Goal: Task Accomplishment & Management: Manage account settings

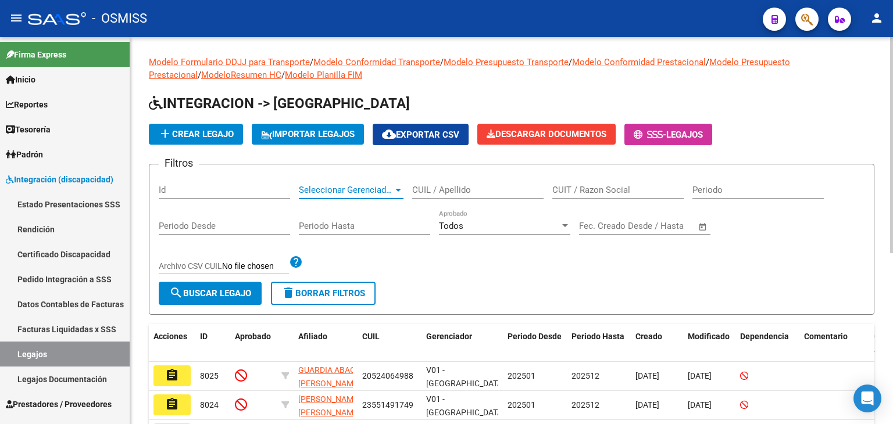
click at [353, 187] on span "Seleccionar Gerenciador" at bounding box center [346, 190] width 94 height 10
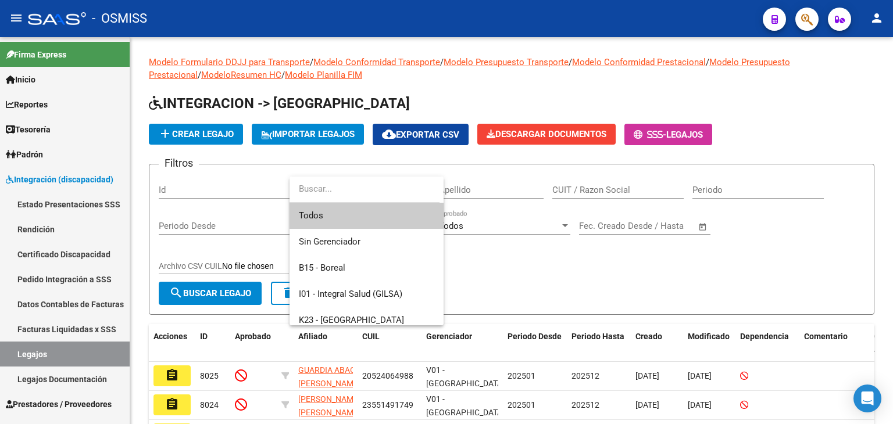
click at [85, 284] on div at bounding box center [446, 212] width 893 height 424
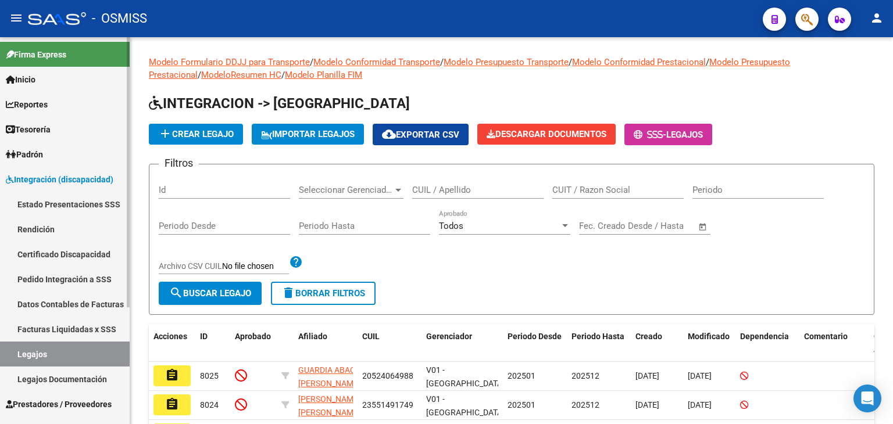
click at [90, 274] on link "Pedido Integración a SSS" at bounding box center [65, 279] width 130 height 25
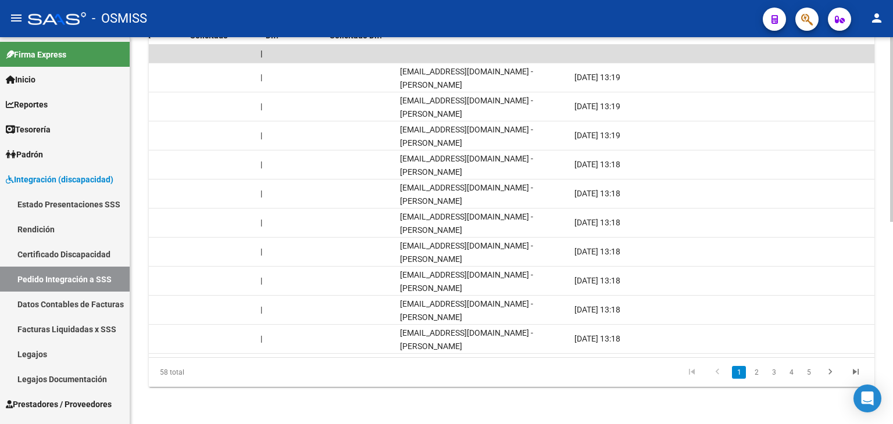
scroll to position [0, 1143]
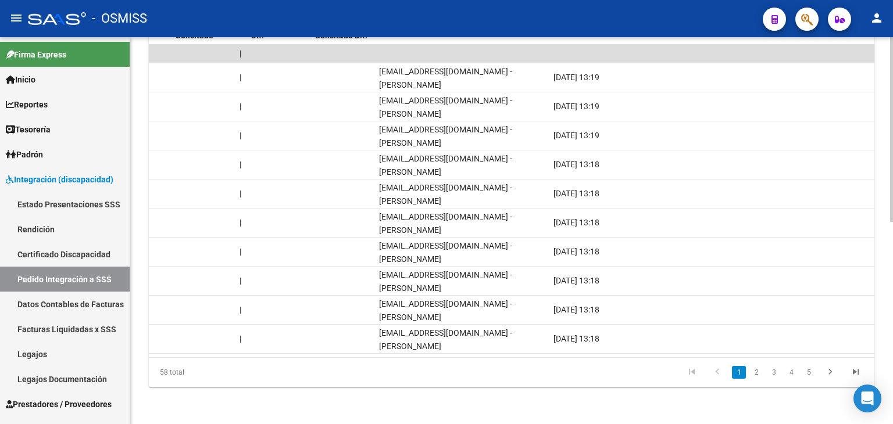
click at [627, 372] on datatable-pager "1 2 3 4 5" at bounding box center [583, 373] width 571 height 20
click at [828, 374] on icon "go to next page" at bounding box center [829, 374] width 15 height 14
drag, startPoint x: 793, startPoint y: 358, endPoint x: 656, endPoint y: 361, distance: 136.6
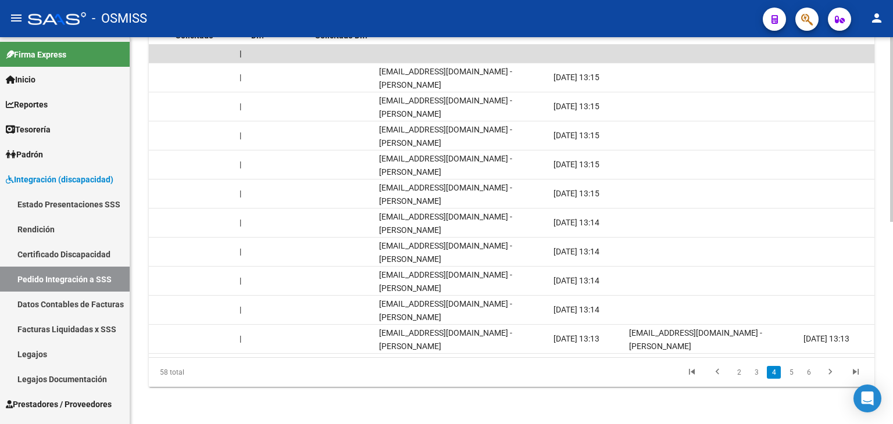
click at [696, 360] on div "58 total 2 3 4 5 6" at bounding box center [511, 372] width 725 height 29
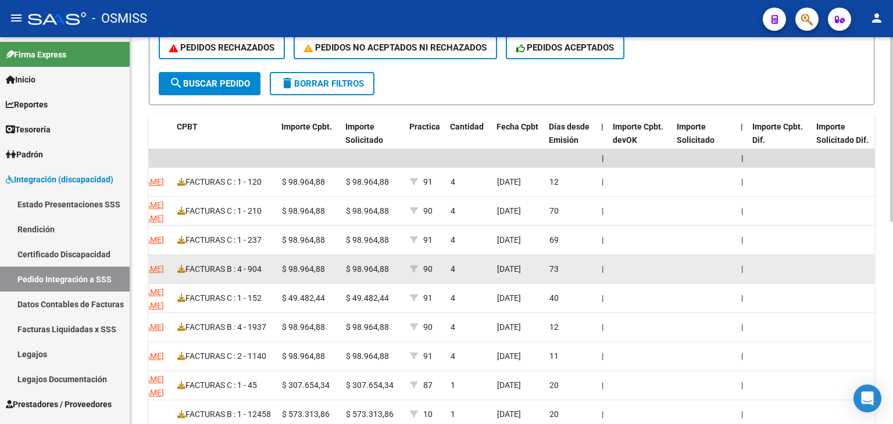
scroll to position [307, 0]
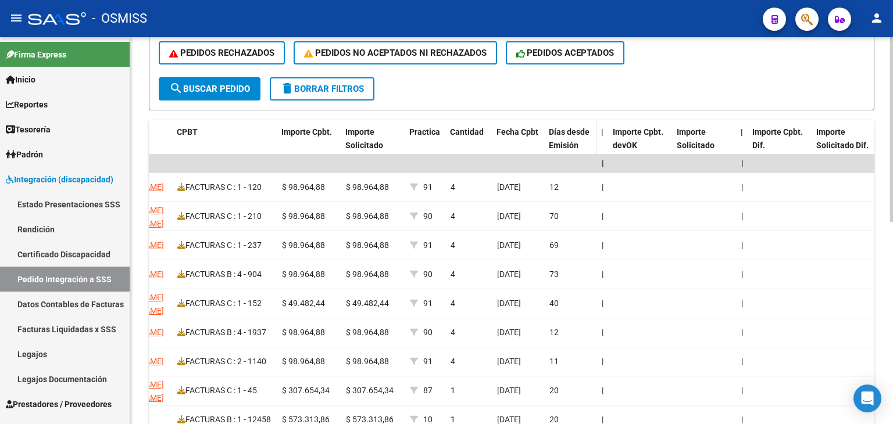
click at [574, 133] on span "Días desde Emisión" at bounding box center [569, 138] width 41 height 23
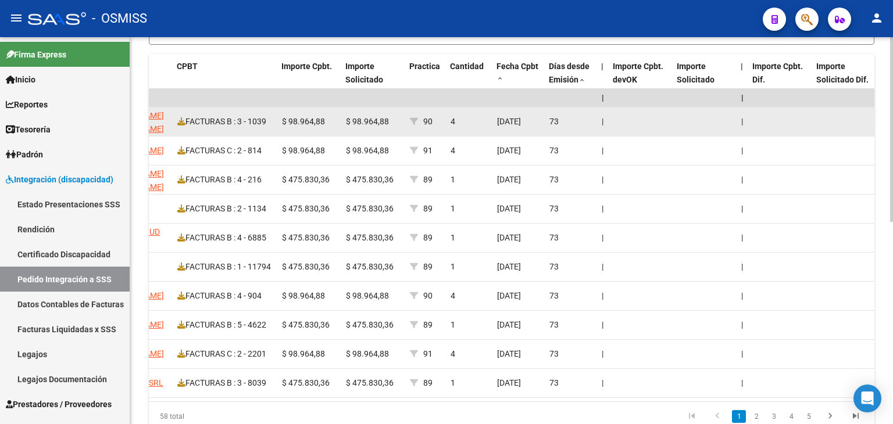
scroll to position [424, 0]
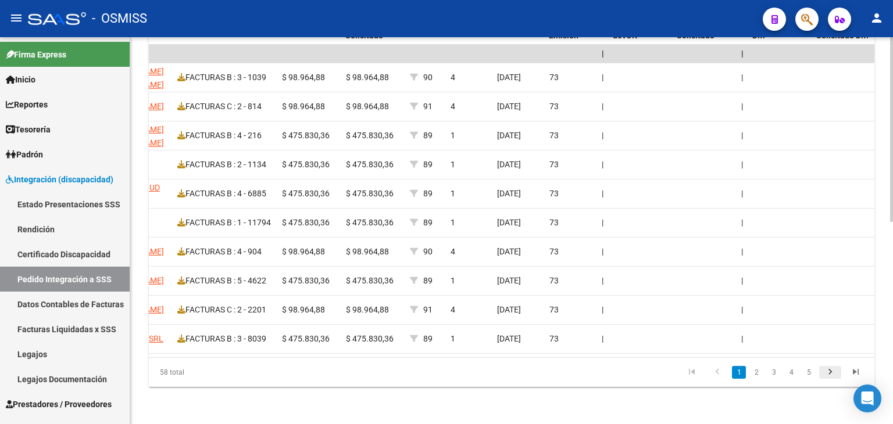
click at [835, 372] on icon "go to next page" at bounding box center [829, 374] width 15 height 14
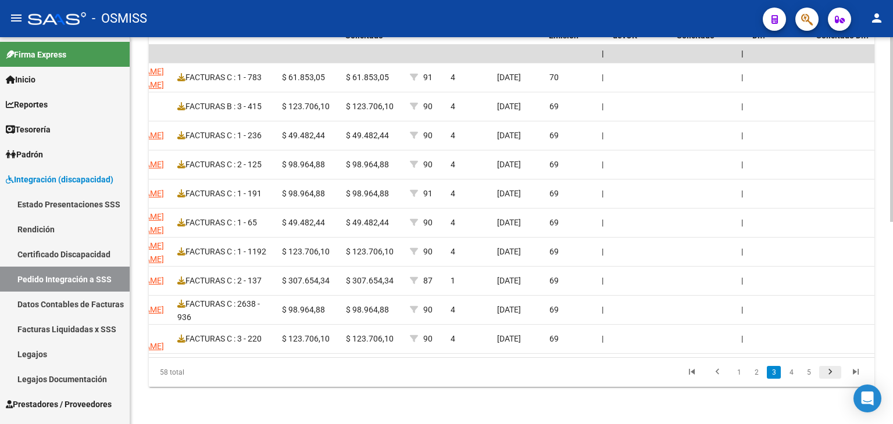
click at [829, 374] on icon "go to next page" at bounding box center [829, 374] width 15 height 14
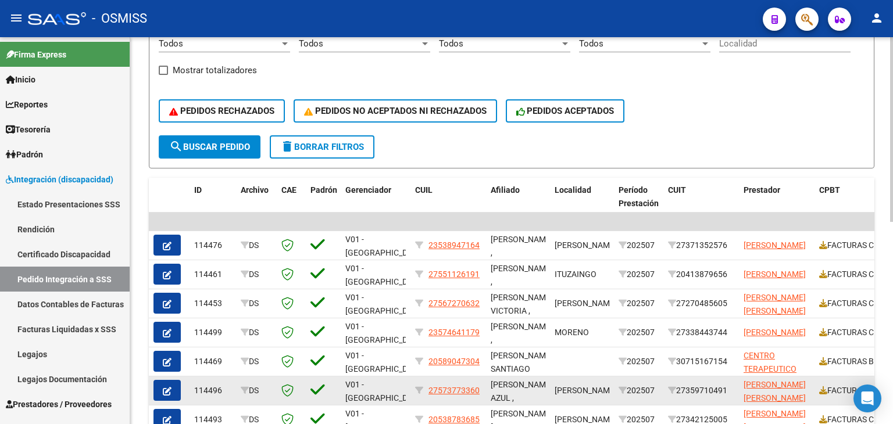
scroll to position [75, 0]
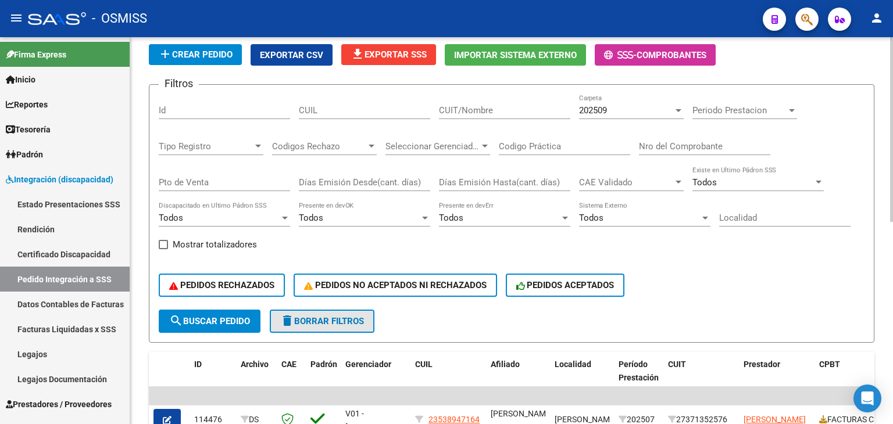
click at [362, 317] on span "delete Borrar Filtros" at bounding box center [322, 321] width 84 height 10
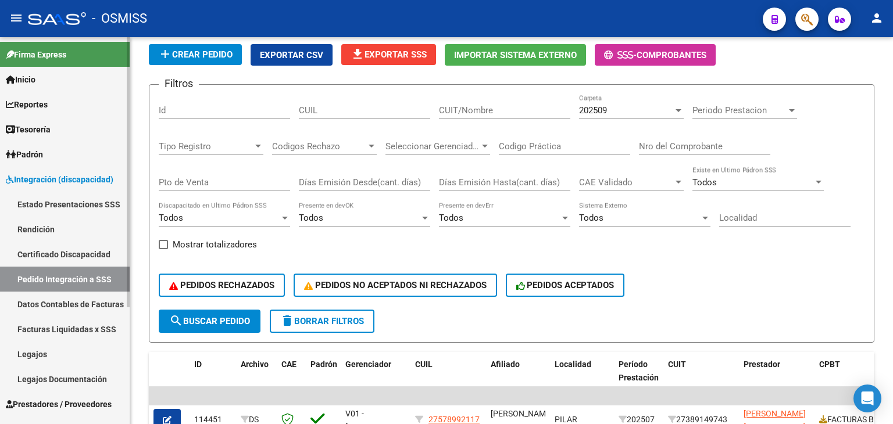
click at [58, 356] on link "Legajos" at bounding box center [65, 354] width 130 height 25
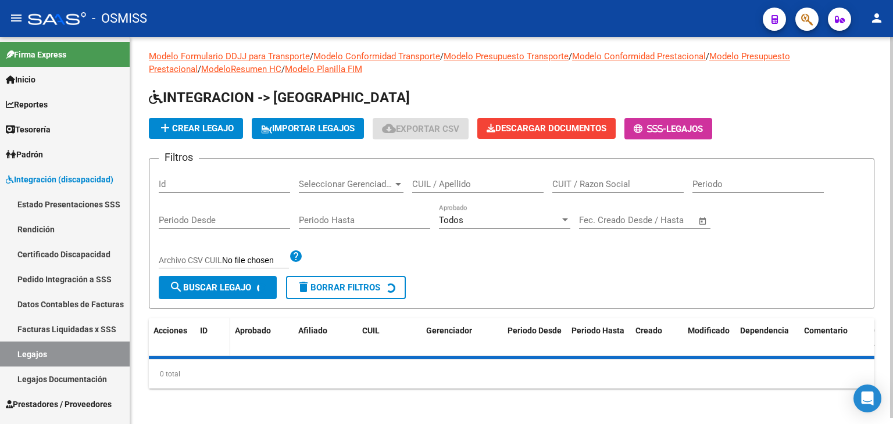
scroll to position [75, 0]
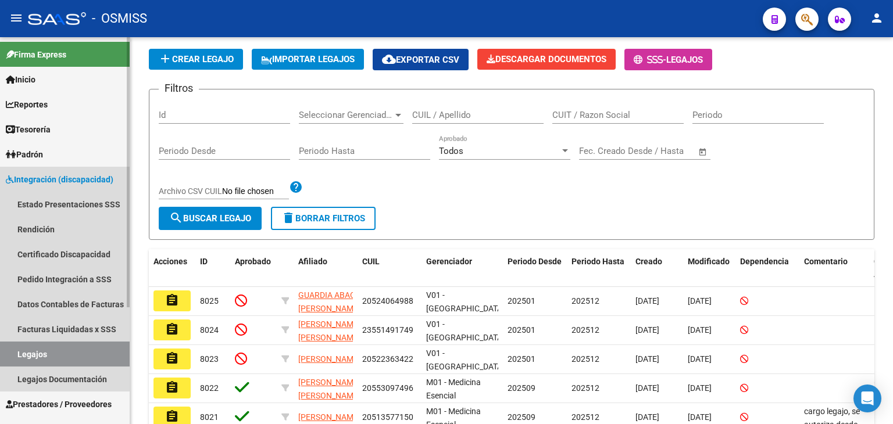
drag, startPoint x: 81, startPoint y: 351, endPoint x: 101, endPoint y: 341, distance: 22.1
click at [81, 351] on link "Legajos" at bounding box center [65, 354] width 130 height 25
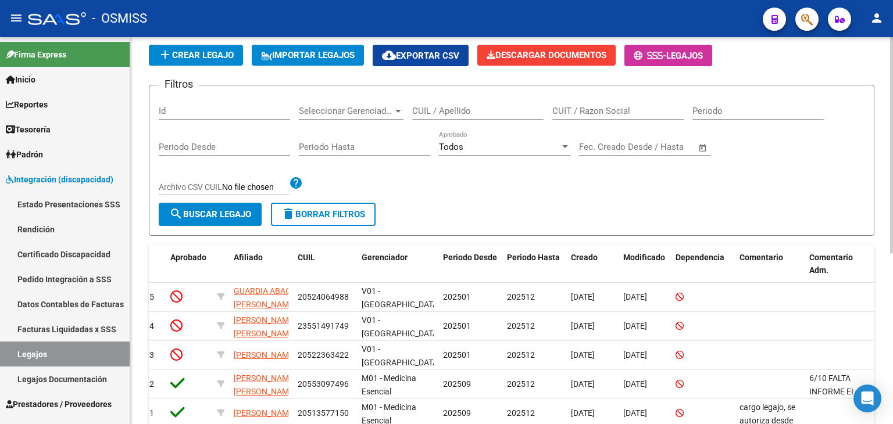
scroll to position [17, 0]
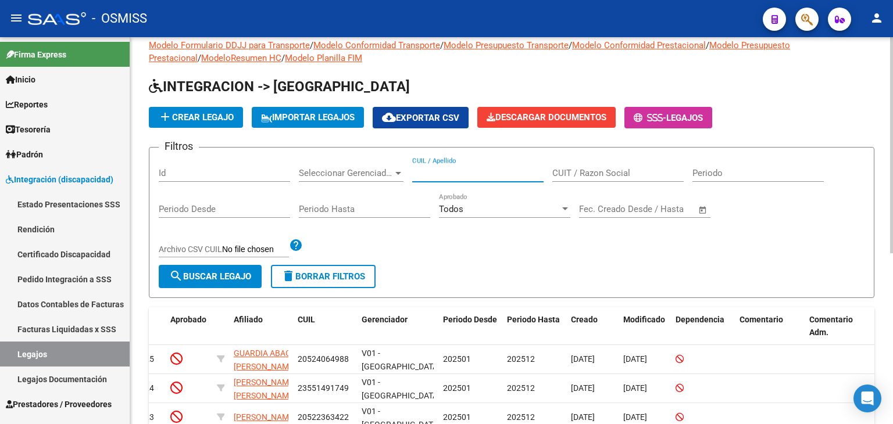
click at [461, 171] on input "CUIL / Apellido" at bounding box center [477, 173] width 131 height 10
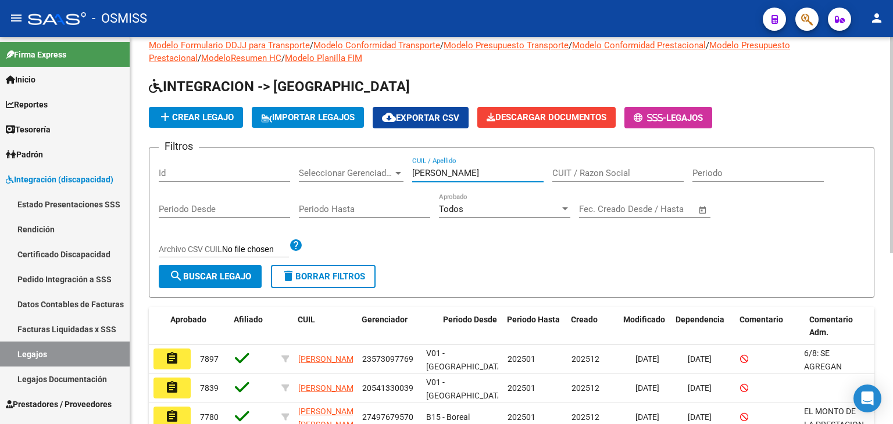
click at [472, 168] on input "GONZALEZ" at bounding box center [477, 173] width 131 height 10
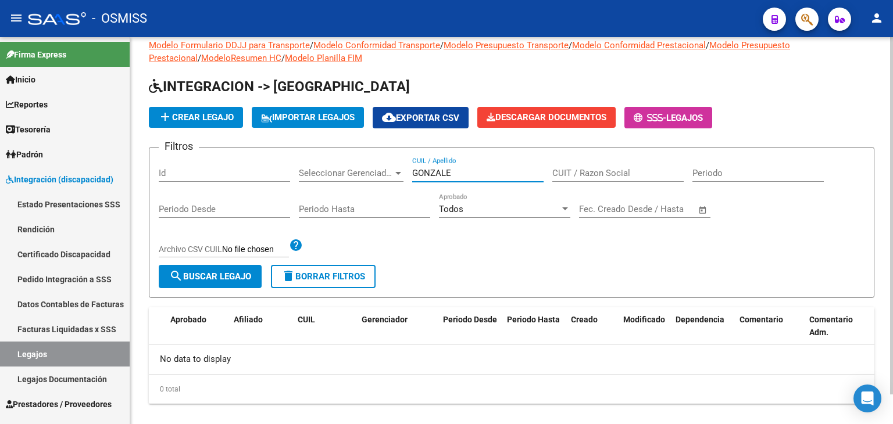
type input "GONZALEZ"
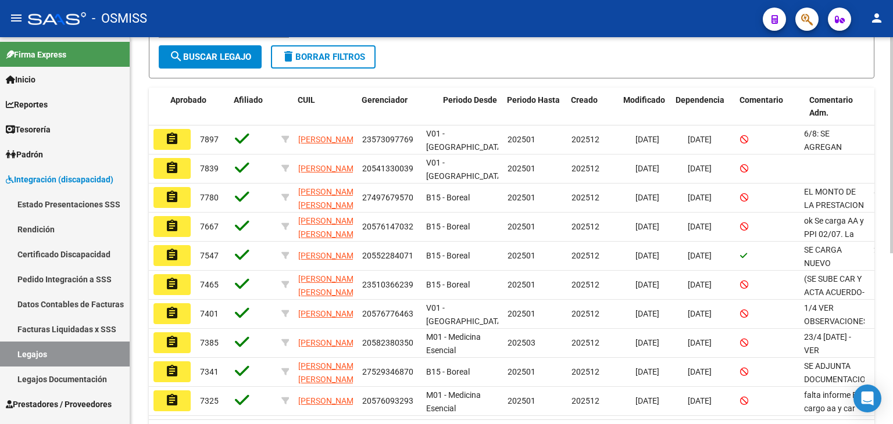
scroll to position [249, 0]
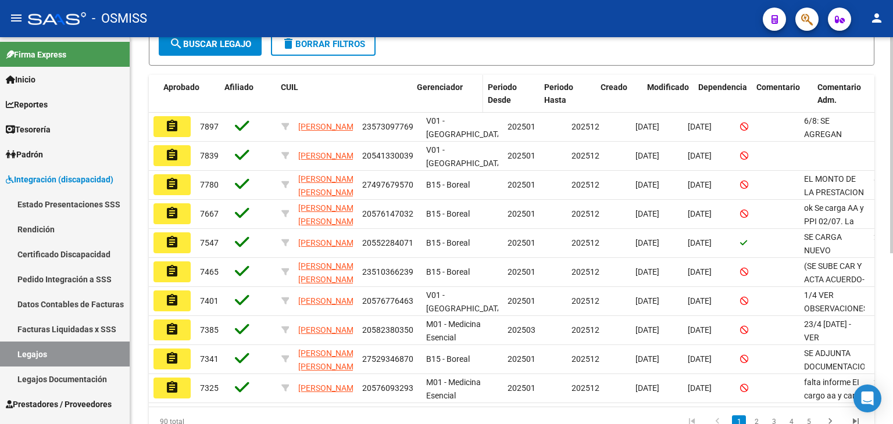
drag, startPoint x: 354, startPoint y: 96, endPoint x: 447, endPoint y: 94, distance: 93.0
click at [447, 94] on div "Acciones ID Aprobado Afiliado CUIL Gerenciador Periodo Desde Periodo Hasta Crea…" at bounding box center [479, 94] width 790 height 38
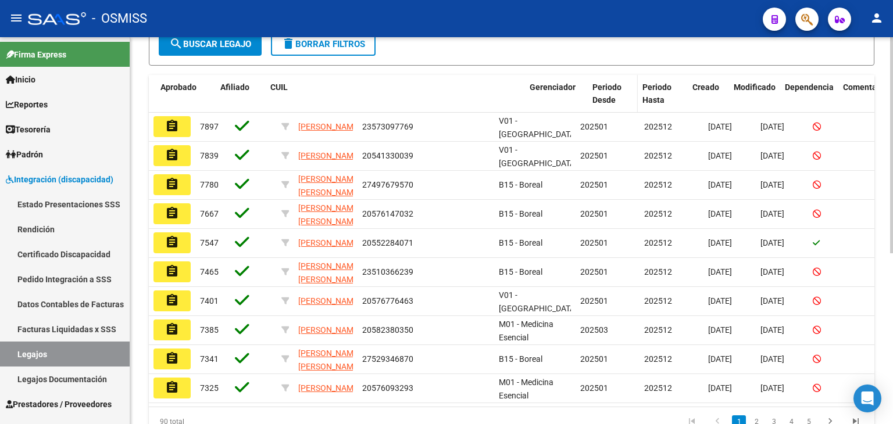
drag, startPoint x: 427, startPoint y: 96, endPoint x: 635, endPoint y: 77, distance: 208.9
click at [635, 77] on div "Acciones ID Aprobado Afiliado CUIL Gerenciador Periodo Desde Periodo Hasta Crea…" at bounding box center [515, 94] width 863 height 38
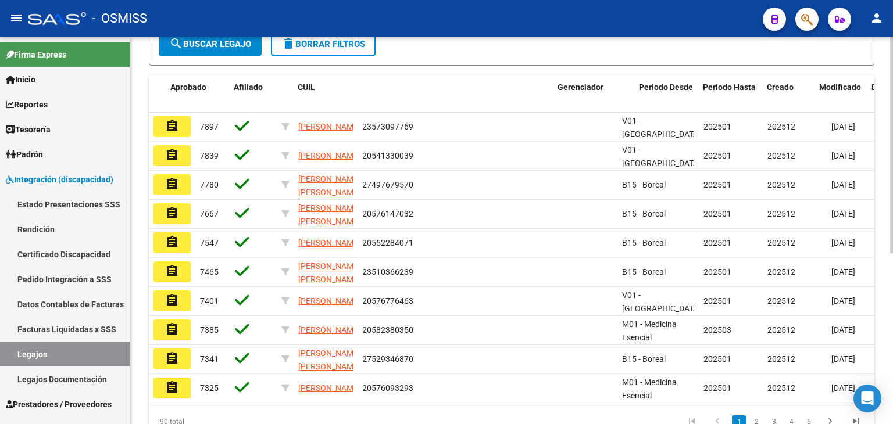
click at [239, 52] on button "search Buscar Legajo" at bounding box center [210, 44] width 103 height 23
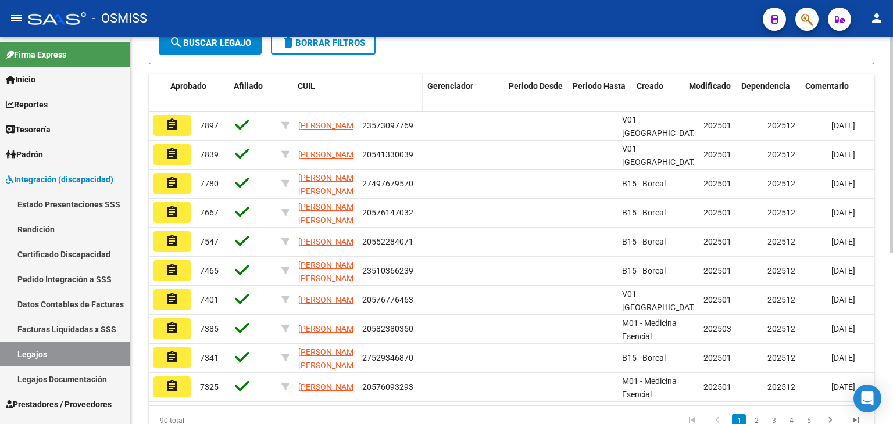
drag, startPoint x: 549, startPoint y: 98, endPoint x: 400, endPoint y: 102, distance: 148.8
click at [417, 102] on span at bounding box center [419, 93] width 5 height 38
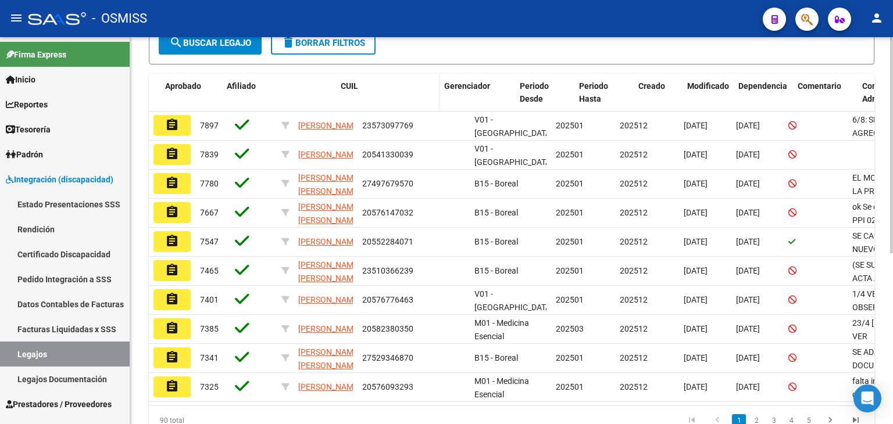
drag, startPoint x: 289, startPoint y: 96, endPoint x: 439, endPoint y: 73, distance: 151.7
click at [430, 75] on div "Acciones ID Aprobado Afiliado CUIL Gerenciador Periodo Desde Periodo Hasta Crea…" at bounding box center [503, 93] width 838 height 38
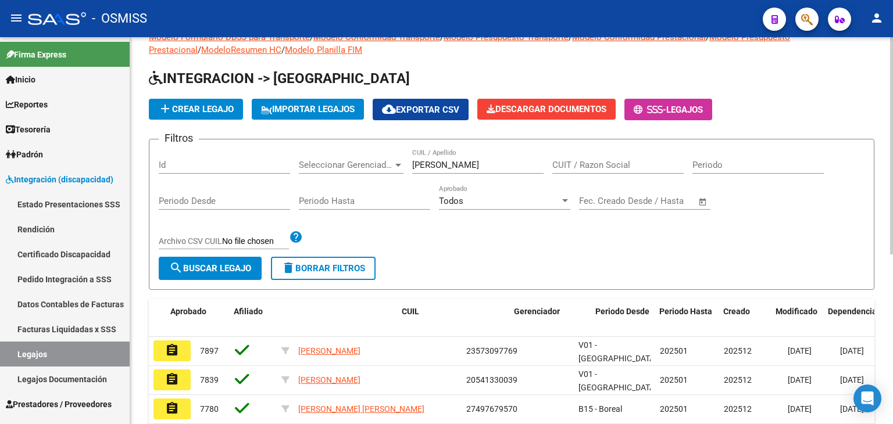
scroll to position [18, 0]
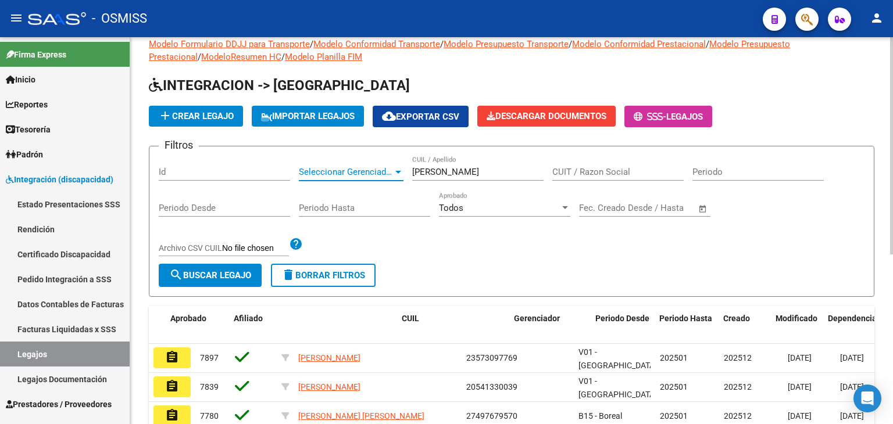
click at [339, 174] on span "Seleccionar Gerenciador" at bounding box center [346, 172] width 94 height 10
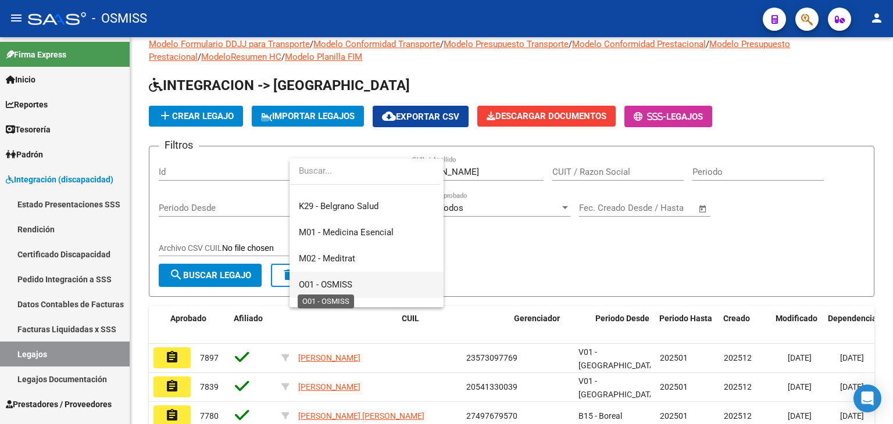
scroll to position [291, 0]
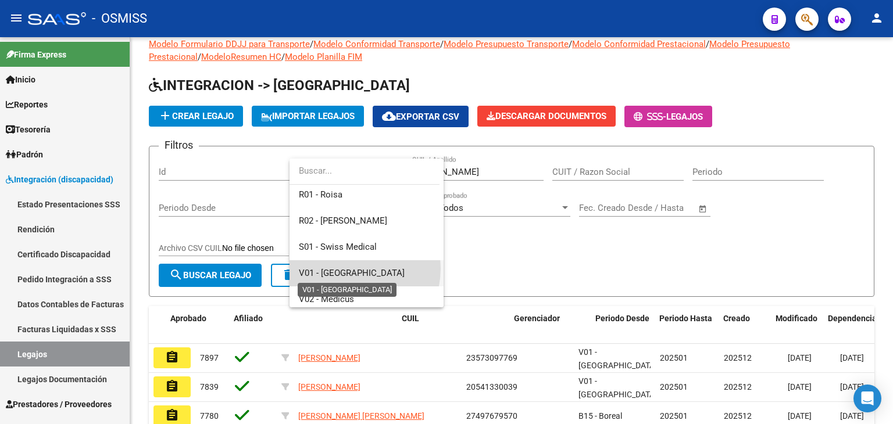
click at [346, 269] on span "V01 - [GEOGRAPHIC_DATA]" at bounding box center [352, 273] width 106 height 10
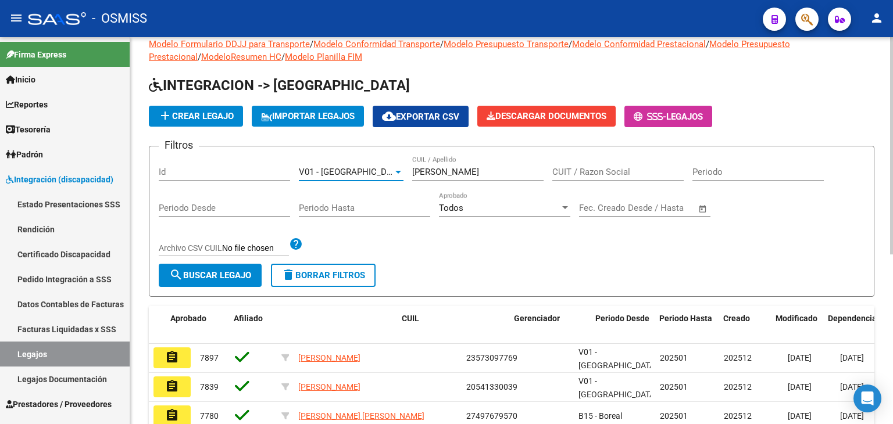
click at [200, 274] on span "search Buscar Legajo" at bounding box center [210, 275] width 82 height 10
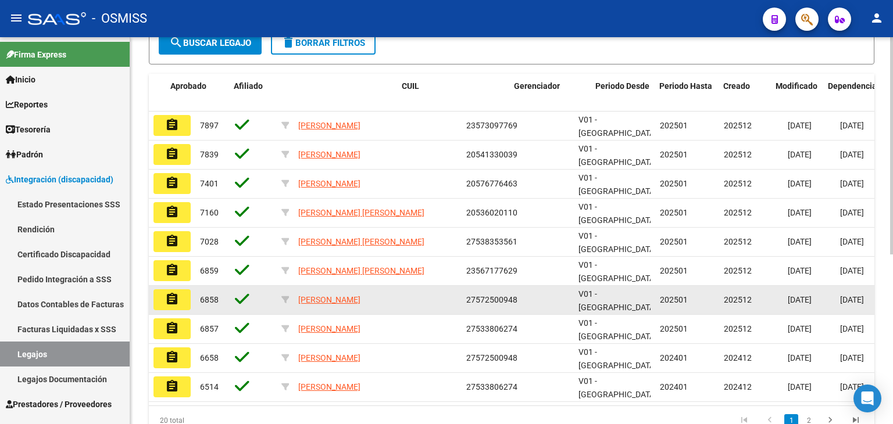
scroll to position [303, 0]
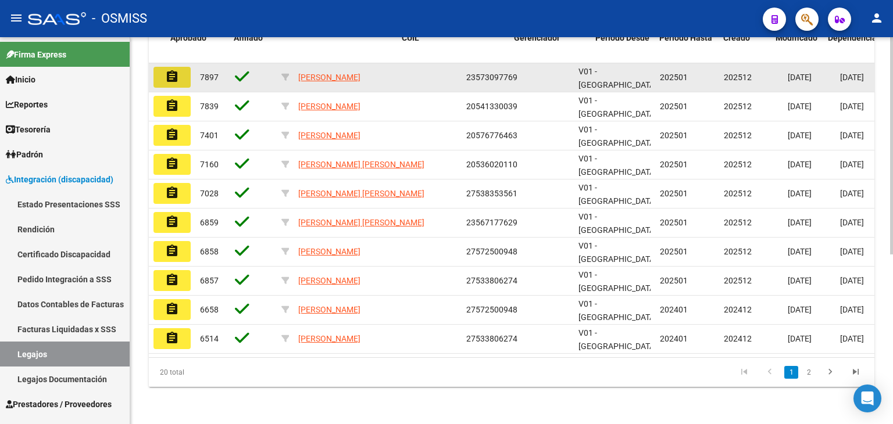
click at [171, 75] on mat-icon "assignment" at bounding box center [172, 77] width 14 height 14
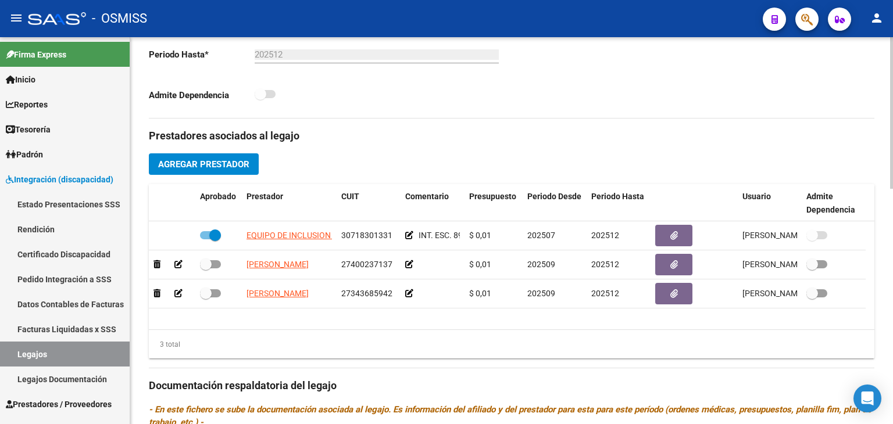
scroll to position [349, 0]
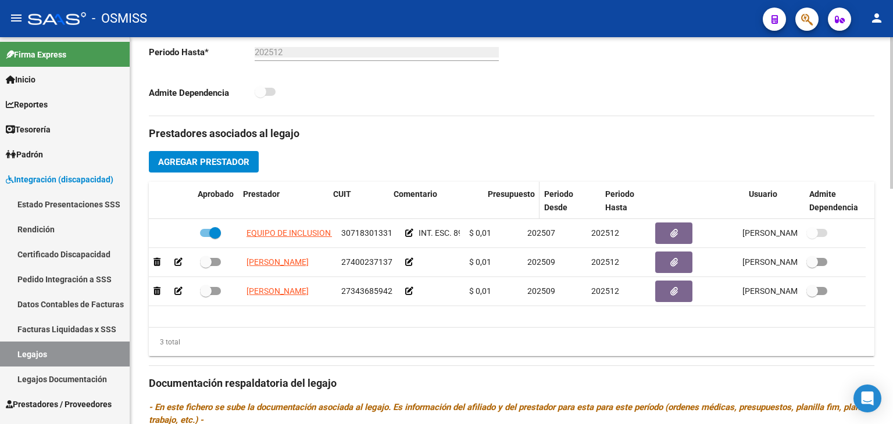
drag, startPoint x: 461, startPoint y: 203, endPoint x: 554, endPoint y: 192, distance: 93.0
click at [554, 192] on div "Aprobado Prestador CUIT Comentario Presupuesto Periodo Desde Periodo Hasta Usua…" at bounding box center [507, 201] width 717 height 38
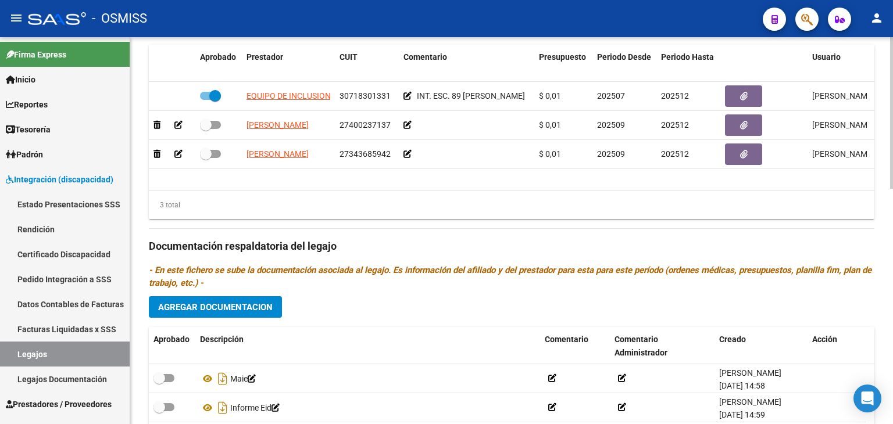
scroll to position [484, 0]
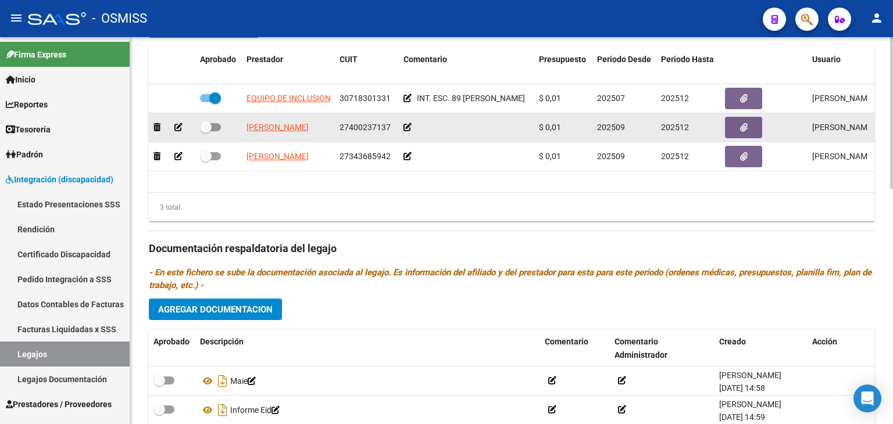
click at [406, 128] on icon at bounding box center [407, 127] width 8 height 8
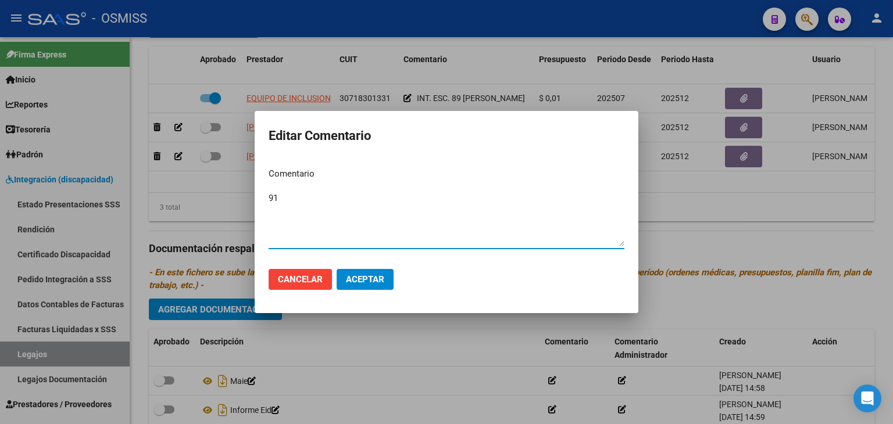
type textarea "91"
click at [389, 277] on button "Aceptar" at bounding box center [365, 279] width 57 height 21
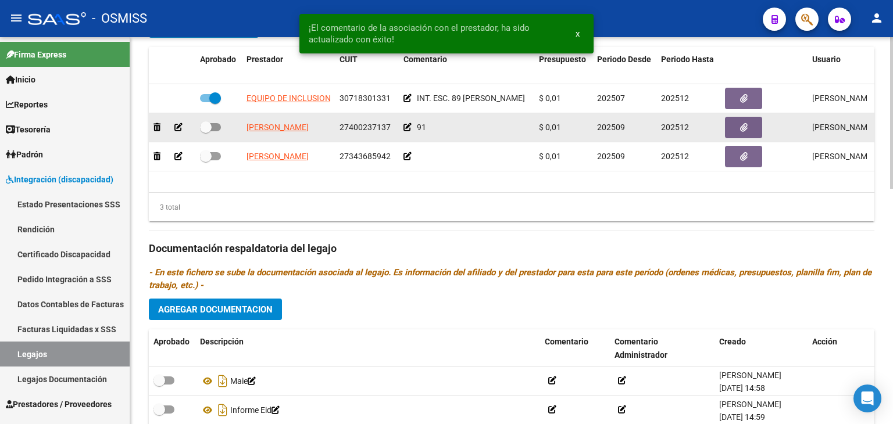
click at [218, 128] on span at bounding box center [210, 127] width 21 height 8
click at [206, 131] on input "checkbox" at bounding box center [205, 131] width 1 height 1
checkbox input "true"
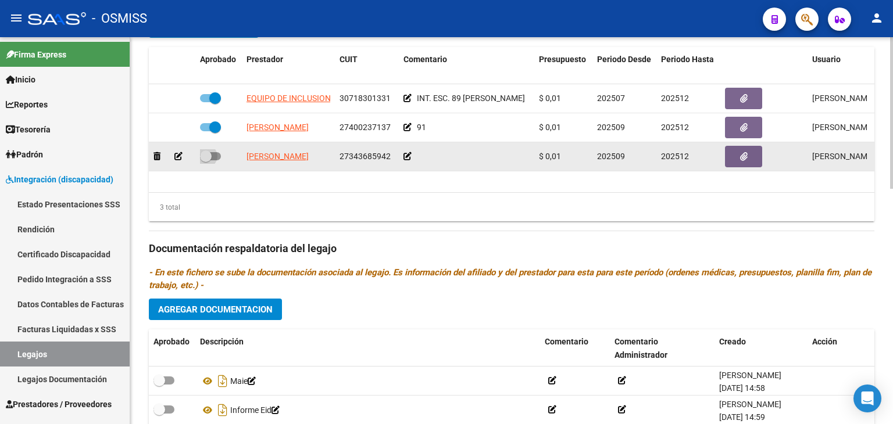
click at [219, 156] on span at bounding box center [210, 156] width 21 height 8
click at [206, 160] on input "checkbox" at bounding box center [205, 160] width 1 height 1
checkbox input "true"
click at [406, 155] on icon at bounding box center [407, 156] width 8 height 8
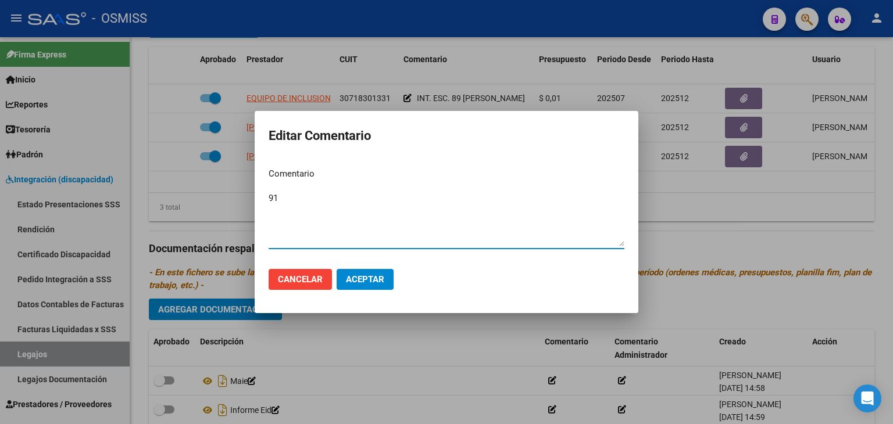
type textarea "91"
click at [379, 278] on span "Aceptar" at bounding box center [365, 279] width 38 height 10
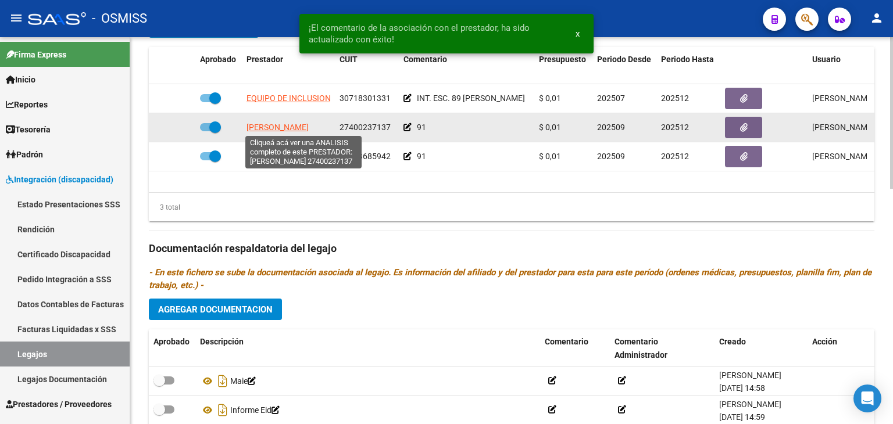
click at [269, 130] on span "[PERSON_NAME]" at bounding box center [277, 127] width 62 height 9
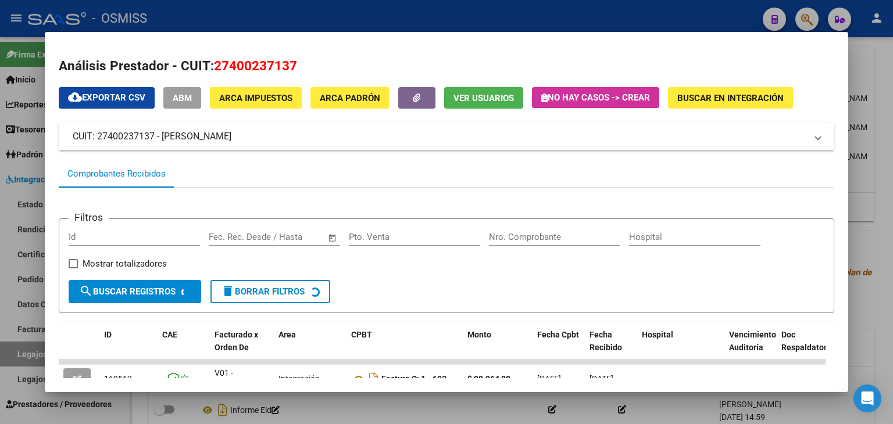
scroll to position [79, 0]
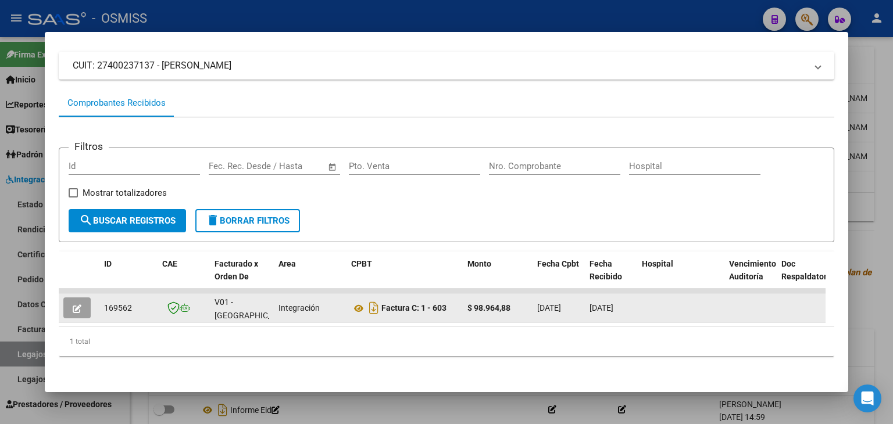
click at [80, 305] on icon "button" at bounding box center [77, 309] width 9 height 9
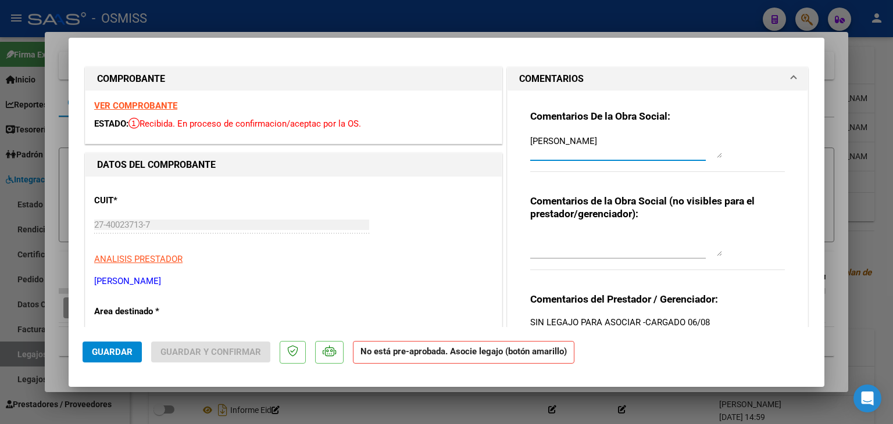
drag, startPoint x: 639, startPoint y: 140, endPoint x: 489, endPoint y: 145, distance: 149.4
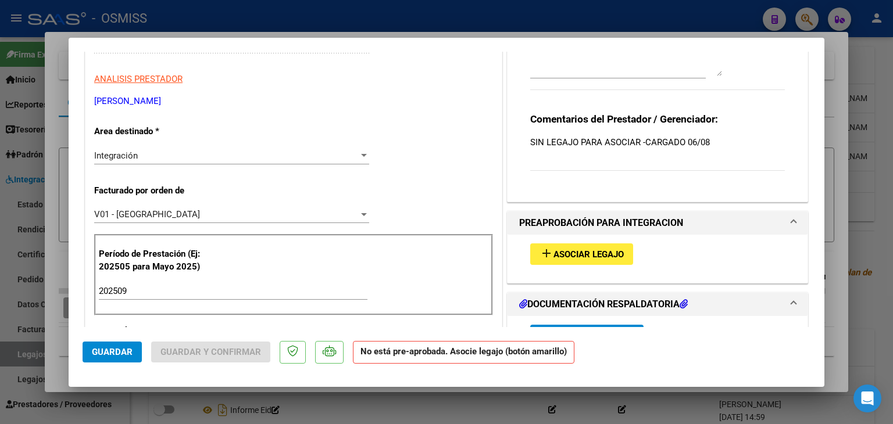
scroll to position [232, 0]
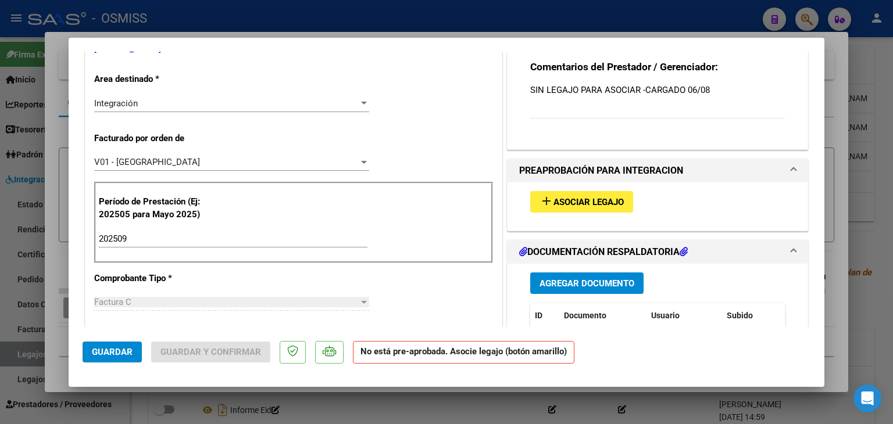
type textarea "OK GONZALEZ EUSSNER CIRO"
click at [611, 207] on button "add Asociar Legajo" at bounding box center [581, 202] width 103 height 22
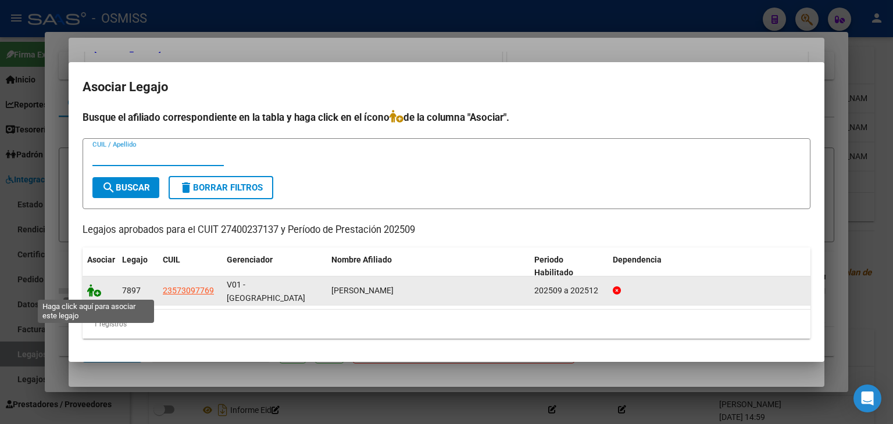
click at [91, 288] on icon at bounding box center [94, 290] width 14 height 13
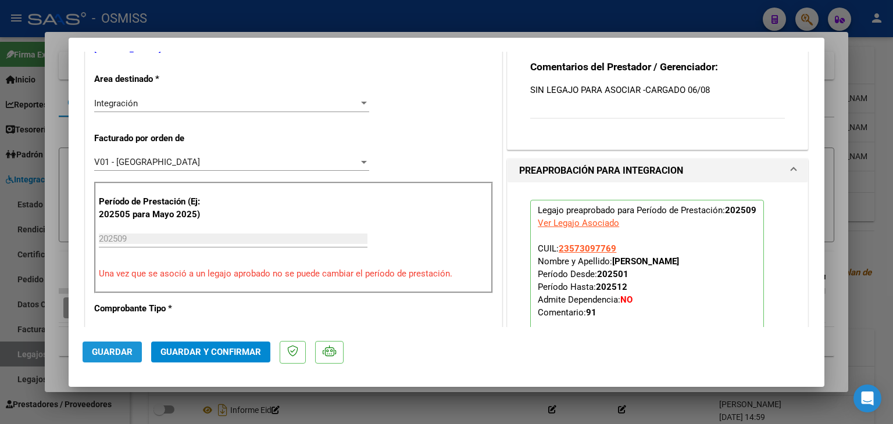
click at [124, 356] on span "Guardar" at bounding box center [112, 352] width 41 height 10
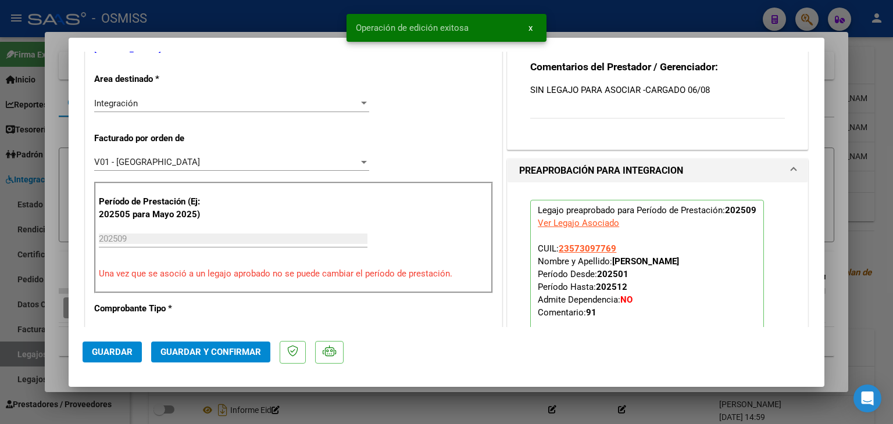
click at [63, 366] on div at bounding box center [446, 212] width 893 height 424
type input "$ 0,00"
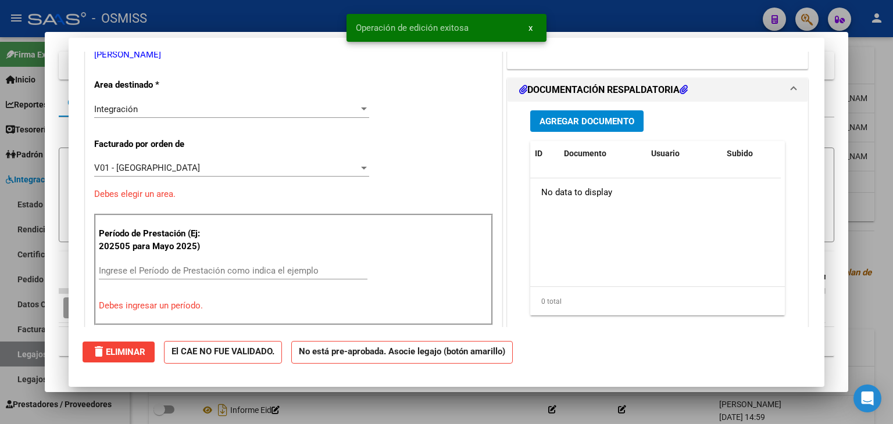
scroll to position [0, 0]
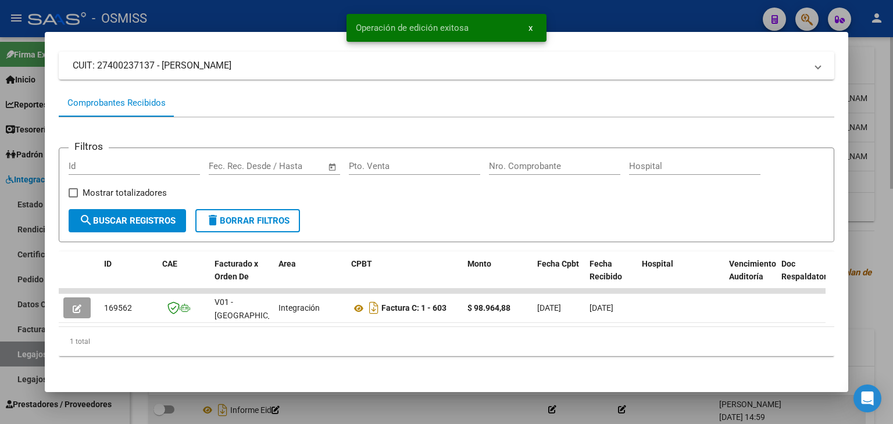
click at [413, 410] on div at bounding box center [446, 212] width 893 height 424
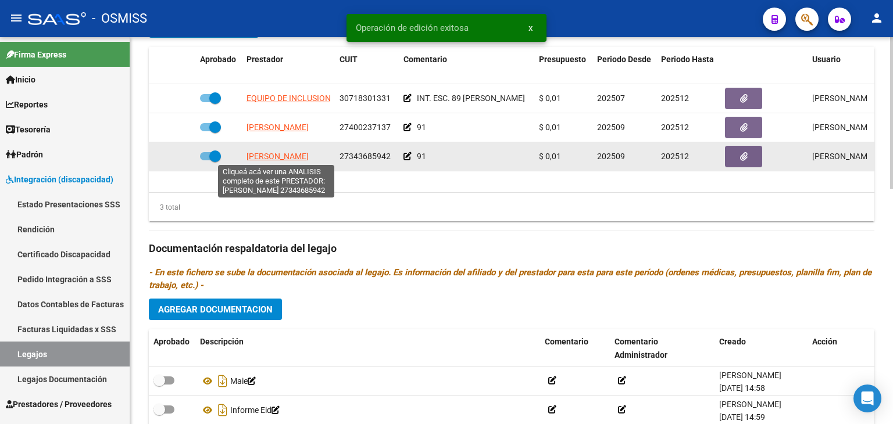
click at [293, 156] on span "[PERSON_NAME]" at bounding box center [277, 156] width 62 height 9
type textarea "27343685942"
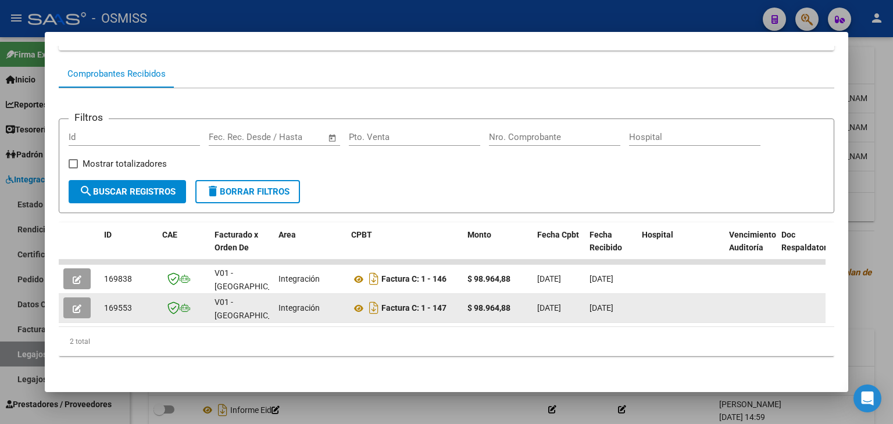
click at [66, 299] on button "button" at bounding box center [76, 308] width 27 height 21
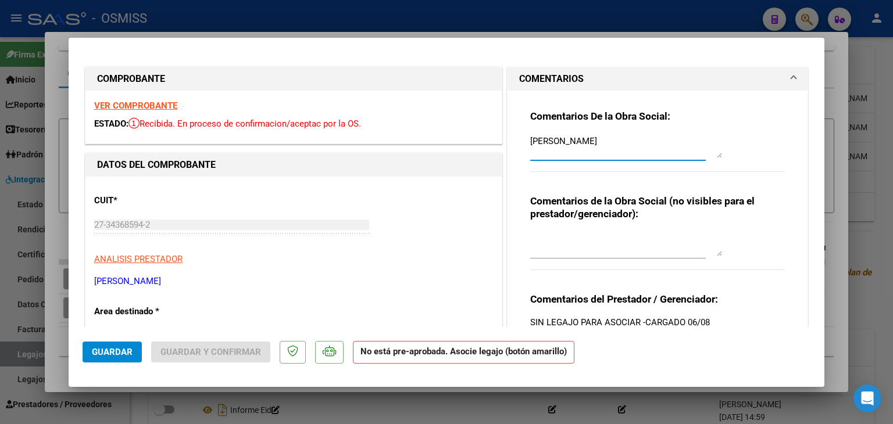
click at [530, 142] on textarea "[PERSON_NAME]" at bounding box center [626, 146] width 192 height 23
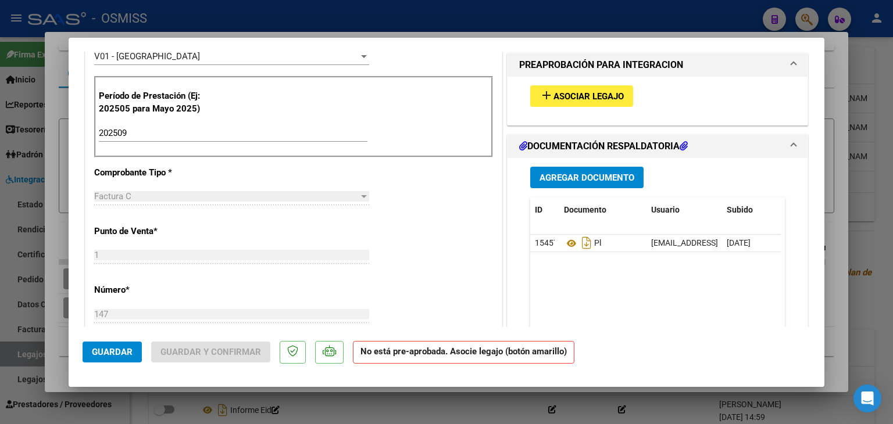
scroll to position [291, 0]
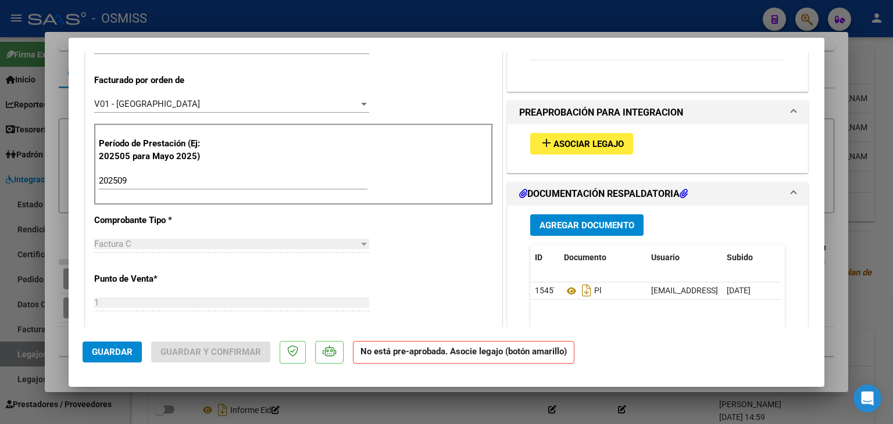
type textarea "OK GONZALEZ CIRO"
click at [582, 139] on span "Asociar Legajo" at bounding box center [588, 144] width 70 height 10
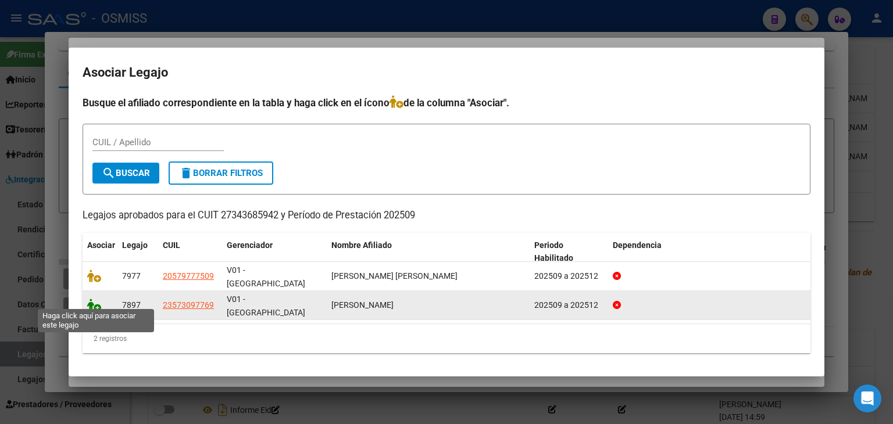
click at [90, 301] on icon at bounding box center [94, 305] width 14 height 13
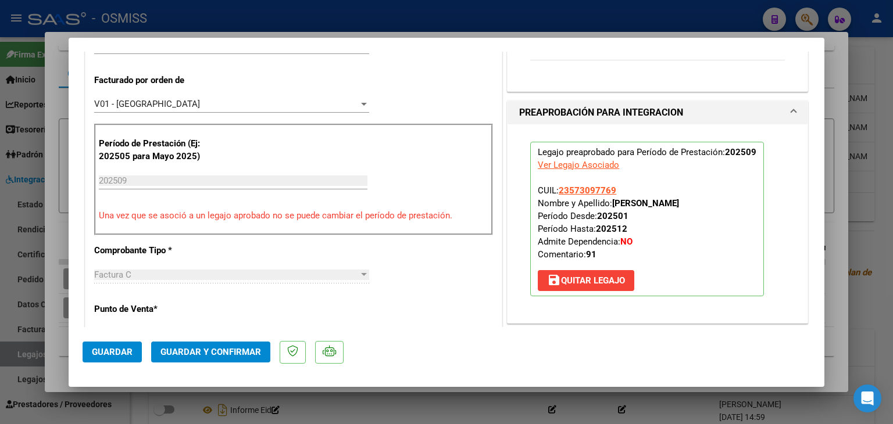
click at [120, 355] on span "Guardar" at bounding box center [112, 352] width 41 height 10
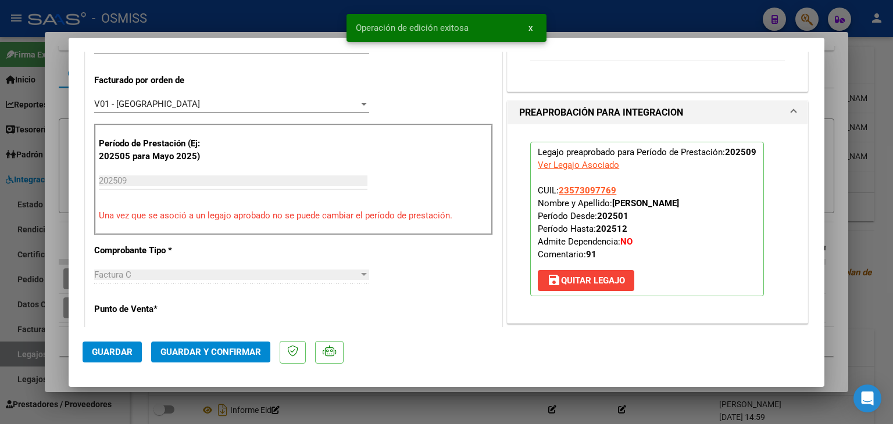
drag, startPoint x: 60, startPoint y: 363, endPoint x: 114, endPoint y: 365, distance: 53.5
click at [60, 363] on div at bounding box center [446, 212] width 893 height 424
type input "$ 0,00"
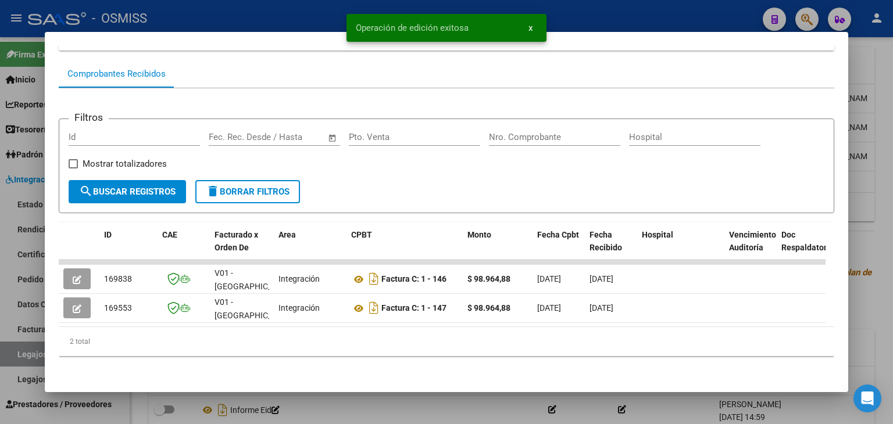
click at [321, 403] on div at bounding box center [446, 212] width 893 height 424
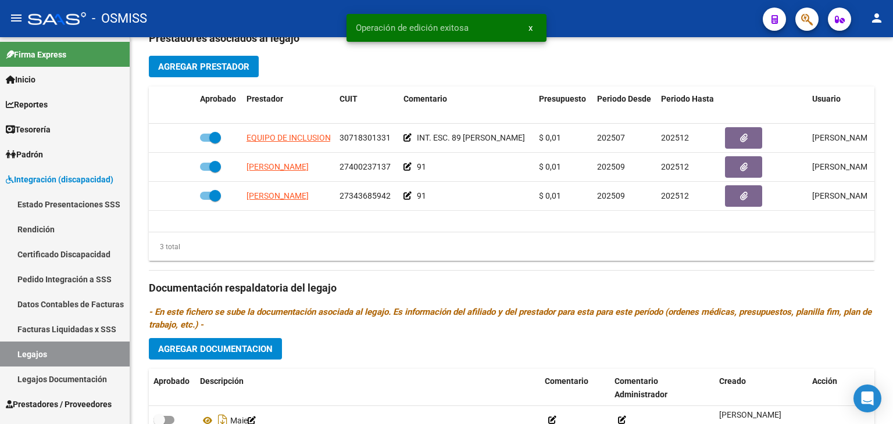
scroll to position [425, 0]
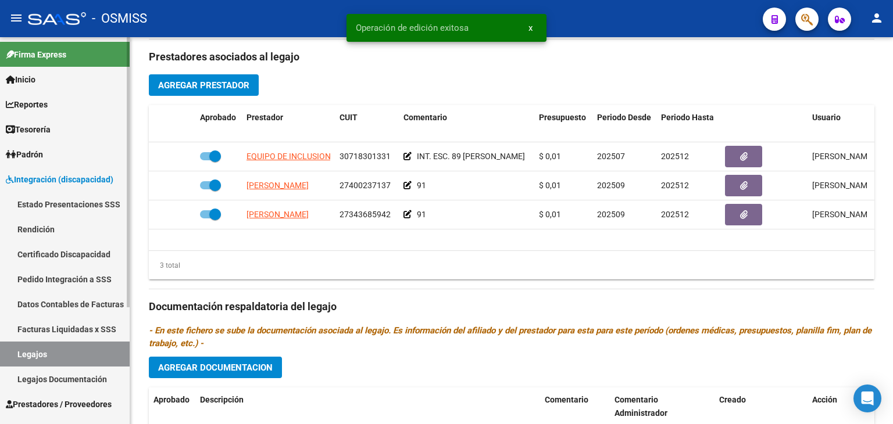
click at [70, 349] on link "Legajos" at bounding box center [65, 354] width 130 height 25
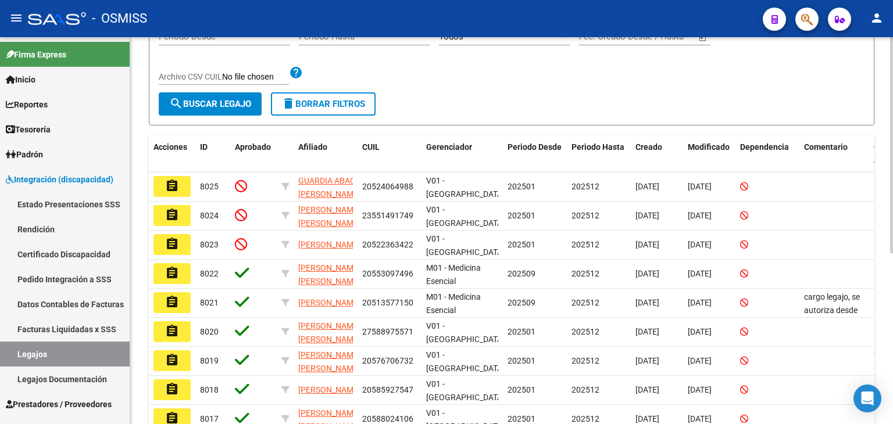
scroll to position [132, 0]
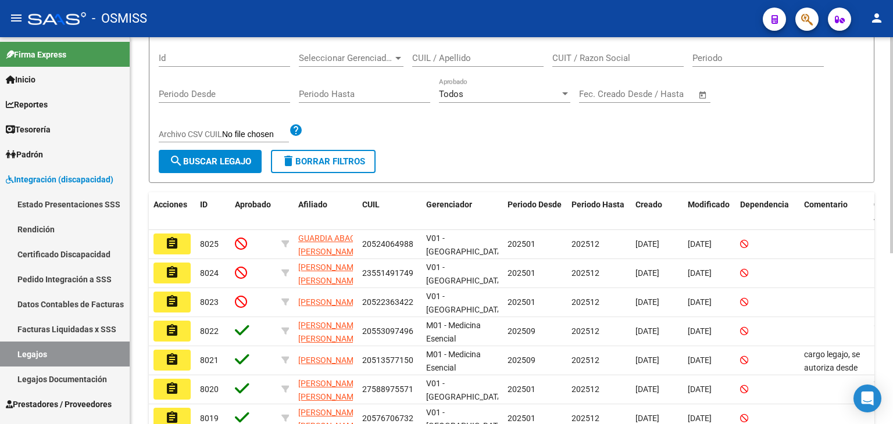
click at [475, 60] on input "CUIL / Apellido" at bounding box center [477, 58] width 131 height 10
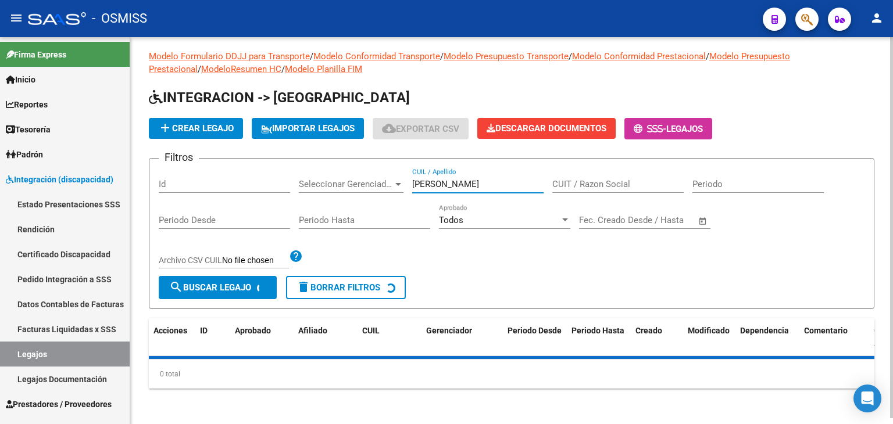
scroll to position [102, 0]
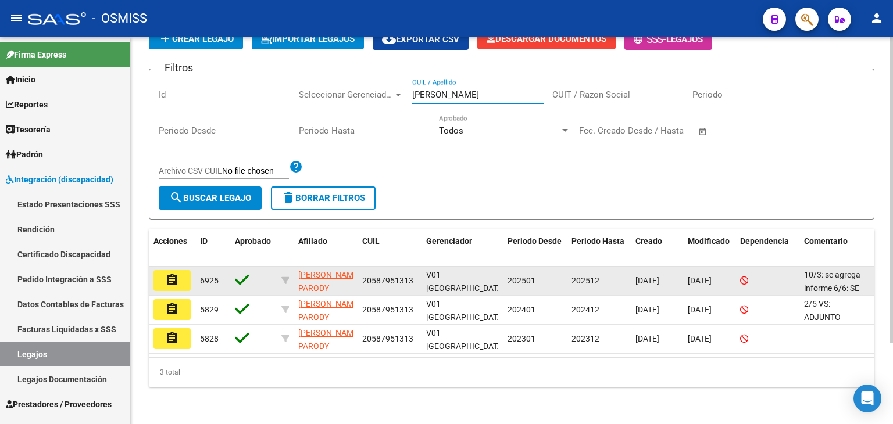
type input "ORTIZ PAROD"
click at [184, 270] on button "assignment" at bounding box center [171, 280] width 37 height 21
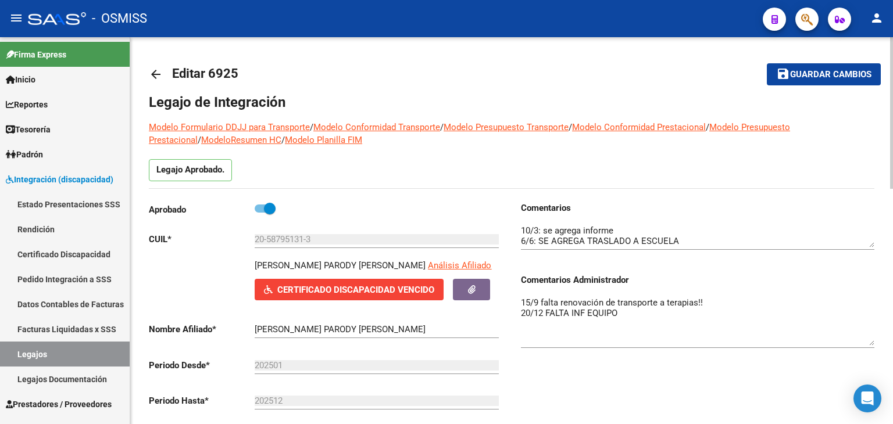
drag, startPoint x: 872, startPoint y: 317, endPoint x: 890, endPoint y: 334, distance: 24.7
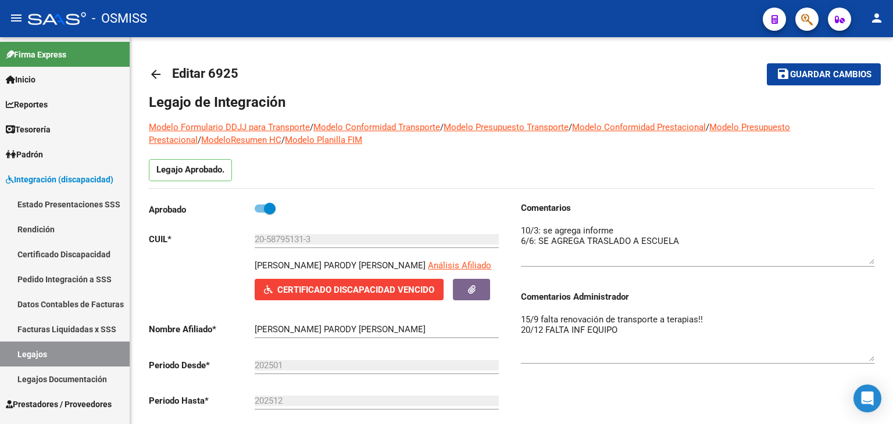
drag, startPoint x: 870, startPoint y: 242, endPoint x: 883, endPoint y: 260, distance: 22.0
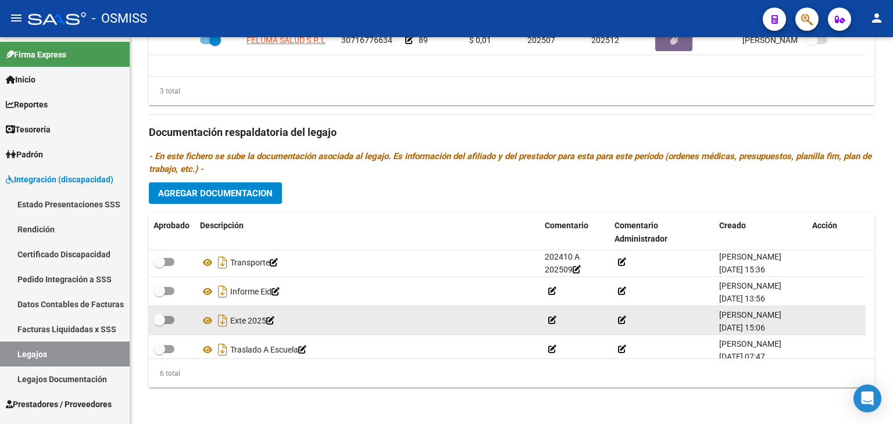
scroll to position [12, 0]
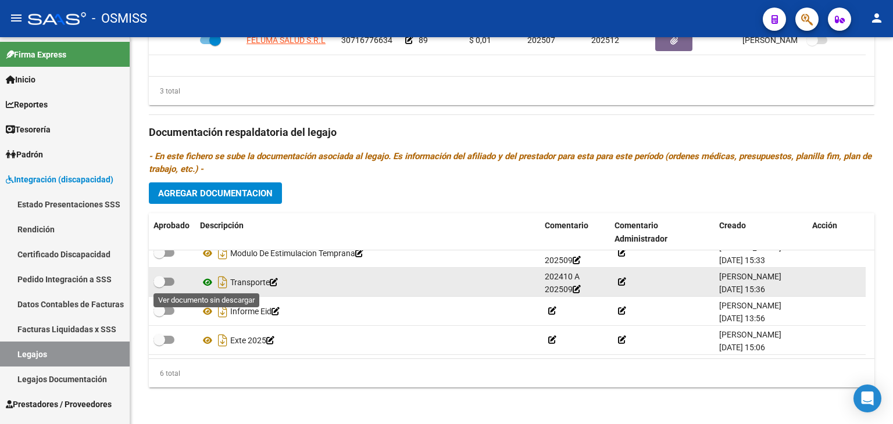
click at [209, 281] on icon at bounding box center [207, 282] width 15 height 14
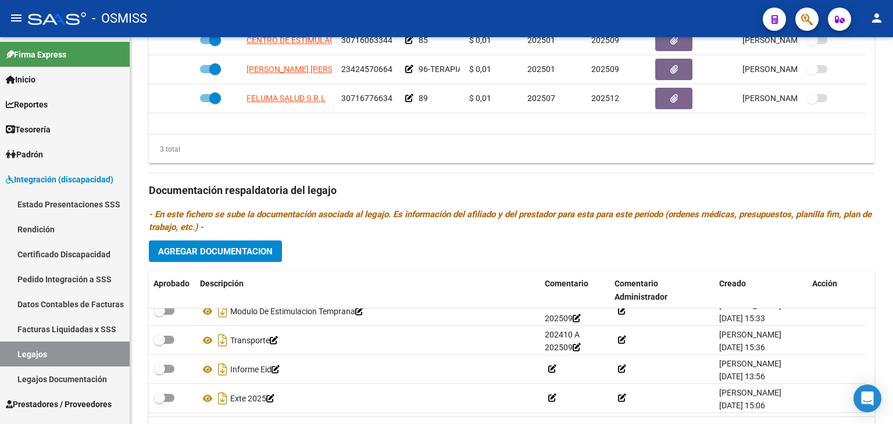
scroll to position [484, 0]
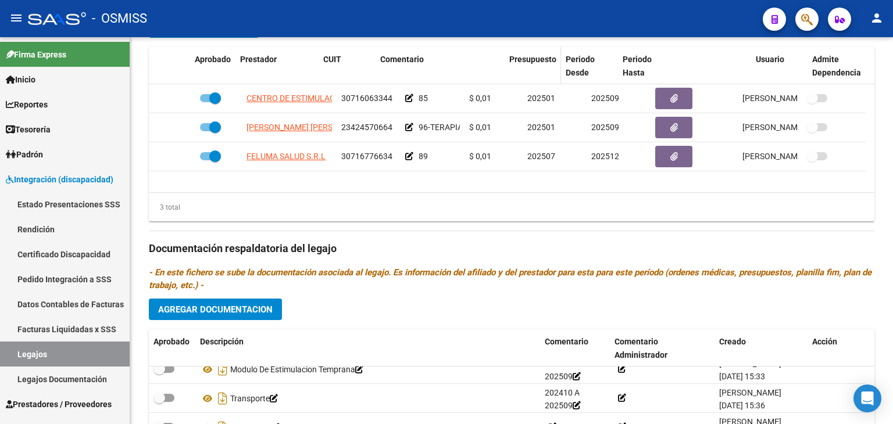
drag, startPoint x: 462, startPoint y: 73, endPoint x: 546, endPoint y: 68, distance: 84.4
click at [546, 68] on div "Aprobado Prestador CUIT Comentario Presupuesto Periodo Desde Periodo Hasta Usua…" at bounding box center [507, 66] width 717 height 38
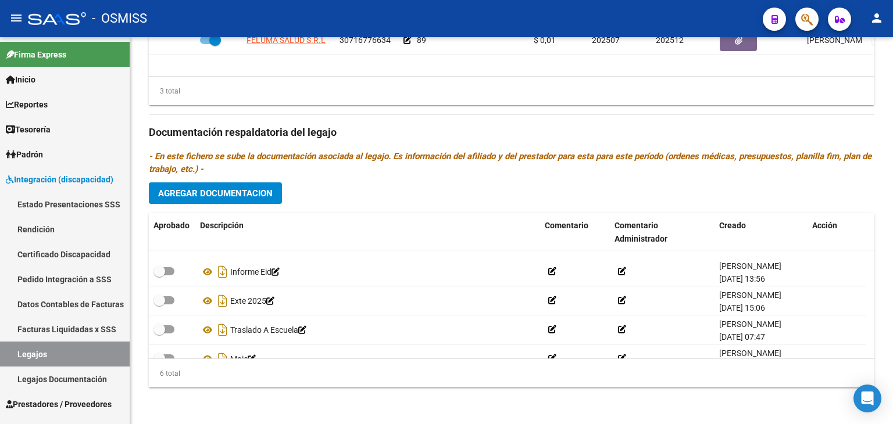
scroll to position [70, 0]
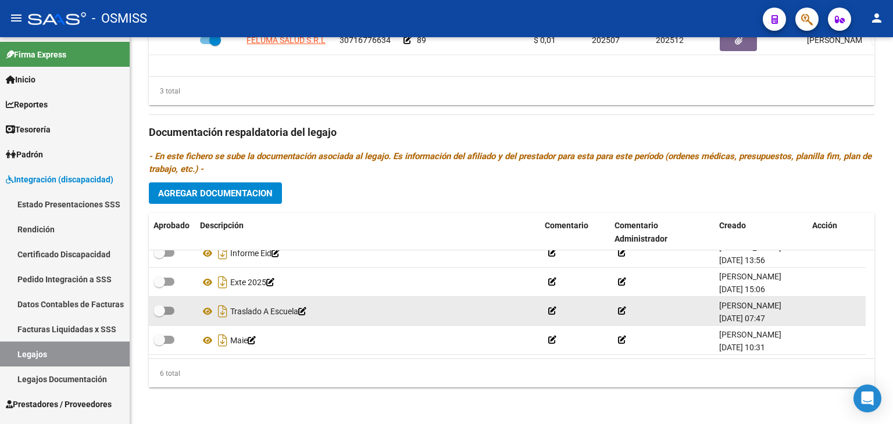
click at [552, 312] on icon at bounding box center [552, 311] width 8 height 8
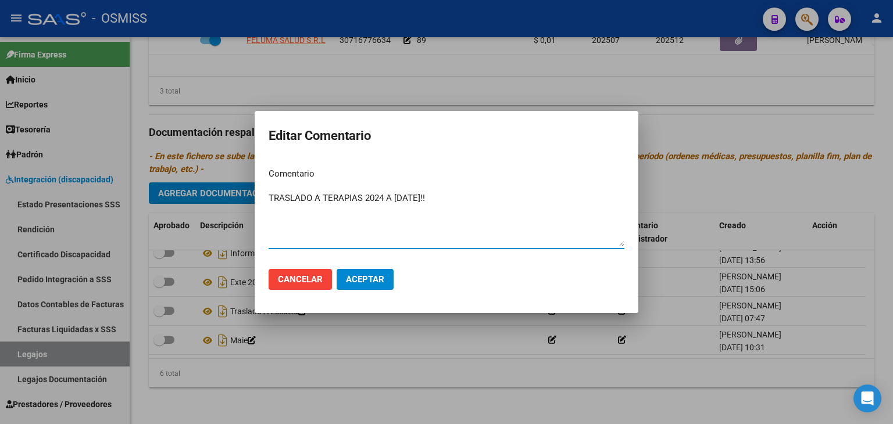
type textarea "TRASLADO A TERAPIAS 2024 A SEPT 2025!!"
click at [357, 281] on span "Aceptar" at bounding box center [365, 279] width 38 height 10
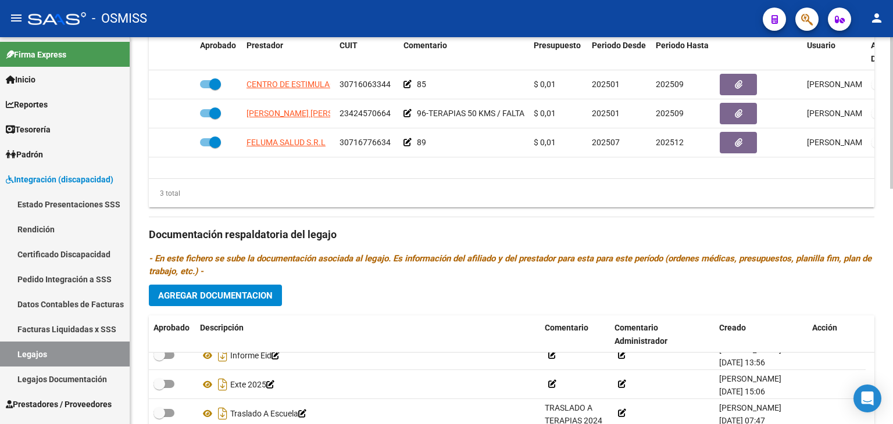
scroll to position [425, 0]
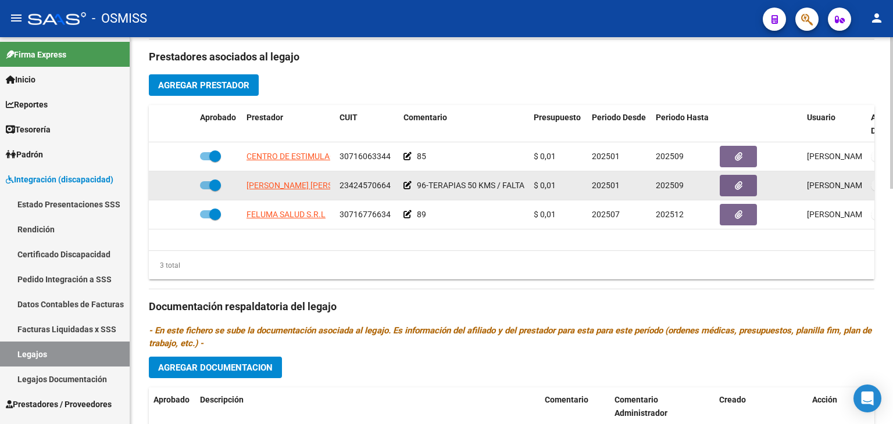
click at [406, 185] on icon at bounding box center [407, 185] width 8 height 8
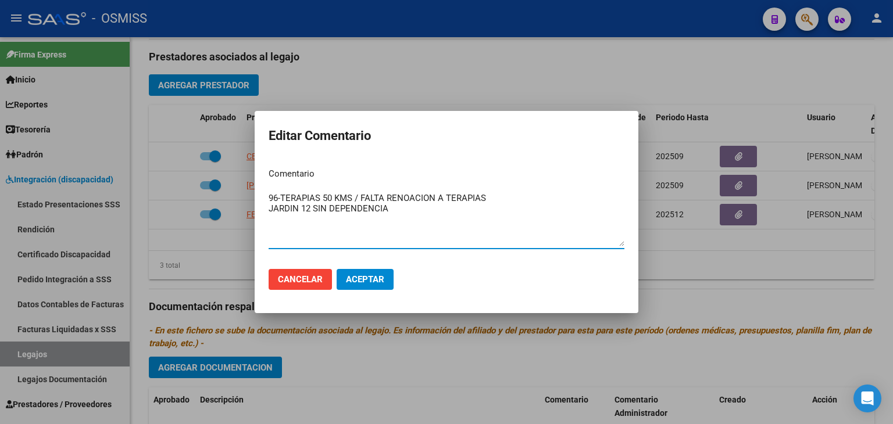
drag, startPoint x: 503, startPoint y: 199, endPoint x: 512, endPoint y: 201, distance: 8.9
click at [503, 199] on textarea "96-TERAPIAS 50 KMS / FALTA RENOACION A TERAPIAS JARDIN 12 SIN DEPENDENCIA" at bounding box center [447, 219] width 356 height 55
click at [364, 199] on textarea "96-TERAPIAS 50 KMS / FALTA RENOACION A TERAPIAS OCT A DIC 2025) JARDIN 12 SIN D…" at bounding box center [447, 219] width 356 height 55
type textarea "96-TERAPIAS 50 KMS (FALTA RENOACION A TERAPIAS OCT A DIC 2025) JARDIN 12 SIN DE…"
click at [371, 278] on span "Aceptar" at bounding box center [365, 279] width 38 height 10
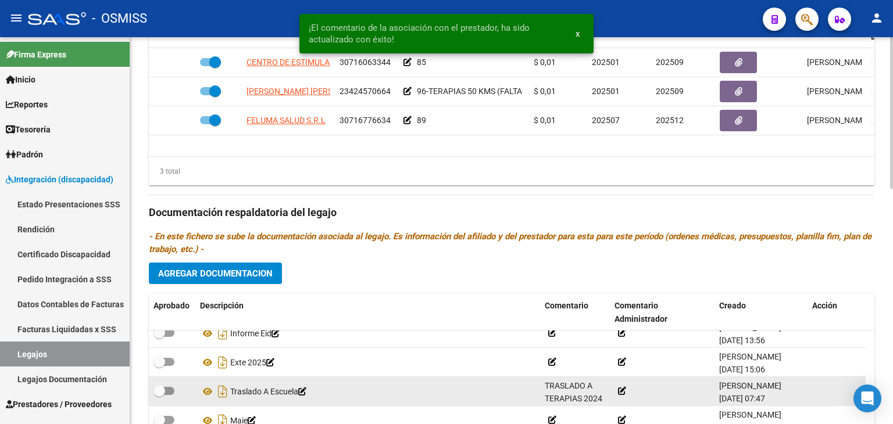
scroll to position [600, 0]
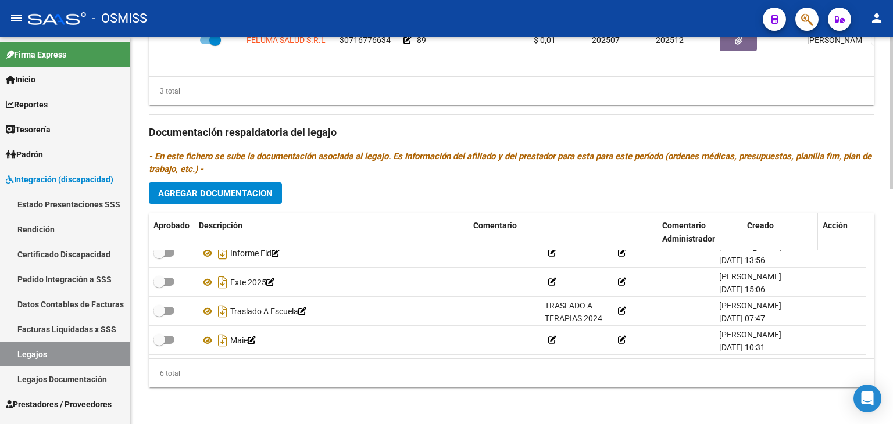
drag, startPoint x: 607, startPoint y: 237, endPoint x: 774, endPoint y: 224, distance: 167.3
click at [774, 224] on div "Aprobado Descripción Comentario Comentario Administrador Creado Acción" at bounding box center [507, 232] width 717 height 38
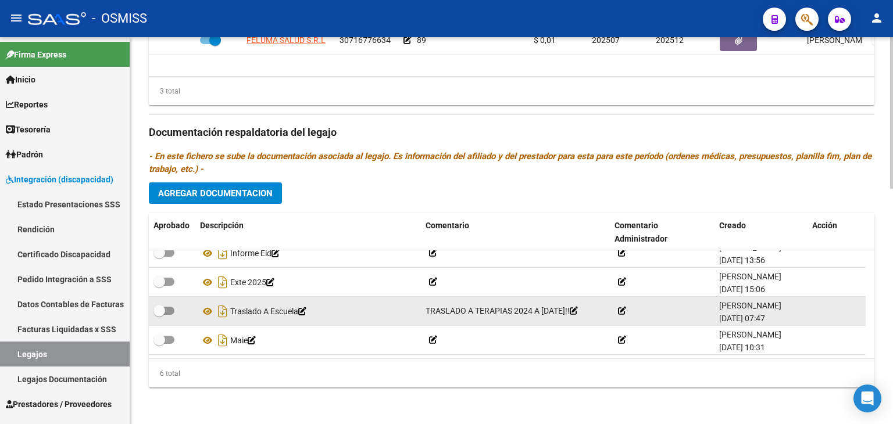
click at [578, 307] on icon at bounding box center [574, 311] width 8 height 8
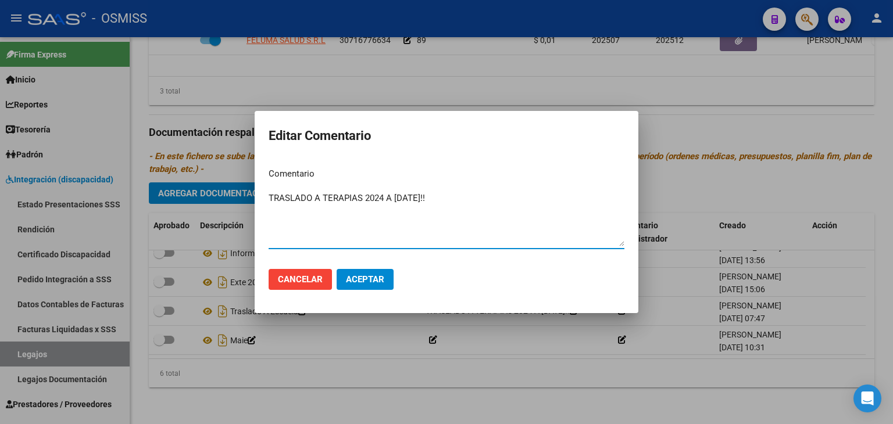
click at [271, 197] on textarea "TRASLADO A TERAPIAS 2024 A SEPT 2025!!" at bounding box center [447, 219] width 356 height 55
type textarea "CARGARON NUEVAMENTE TRASLADO A TERAPIAS 2024 A SEPT 2025!!"
click at [384, 282] on span "Aceptar" at bounding box center [365, 279] width 38 height 10
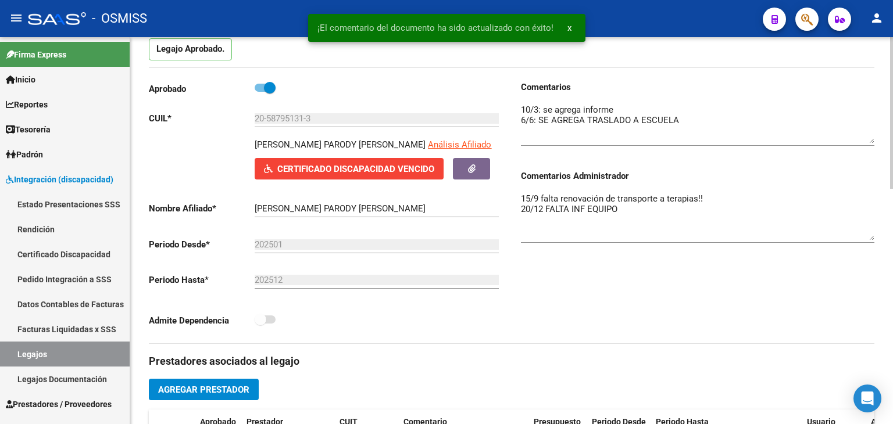
scroll to position [77, 0]
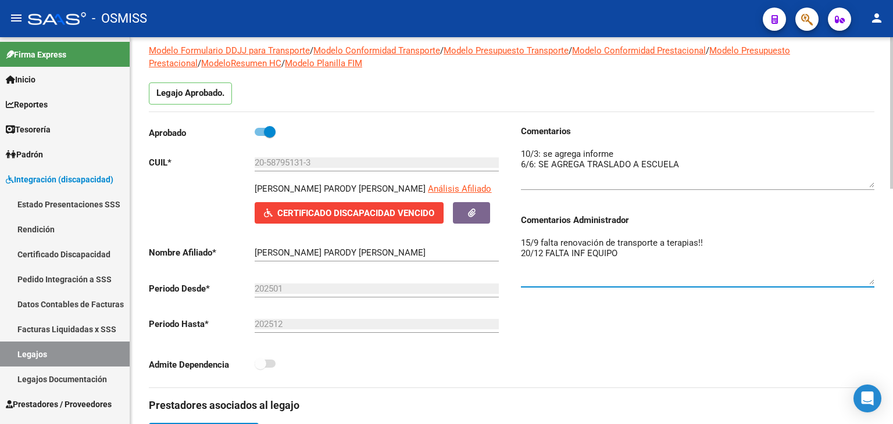
click at [581, 267] on textarea "15/9 falta renovación de transporte a terapias!! 20/12 FALTA INF EQUIPO" at bounding box center [697, 261] width 353 height 48
click at [523, 241] on textarea "15/9 falta renovación de transporte a terapias!! 20/12 FALTA INF EQUIPO" at bounding box center [697, 261] width 353 height 48
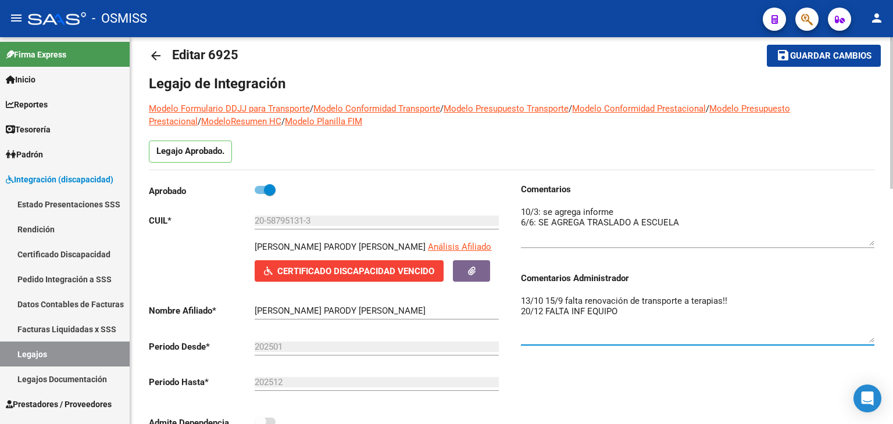
type textarea "13/10 15/9 falta renovación de transporte a terapias!! 20/12 FALTA INF EQUIPO"
click at [851, 55] on span "Guardar cambios" at bounding box center [830, 56] width 81 height 10
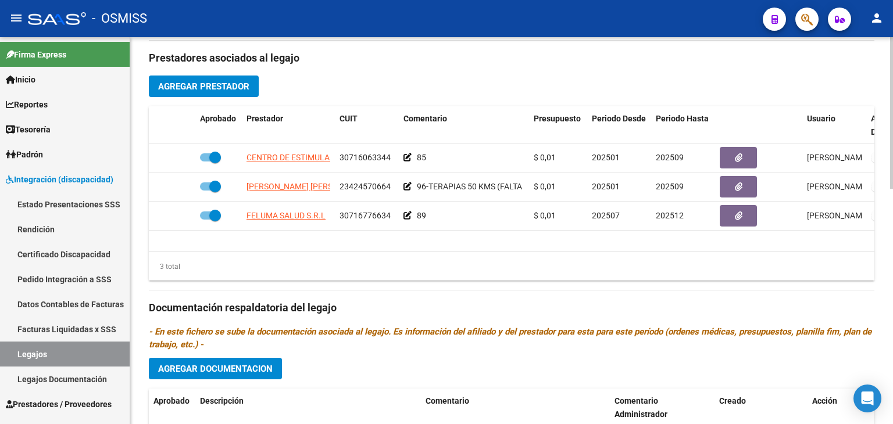
scroll to position [425, 0]
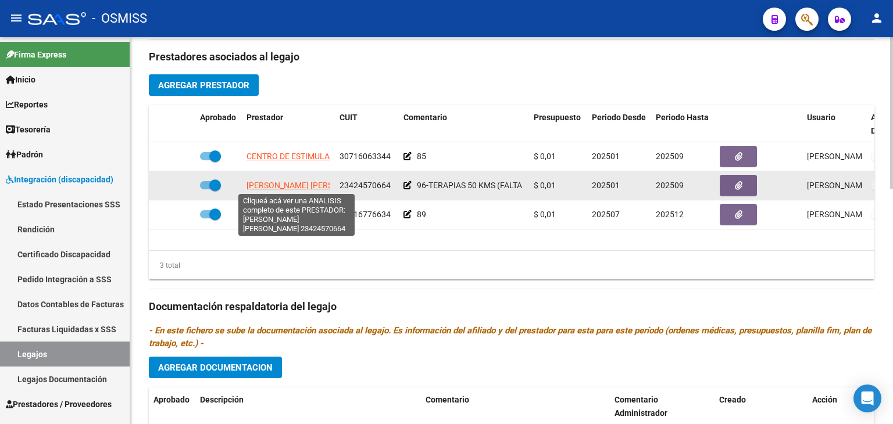
click at [312, 185] on span "EXPOSITO YAMILA MAILEN" at bounding box center [309, 185] width 126 height 9
type textarea "23424570664"
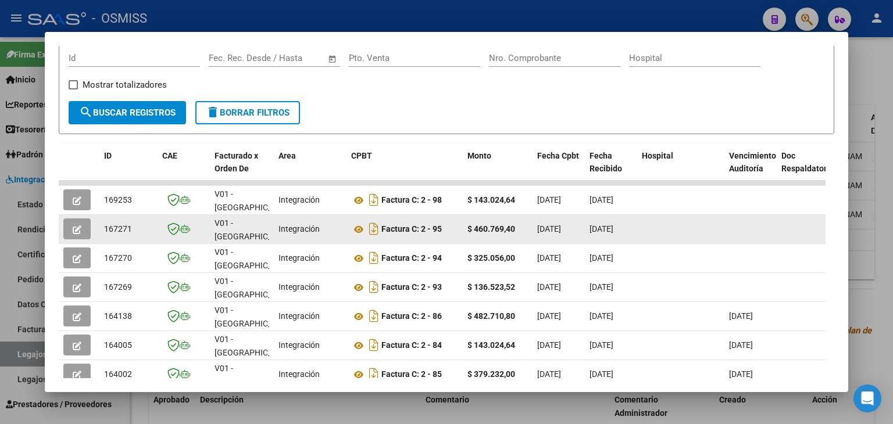
scroll to position [166, 0]
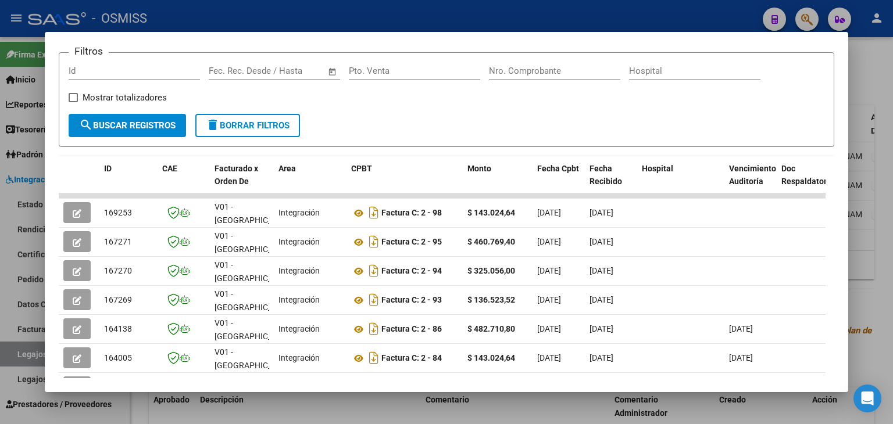
click at [398, 408] on div at bounding box center [446, 212] width 893 height 424
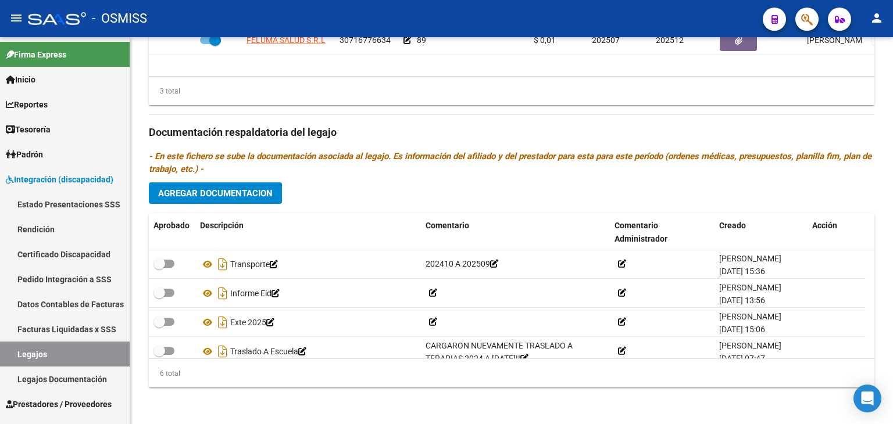
scroll to position [12, 0]
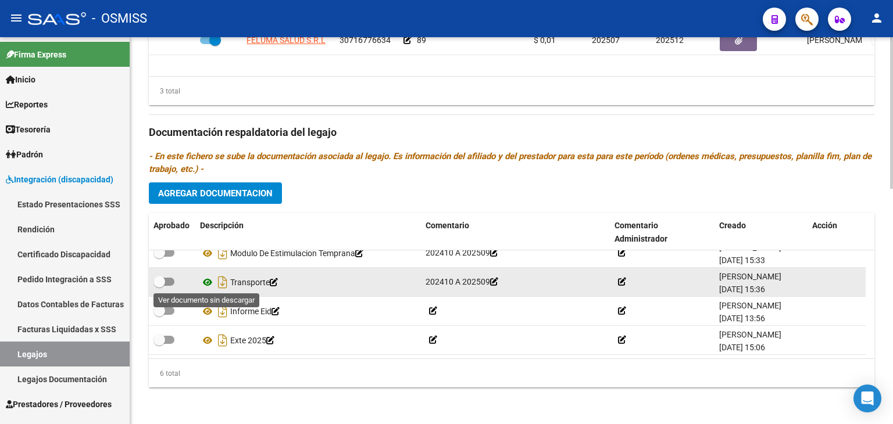
click at [207, 286] on icon at bounding box center [207, 282] width 15 height 14
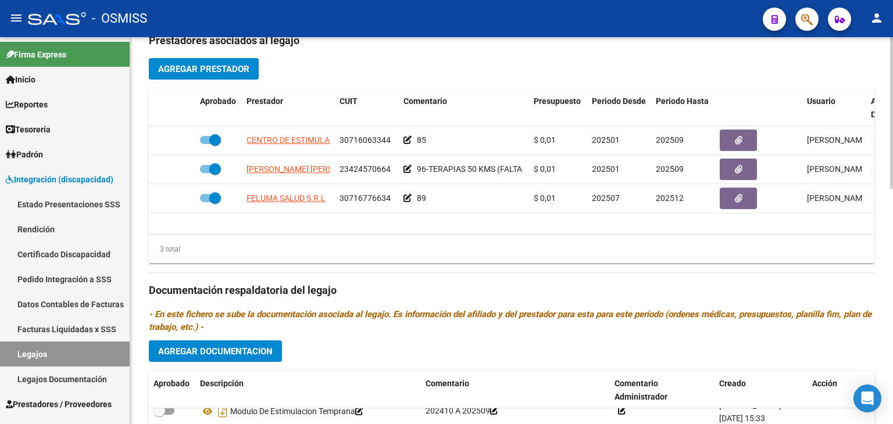
scroll to position [425, 0]
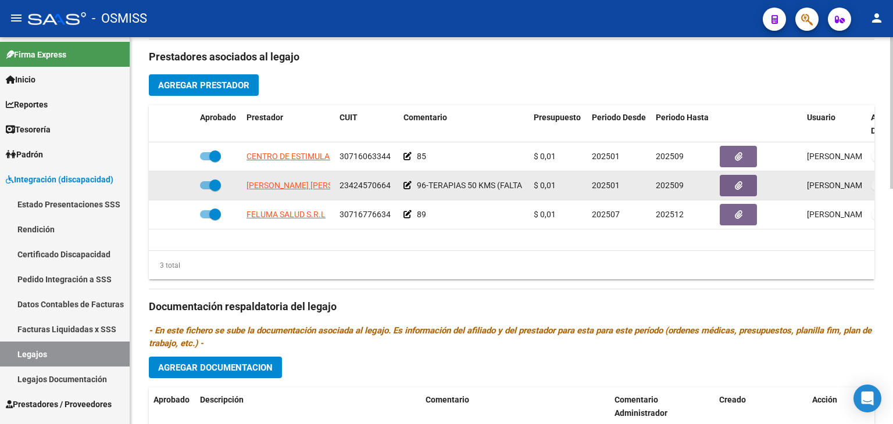
click at [409, 183] on icon at bounding box center [407, 185] width 8 height 8
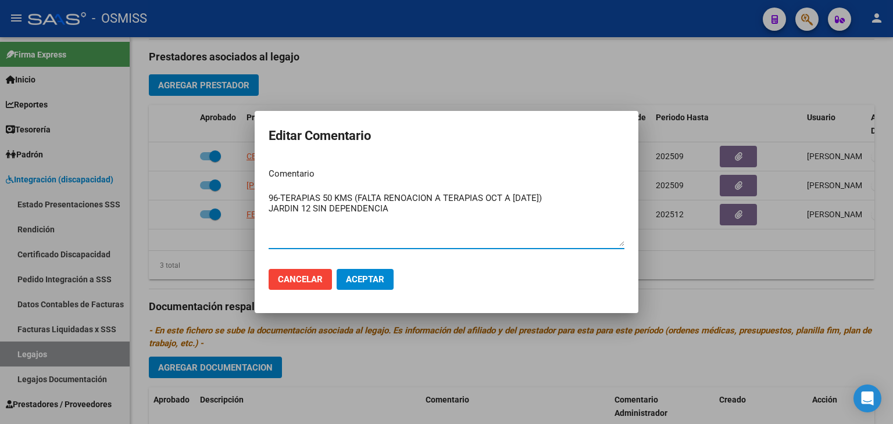
drag, startPoint x: 401, startPoint y: 210, endPoint x: 271, endPoint y: 208, distance: 129.6
click at [271, 208] on textarea "96-TERAPIAS 50 KMS (FALTA RENOACION A TERAPIAS OCT A DIC 2025) JARDIN 12 SIN DE…" at bounding box center [447, 219] width 356 height 55
type textarea "96-TERAPIAS 50 KMS (FALTA RENOACION A TERAPIAS OCT A DIC 2025) Y FALTA TPTE AL …"
click at [377, 283] on span "Aceptar" at bounding box center [365, 279] width 38 height 10
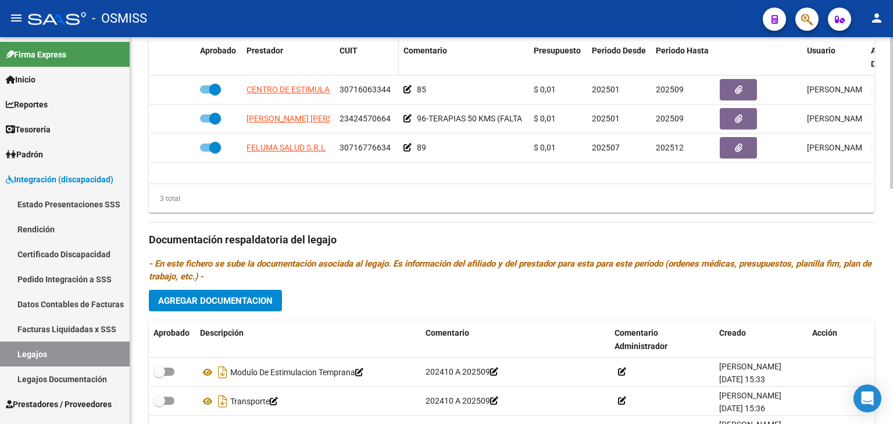
scroll to position [367, 0]
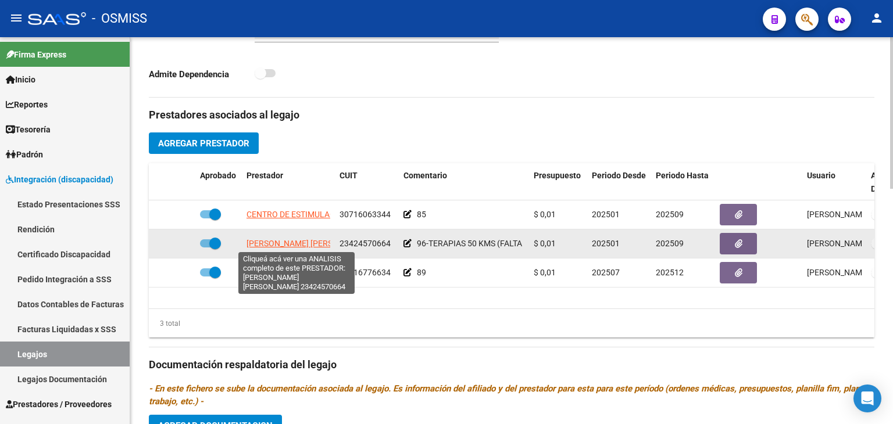
click at [299, 242] on span "EXPOSITO YAMILA MAILEN" at bounding box center [309, 243] width 126 height 9
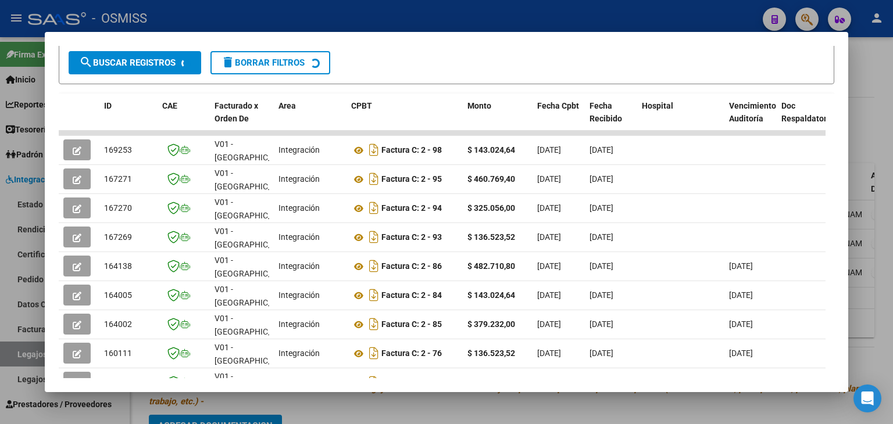
scroll to position [291, 0]
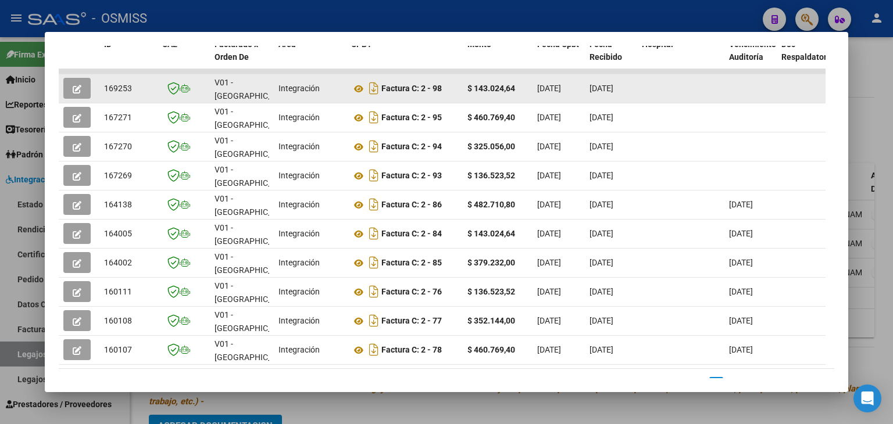
click at [79, 90] on icon "button" at bounding box center [77, 89] width 9 height 9
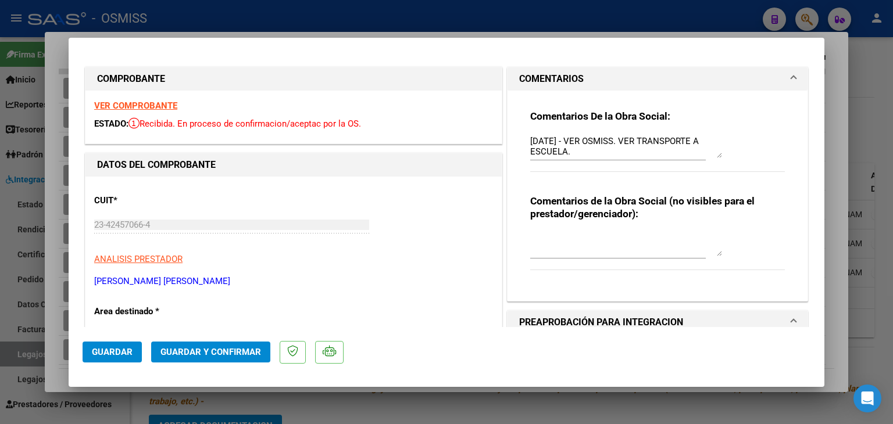
click at [598, 153] on textarea "9/10/2025 - VER OSMISS. VER TRANSPORTE A ESCUELA." at bounding box center [626, 146] width 192 height 23
drag, startPoint x: 582, startPoint y: 153, endPoint x: 609, endPoint y: 145, distance: 28.3
click at [613, 146] on textarea "9/10/2025 - VER OSMISS. VER TRANSPORTE A ESCUELA." at bounding box center [626, 146] width 192 height 23
drag, startPoint x: 567, startPoint y: 153, endPoint x: 574, endPoint y: 144, distance: 11.3
click at [574, 144] on textarea "9/10/2025 - VER OSMISS. VER TRANSPORTE A ESCUELA." at bounding box center [626, 146] width 192 height 23
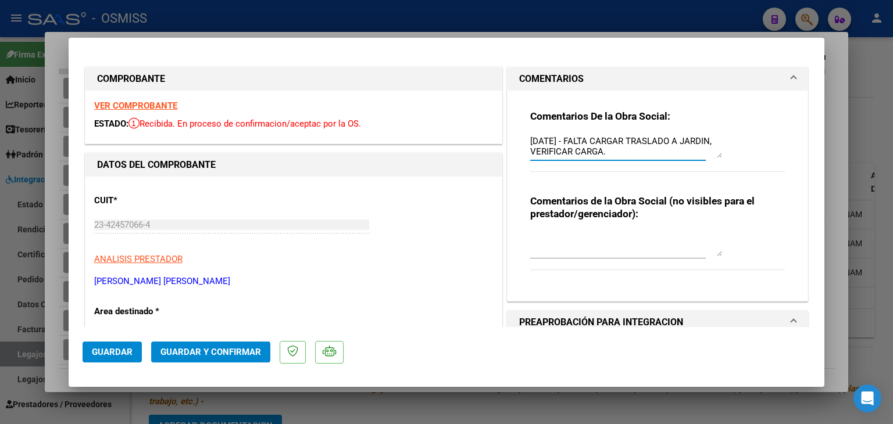
click at [530, 140] on textarea "9/10/2025 - FALTA CARGAR TRASLADO A JARDIN, VERIFICAR CARGA." at bounding box center [626, 146] width 192 height 23
click at [646, 150] on textarea "13/10 - 9/10/2025 - FALTA CARGAR TRASLADO A JARDIN, VERIFICAR CARGA." at bounding box center [626, 146] width 192 height 23
click at [556, 151] on textarea "13/10 - 9/10/2025 - FALTA CARGAR TRASLADO A JARDIN, VERIFICAR DOC CARGADA." at bounding box center [626, 146] width 192 height 23
type textarea "13/10 - 9/10/2025 - FALTA CARGAR TRASLADO A JARDIN, VERIFICAR DOC CARGADA."
click at [112, 348] on span "Guardar" at bounding box center [112, 352] width 41 height 10
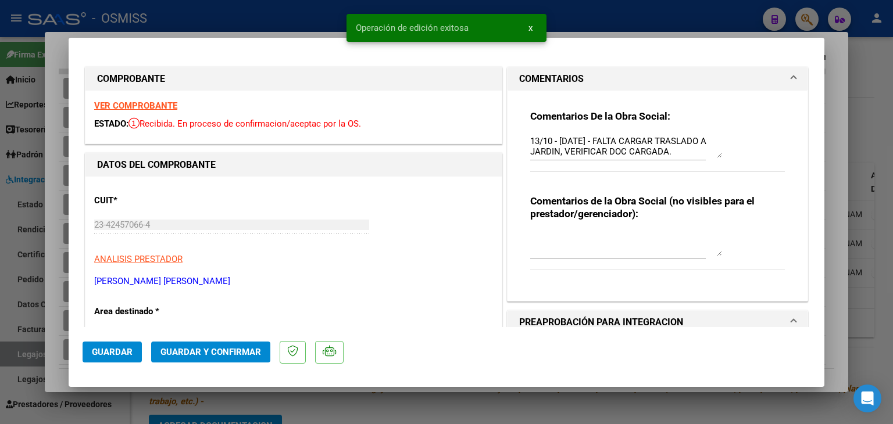
click at [275, 400] on div at bounding box center [446, 212] width 893 height 424
type input "$ 0,00"
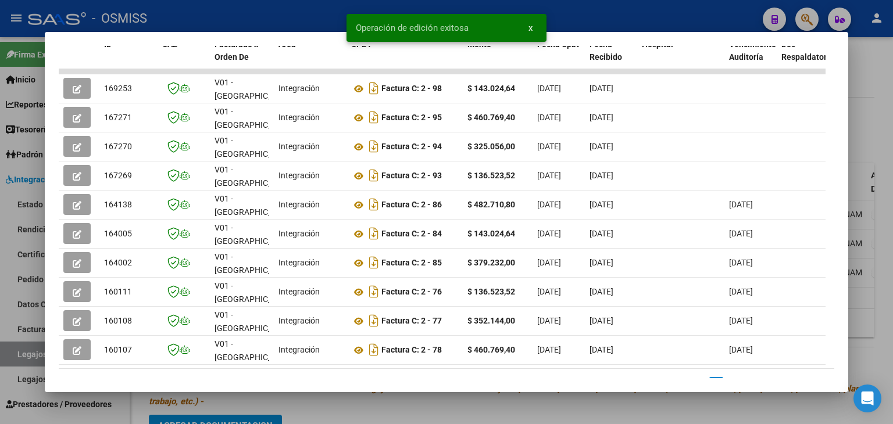
click at [275, 400] on div at bounding box center [446, 212] width 893 height 424
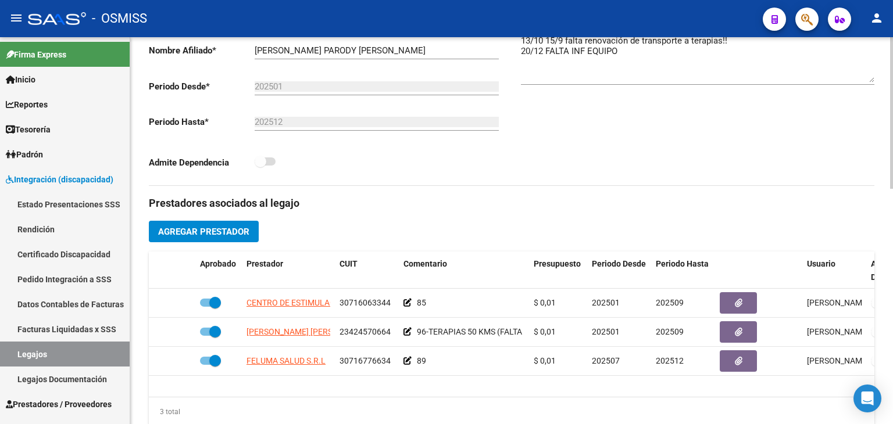
scroll to position [193, 0]
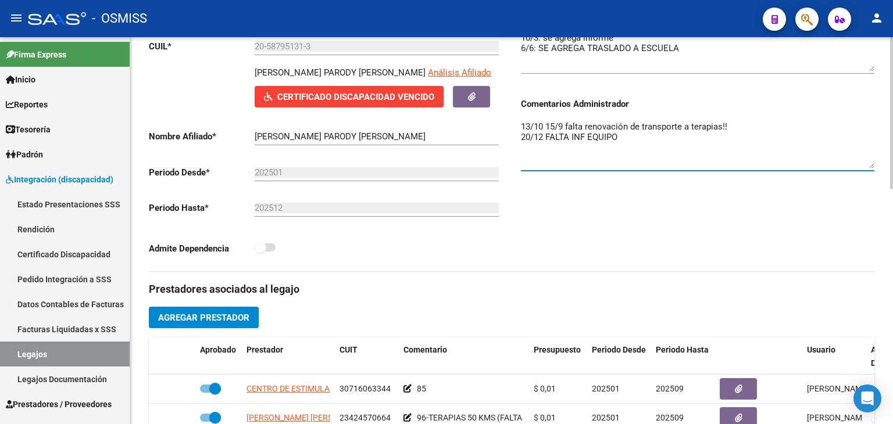
click at [765, 125] on textarea "13/10 15/9 falta renovación de transporte a terapias!! 20/12 FALTA INF EQUIPO" at bounding box center [697, 144] width 353 height 48
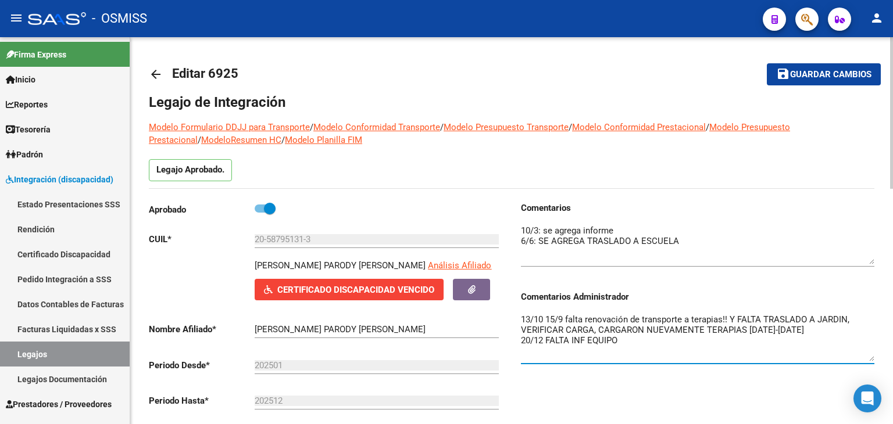
scroll to position [0, 0]
type textarea "13/10 15/9 falta renovación de transporte a terapias!! Y FALTA TRASLADO A JARDI…"
click at [842, 73] on span "Guardar cambios" at bounding box center [830, 75] width 81 height 10
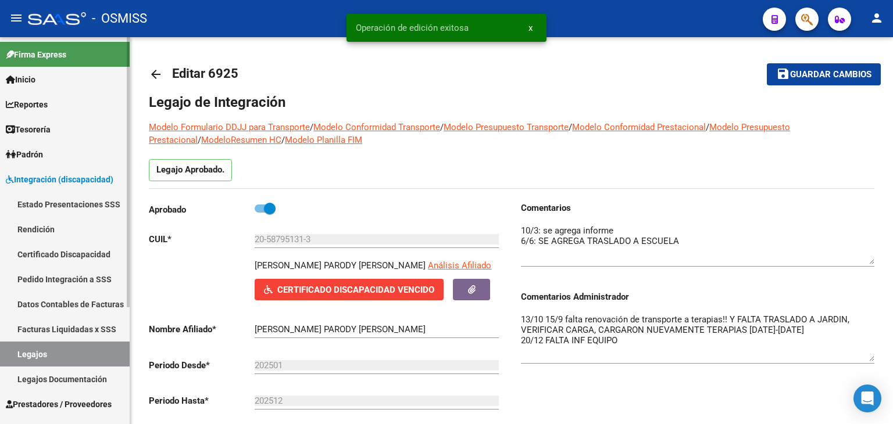
click at [52, 349] on link "Legajos" at bounding box center [65, 354] width 130 height 25
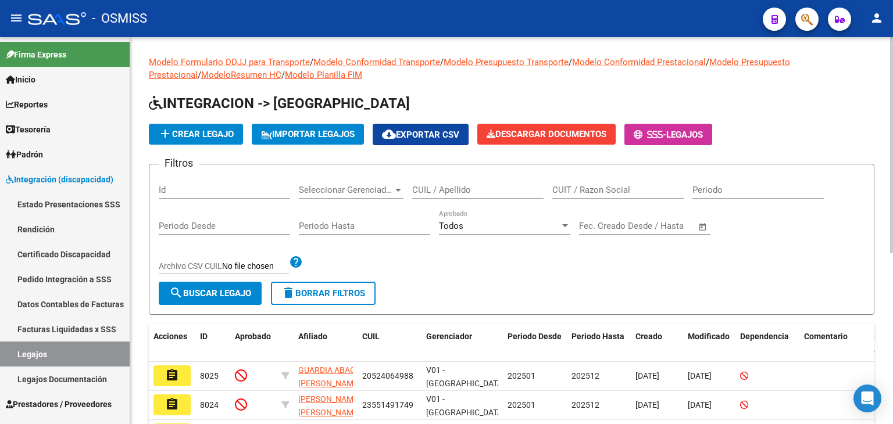
click at [459, 189] on input "CUIL / Apellido" at bounding box center [477, 190] width 131 height 10
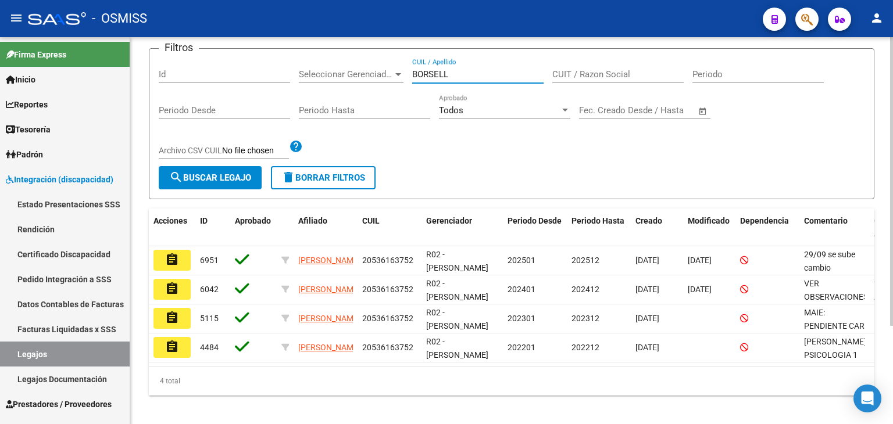
scroll to position [116, 0]
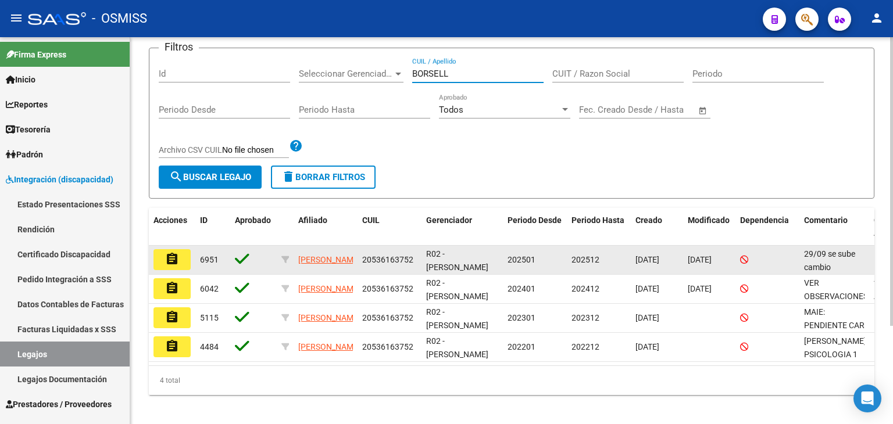
type input "BORSELL"
click at [180, 259] on button "assignment" at bounding box center [171, 259] width 37 height 21
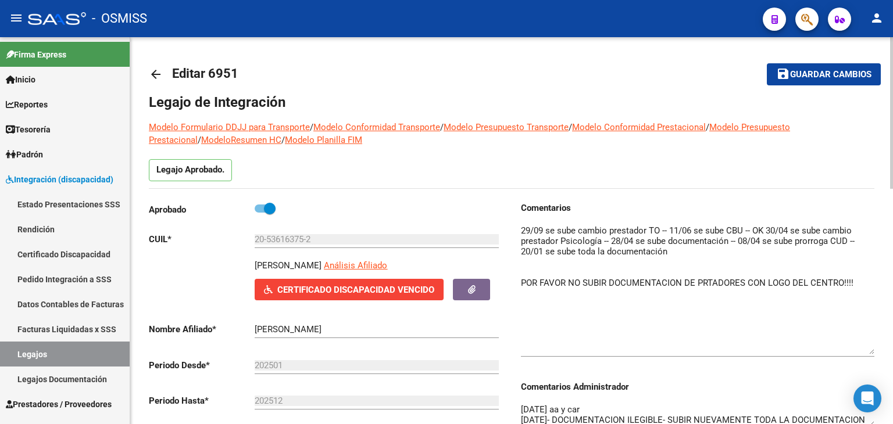
drag, startPoint x: 870, startPoint y: 246, endPoint x: 892, endPoint y: 353, distance: 109.8
click at [521, 283] on textarea at bounding box center [697, 289] width 353 height 130
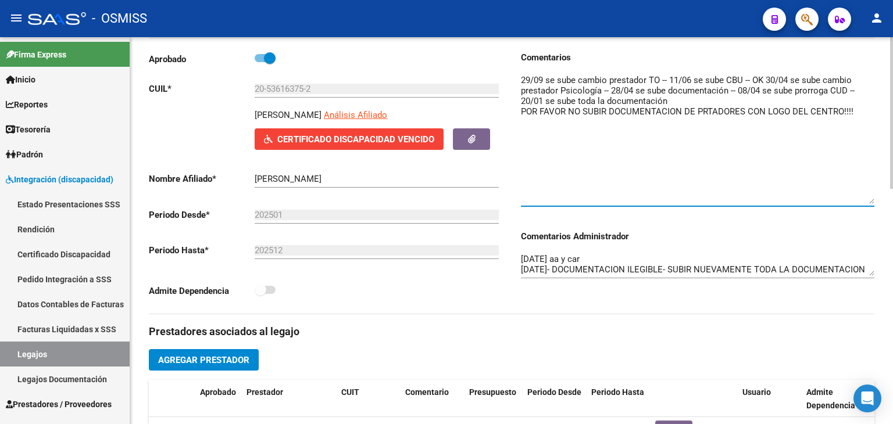
scroll to position [174, 0]
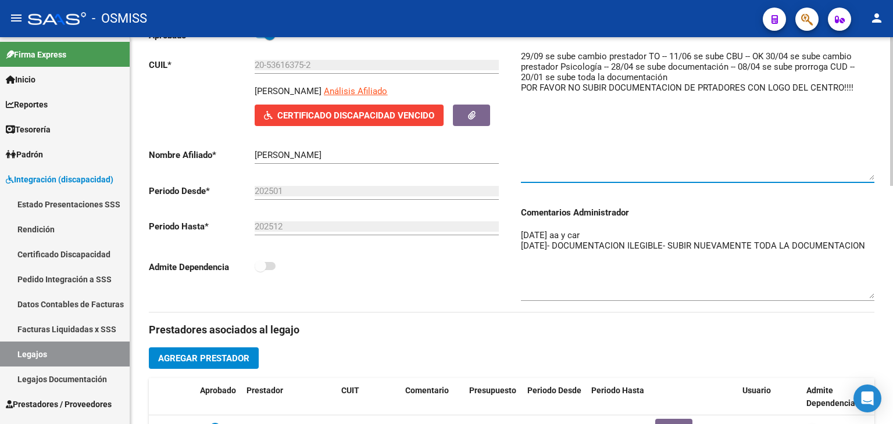
drag, startPoint x: 888, startPoint y: 270, endPoint x: 892, endPoint y: 296, distance: 25.9
click at [892, 296] on div "arrow_back Editar 6951 save Guardar cambios Legajo de Integración Modelo Formul…" at bounding box center [512, 368] width 765 height 1010
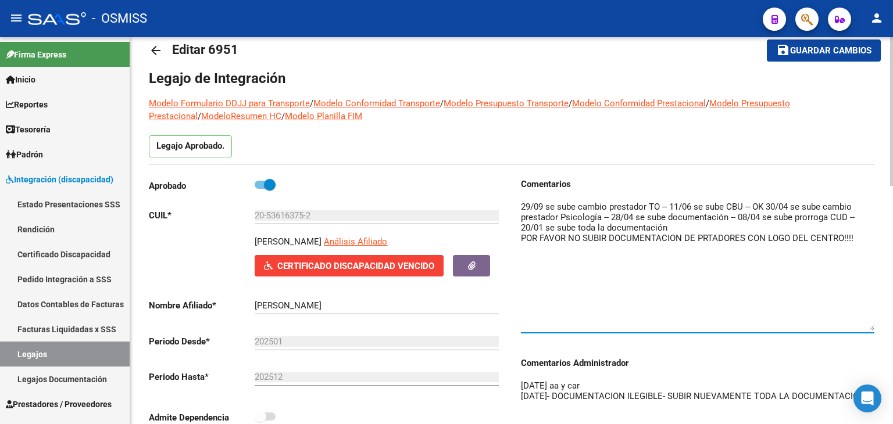
scroll to position [0, 0]
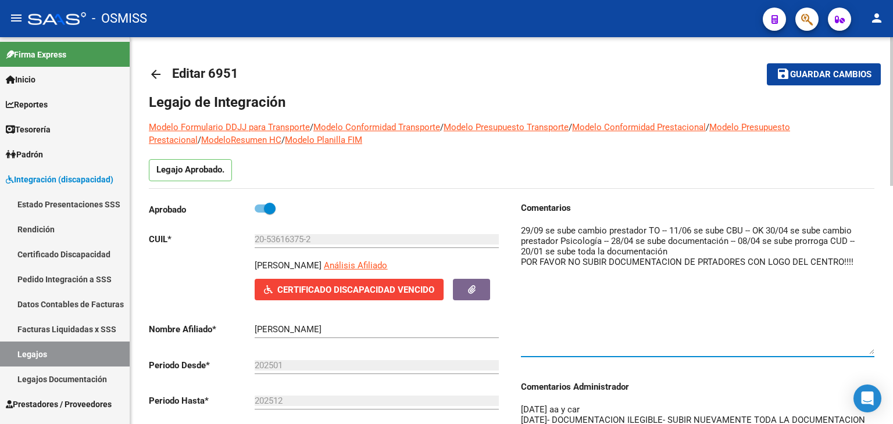
type textarea "29/09 se sube cambio prestador TO -- 11/06 se sube CBU -- OK 30/04 se sube camb…"
click at [845, 72] on span "Guardar cambios" at bounding box center [830, 75] width 81 height 10
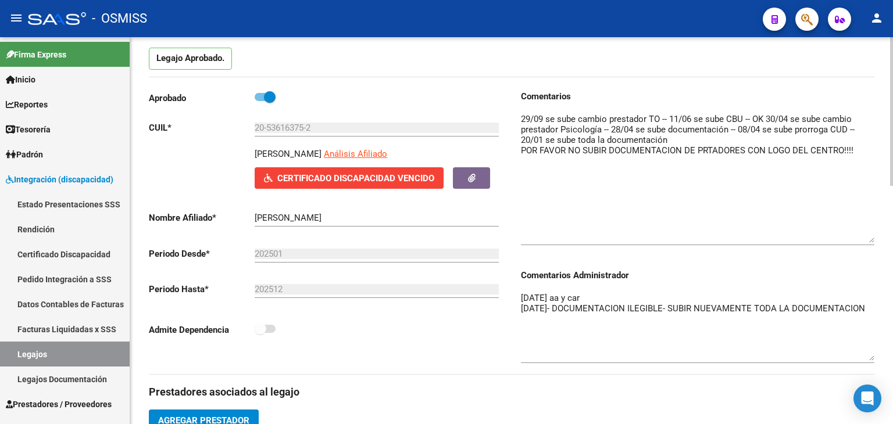
scroll to position [116, 0]
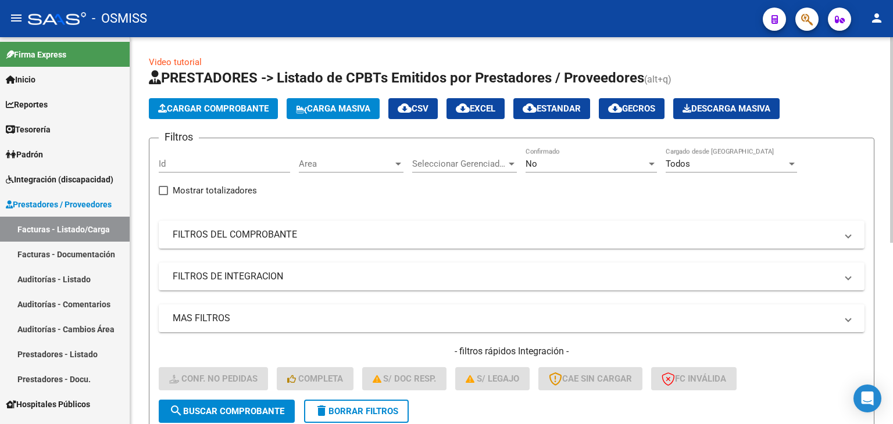
scroll to position [0, 781]
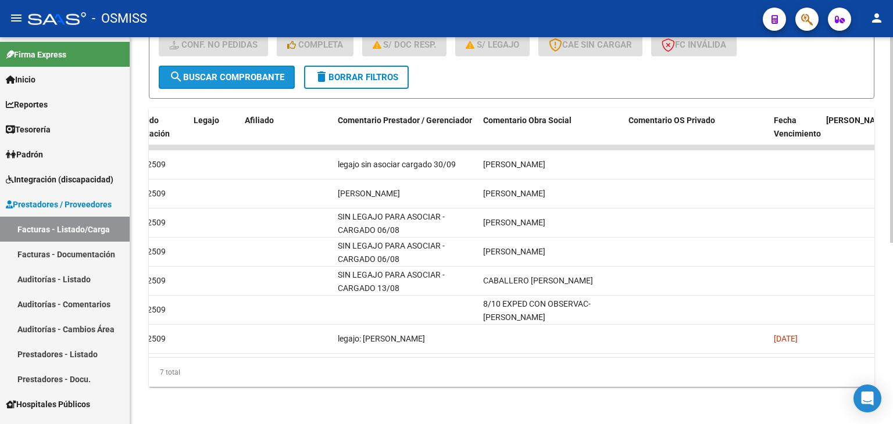
click at [275, 72] on span "search Buscar Comprobante" at bounding box center [226, 77] width 115 height 10
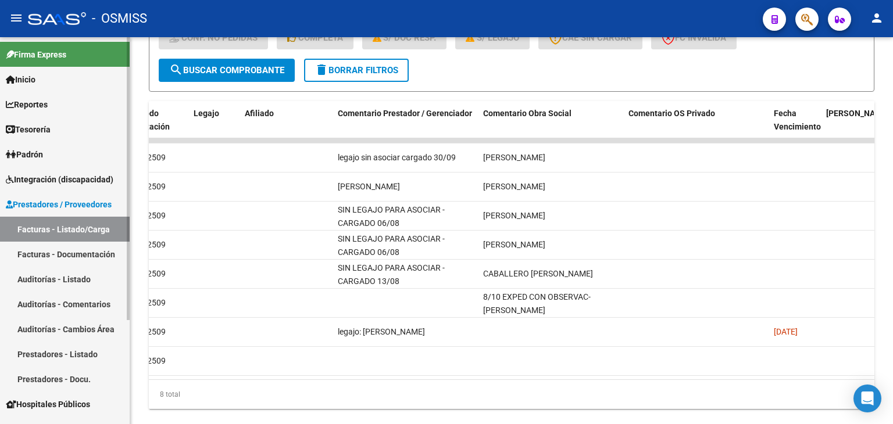
click at [93, 224] on link "Facturas - Listado/Carga" at bounding box center [65, 229] width 130 height 25
click at [394, 59] on button "delete Borrar Filtros" at bounding box center [356, 70] width 105 height 23
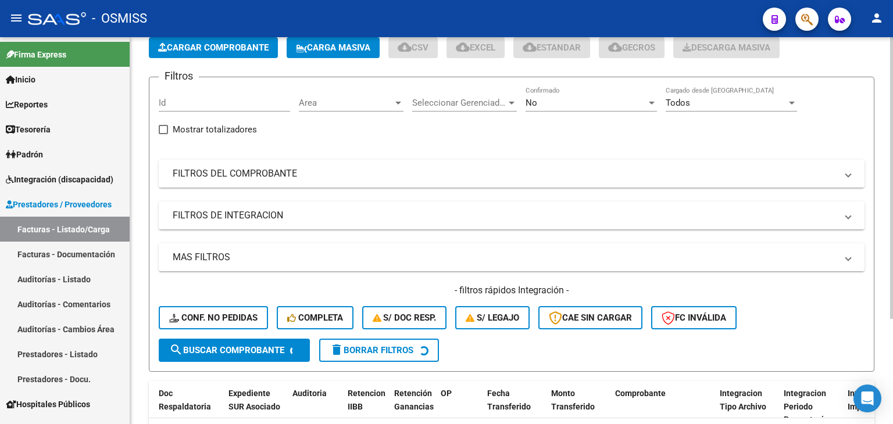
scroll to position [0, 0]
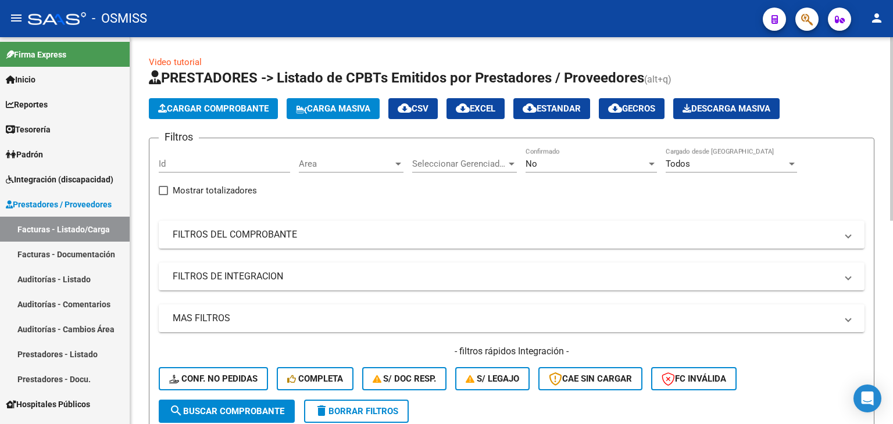
click at [391, 159] on span "Area" at bounding box center [346, 164] width 94 height 10
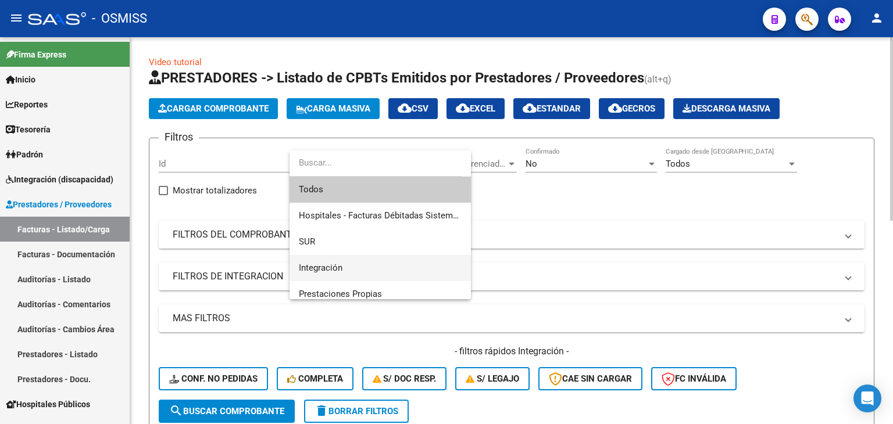
drag, startPoint x: 378, startPoint y: 265, endPoint x: 416, endPoint y: 219, distance: 59.5
click at [378, 266] on span "Integración" at bounding box center [380, 268] width 163 height 26
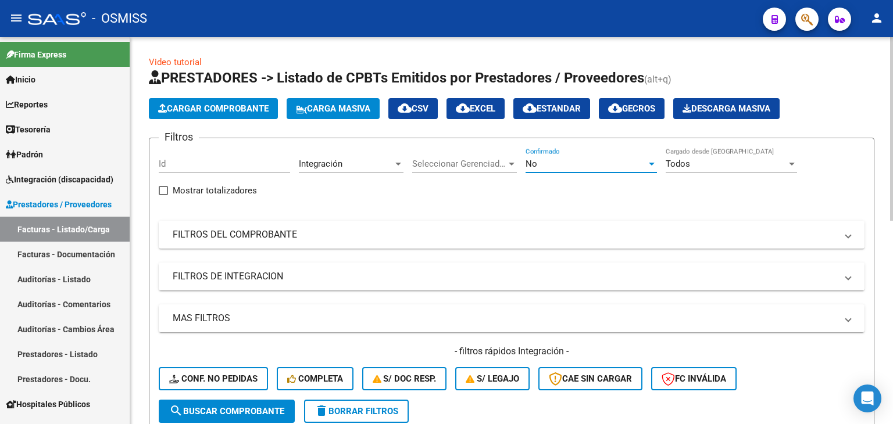
click at [561, 166] on div "No" at bounding box center [585, 164] width 121 height 10
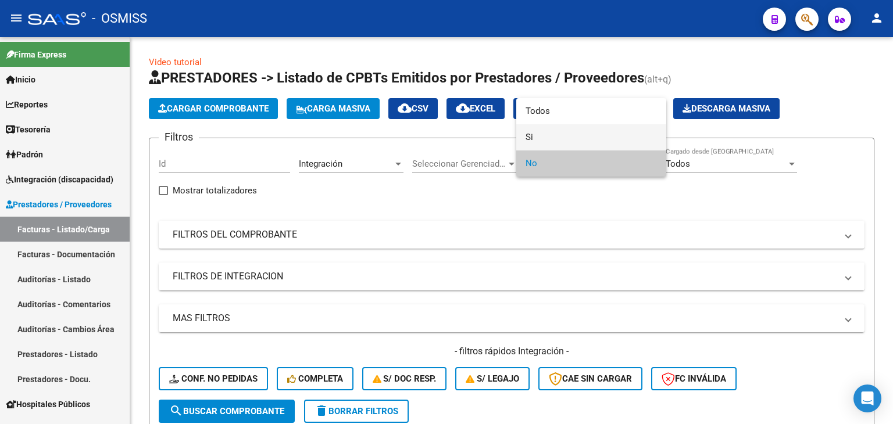
click at [533, 136] on span "Si" at bounding box center [590, 137] width 131 height 26
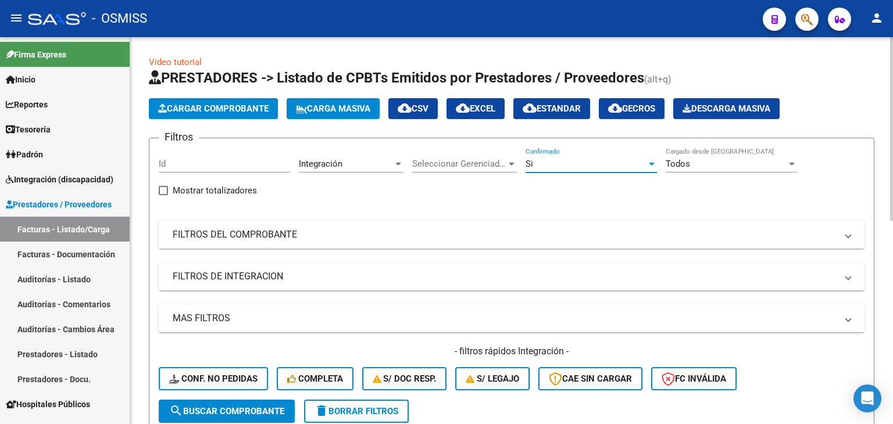
click at [278, 272] on mat-panel-title "FILTROS DE INTEGRACION" at bounding box center [505, 276] width 664 height 13
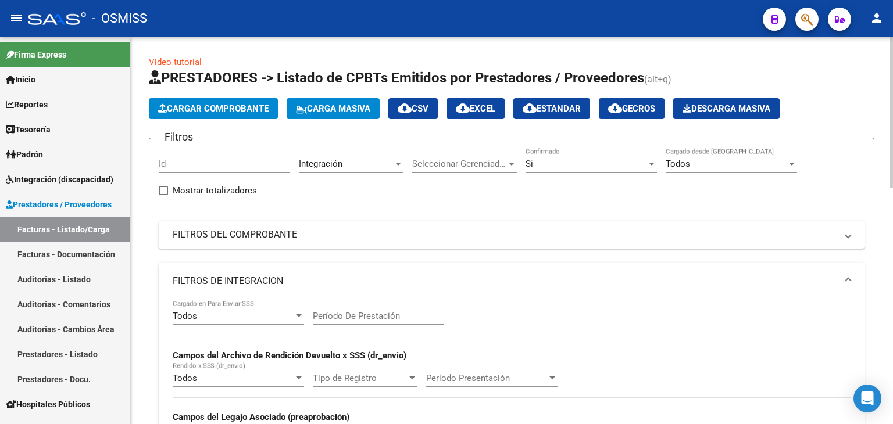
click at [239, 309] on div "Todos Cargado en Para Enviar SSS" at bounding box center [238, 312] width 131 height 25
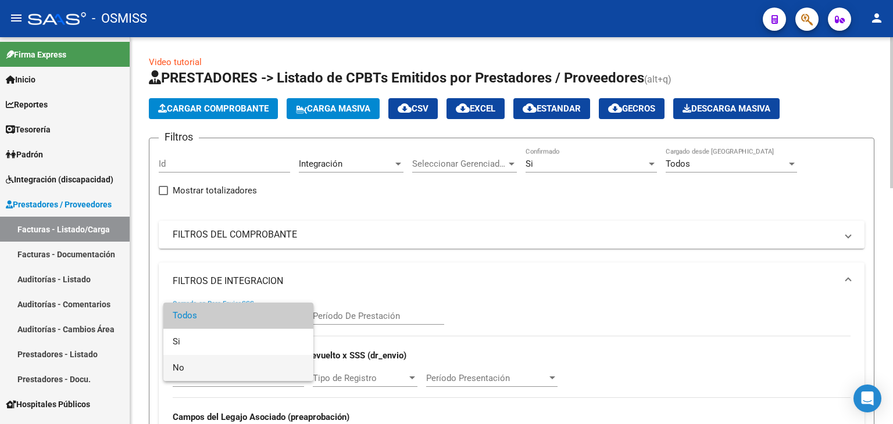
drag, startPoint x: 223, startPoint y: 370, endPoint x: 240, endPoint y: 337, distance: 36.7
click at [223, 369] on span "No" at bounding box center [238, 368] width 131 height 26
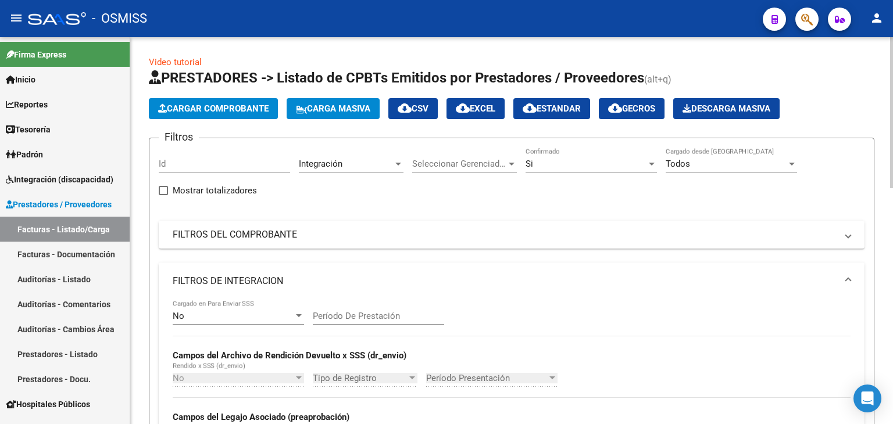
click at [312, 270] on mat-expansion-panel-header "FILTROS DE INTEGRACION" at bounding box center [512, 281] width 706 height 37
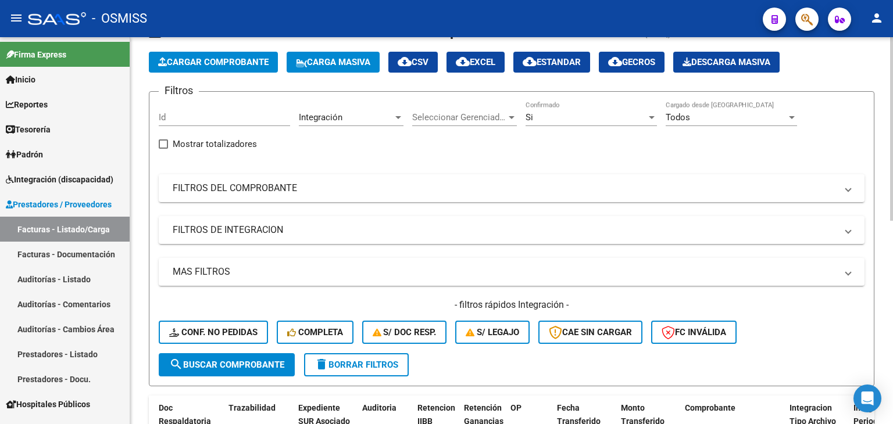
scroll to position [174, 0]
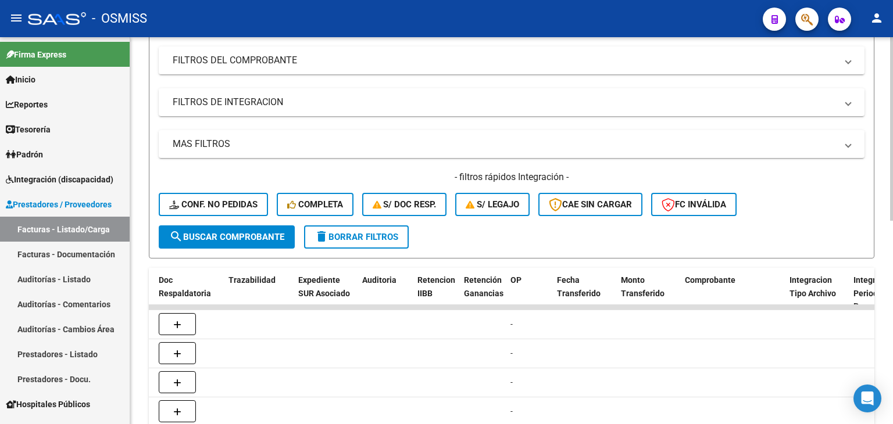
click at [278, 245] on button "search Buscar Comprobante" at bounding box center [227, 237] width 136 height 23
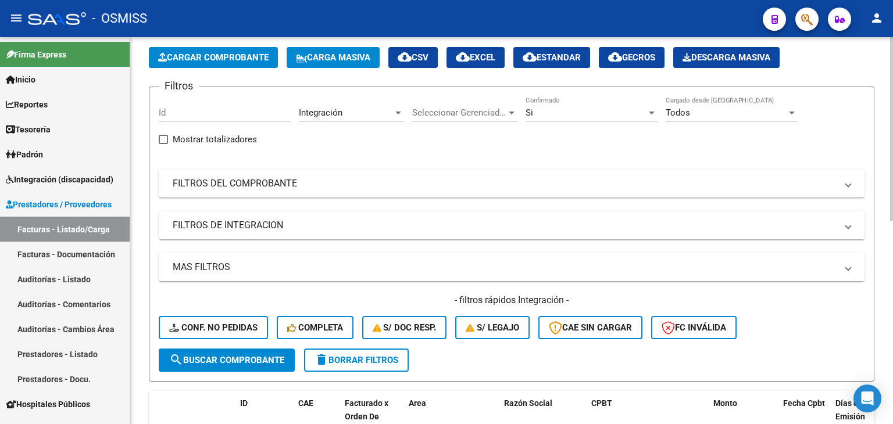
scroll to position [21, 0]
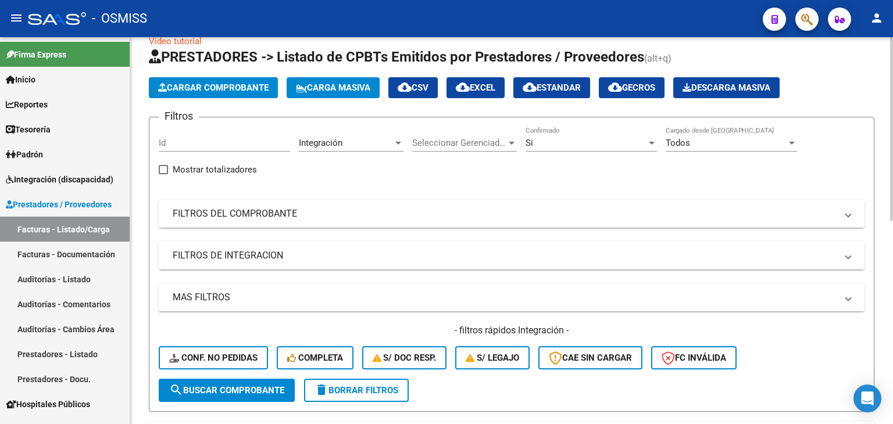
click at [379, 251] on mat-panel-title "FILTROS DE INTEGRACION" at bounding box center [505, 255] width 664 height 13
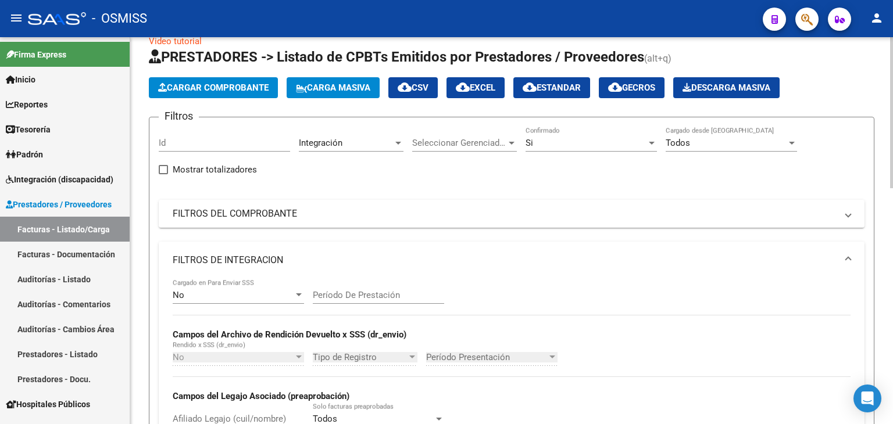
click at [374, 300] on div "Período De Prestación" at bounding box center [378, 291] width 131 height 25
type input "202507"
click at [423, 254] on mat-panel-title "FILTROS DE INTEGRACION" at bounding box center [505, 260] width 664 height 13
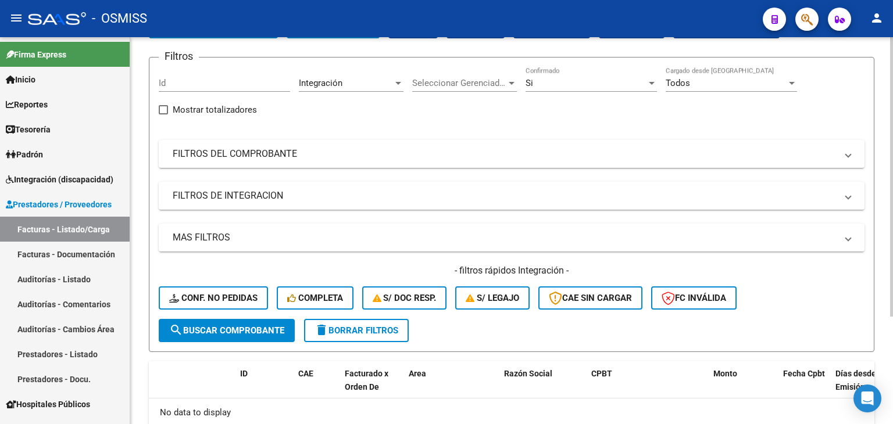
scroll to position [0, 0]
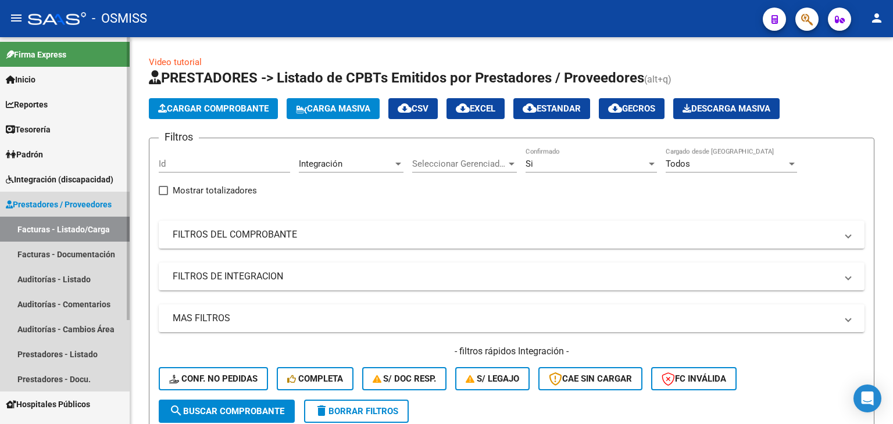
click at [101, 228] on link "Facturas - Listado/Carga" at bounding box center [65, 229] width 130 height 25
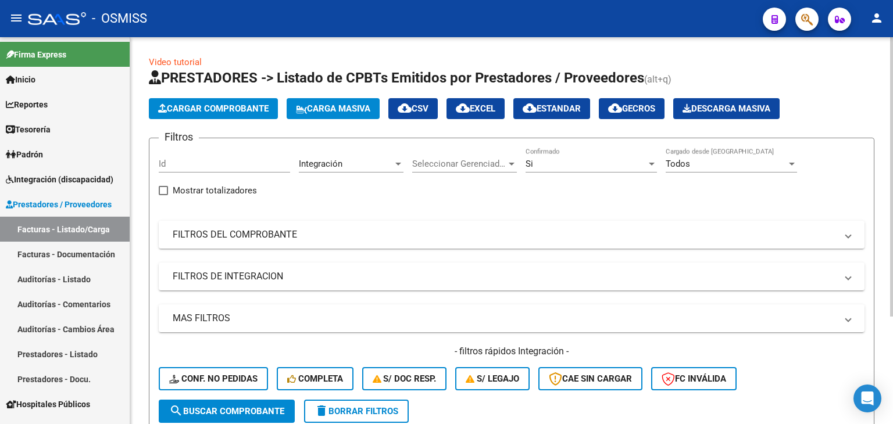
click at [373, 414] on span "delete Borrar Filtros" at bounding box center [356, 411] width 84 height 10
click at [361, 164] on span "Area" at bounding box center [346, 164] width 94 height 10
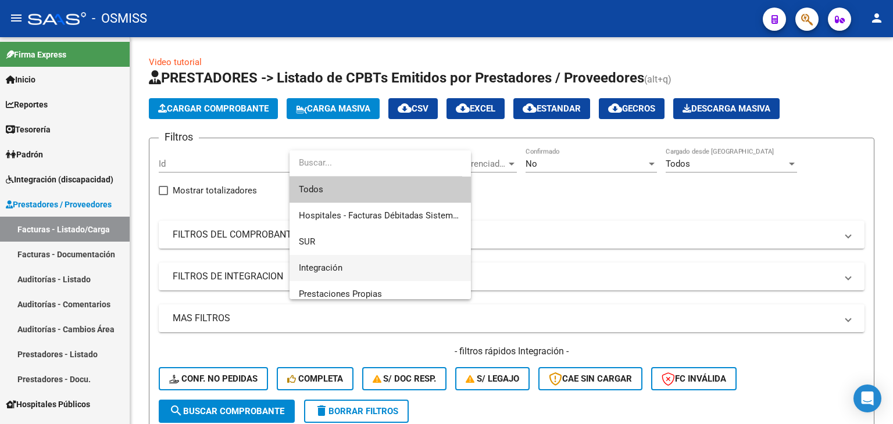
click at [350, 259] on span "Integración" at bounding box center [380, 268] width 163 height 26
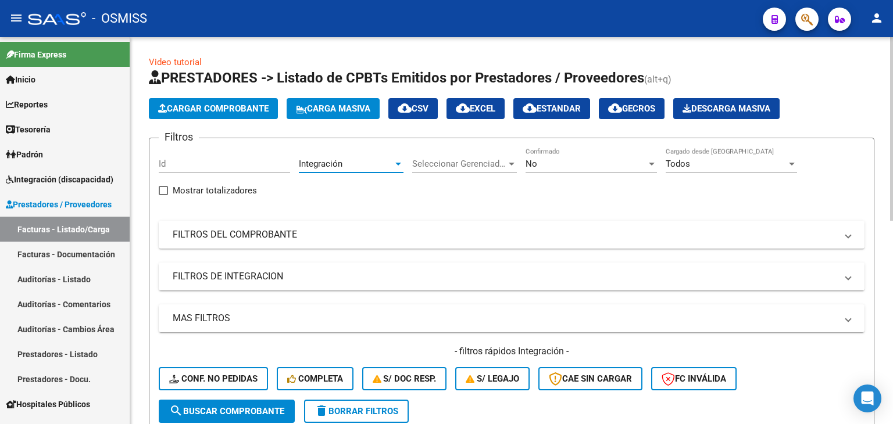
click at [391, 410] on span "delete Borrar Filtros" at bounding box center [356, 411] width 84 height 10
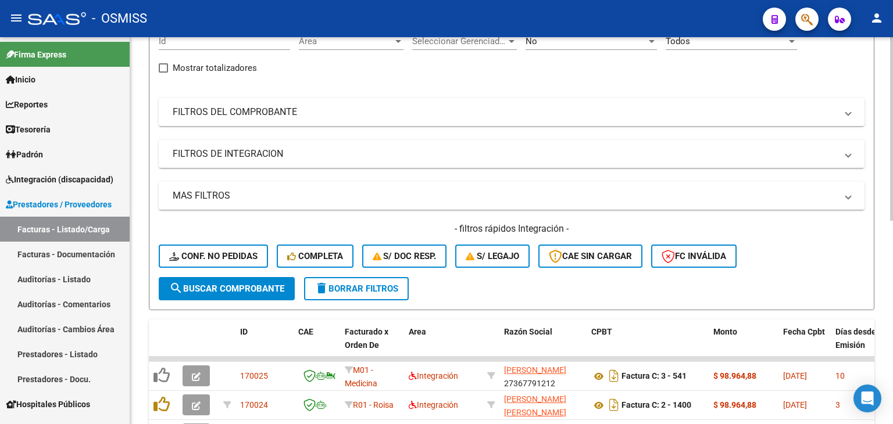
scroll to position [58, 0]
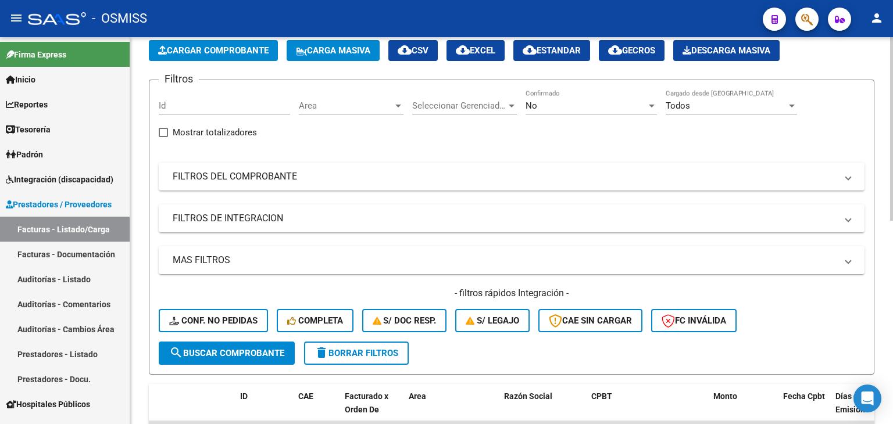
click at [370, 114] on div "Area Area" at bounding box center [351, 108] width 105 height 36
click at [343, 103] on span "Area" at bounding box center [346, 106] width 94 height 10
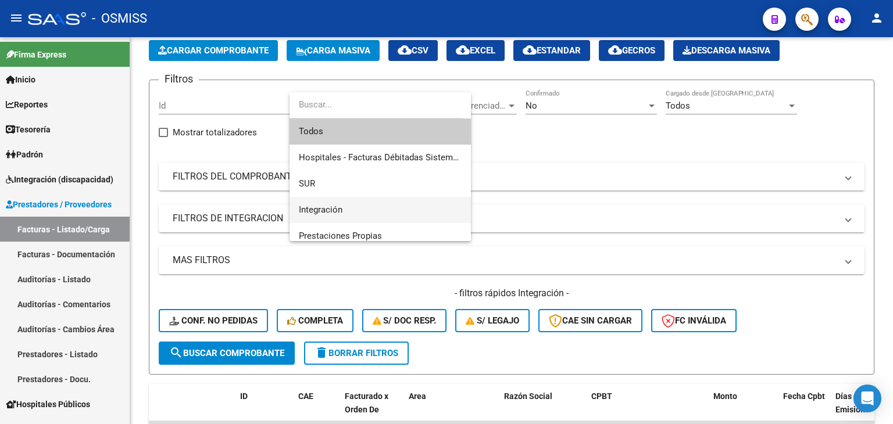
click at [346, 206] on span "Integración" at bounding box center [380, 210] width 163 height 26
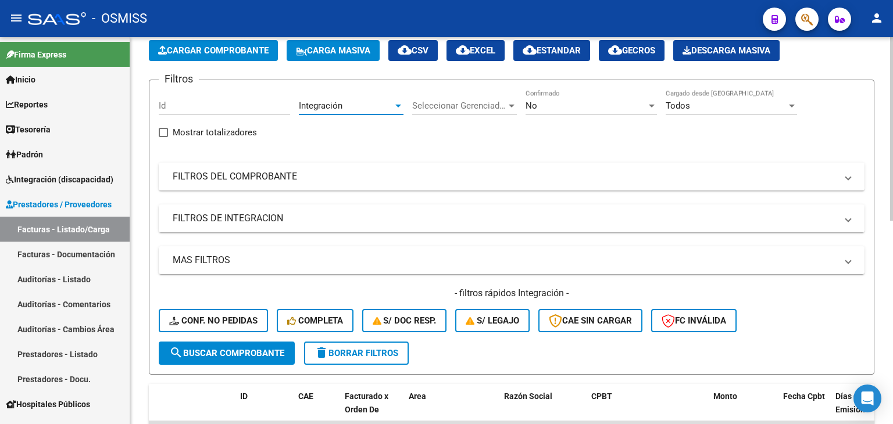
click at [266, 354] on span "search Buscar Comprobante" at bounding box center [226, 353] width 115 height 10
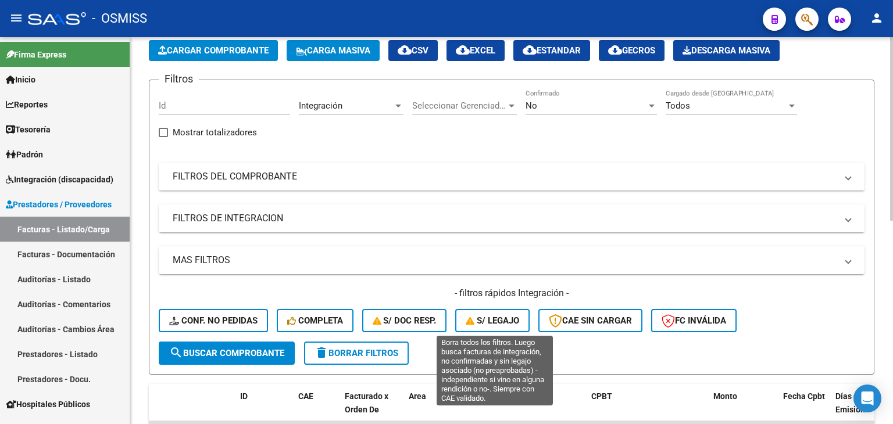
click at [510, 316] on span "S/ legajo" at bounding box center [492, 321] width 53 height 10
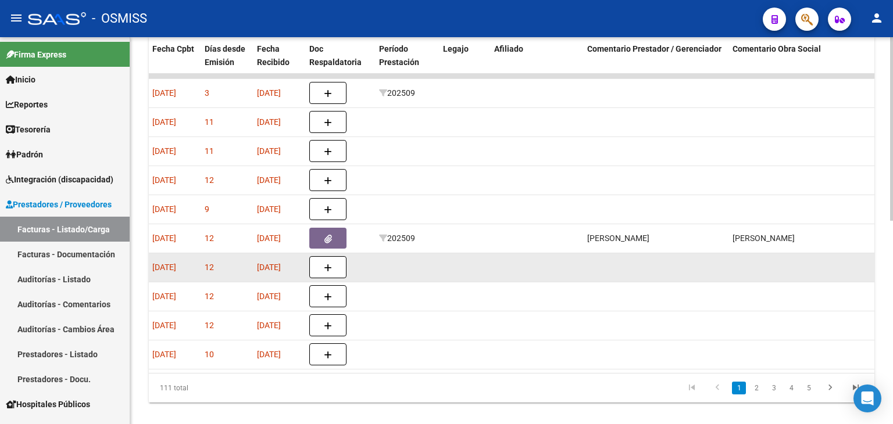
scroll to position [370, 0]
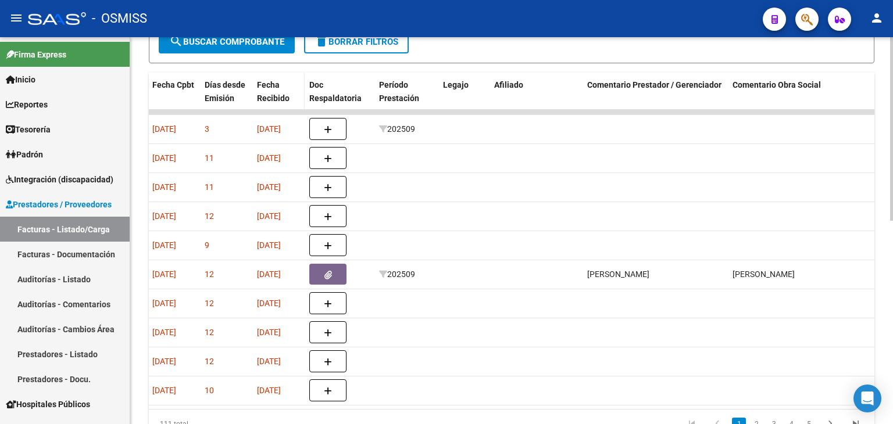
click at [272, 89] on div "Fecha Recibido" at bounding box center [278, 91] width 43 height 27
click at [275, 93] on span "Fecha Recibido" at bounding box center [273, 91] width 33 height 23
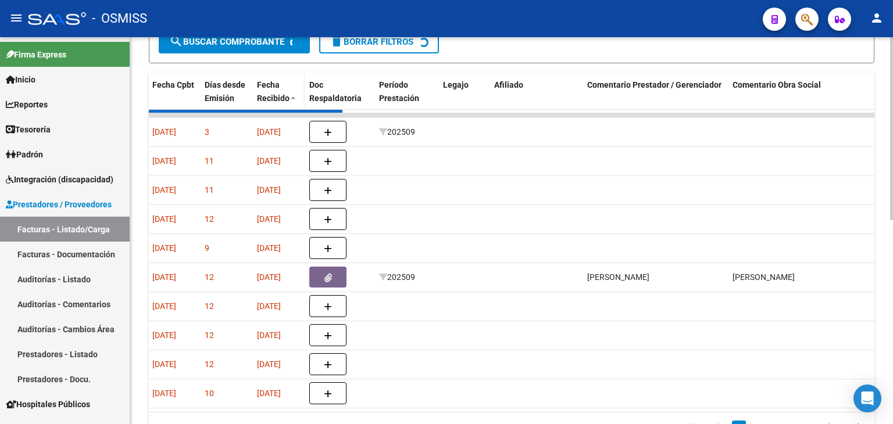
scroll to position [371, 0]
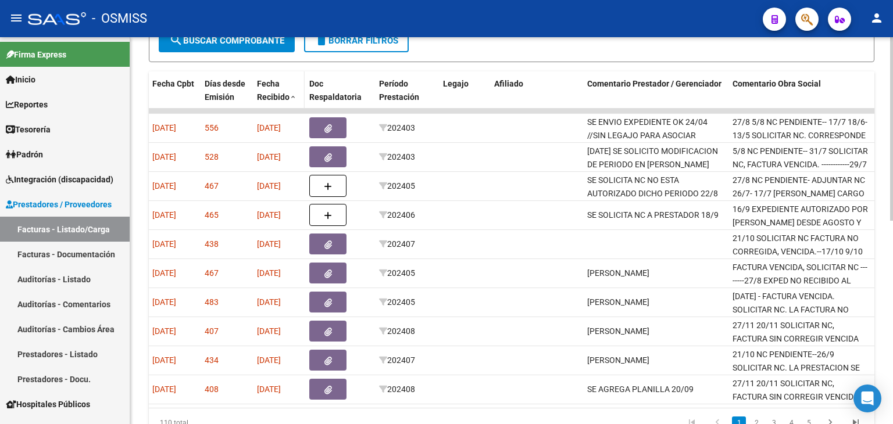
click at [275, 93] on span "Fecha Recibido" at bounding box center [273, 90] width 33 height 23
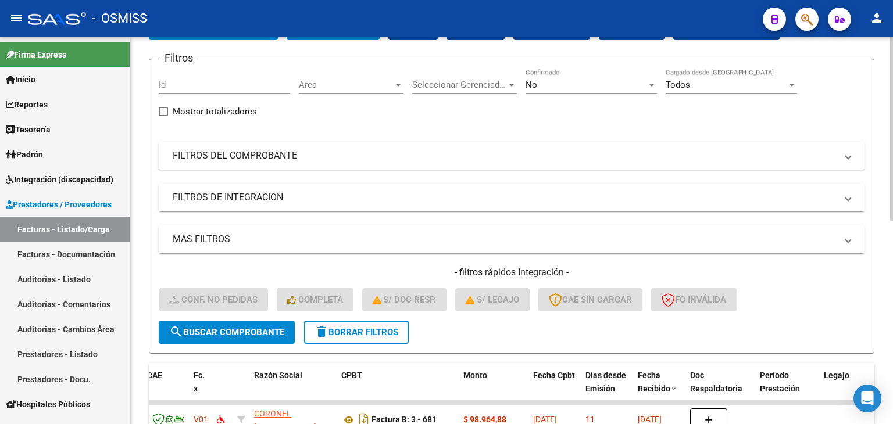
scroll to position [0, 0]
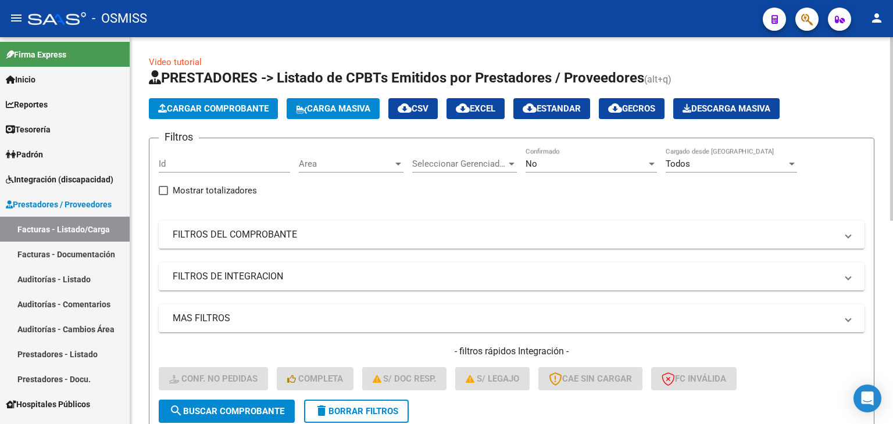
click at [346, 164] on span "Area" at bounding box center [346, 164] width 94 height 10
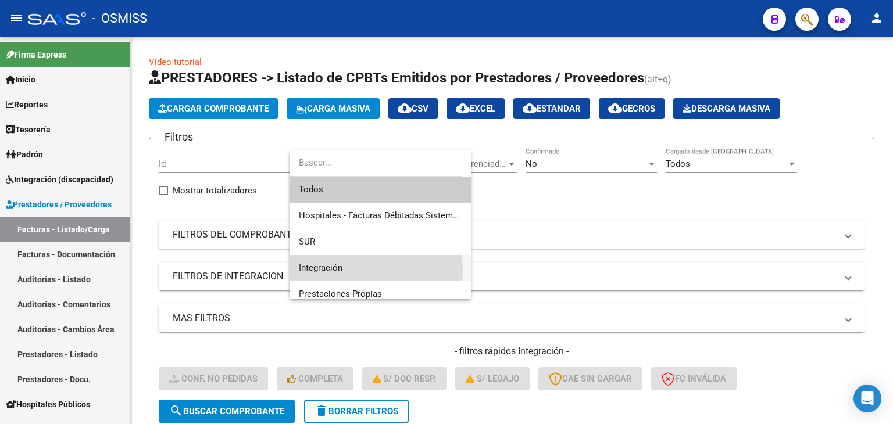
click at [350, 270] on span "Integración" at bounding box center [380, 268] width 163 height 26
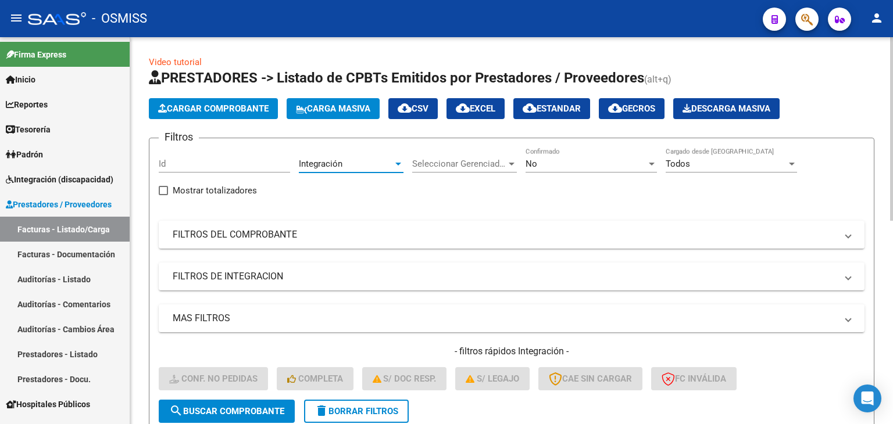
click at [249, 410] on span "search Buscar Comprobante" at bounding box center [226, 411] width 115 height 10
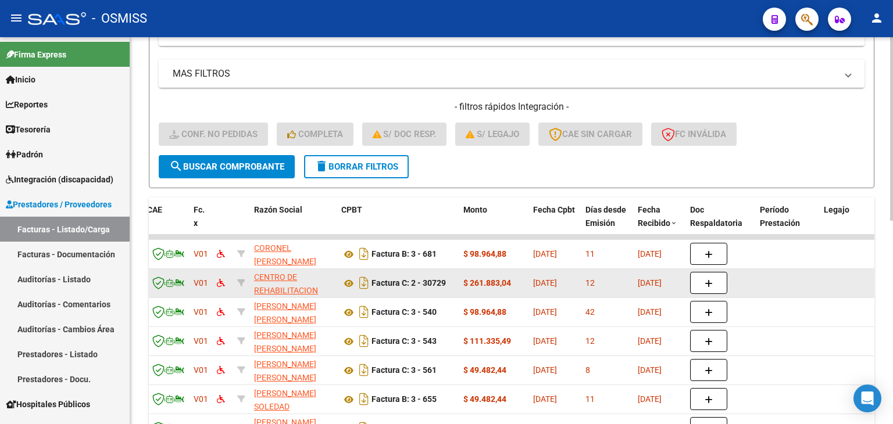
scroll to position [137, 0]
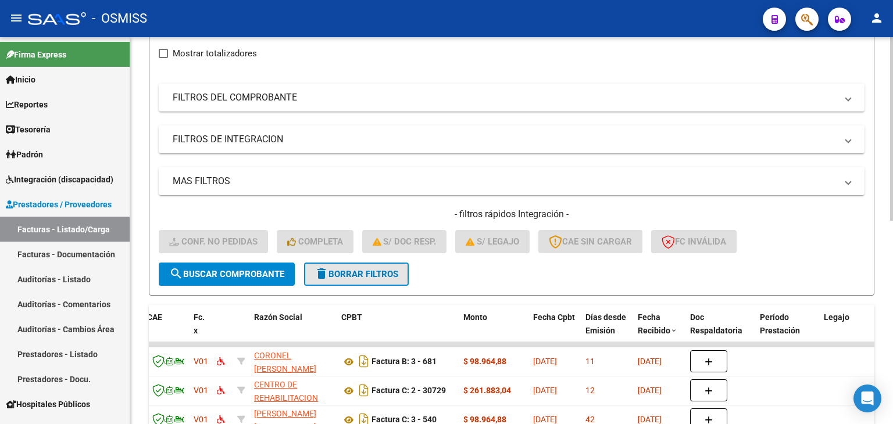
click at [368, 269] on span "delete Borrar Filtros" at bounding box center [356, 274] width 84 height 10
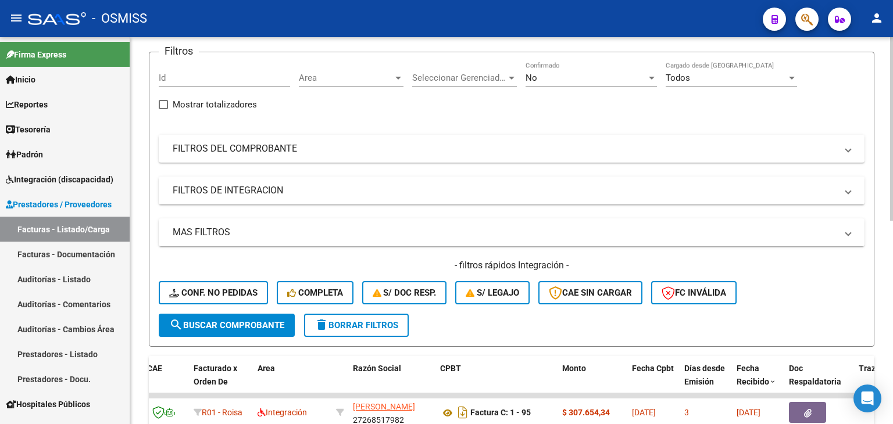
scroll to position [0, 0]
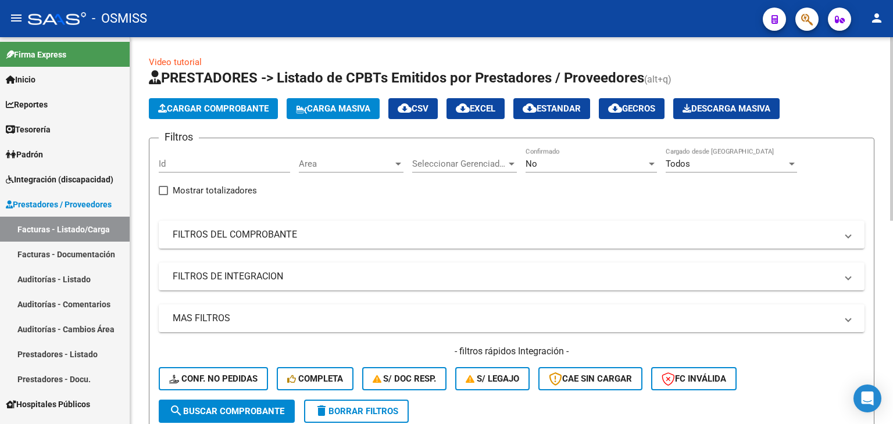
click at [340, 165] on span "Area" at bounding box center [346, 164] width 94 height 10
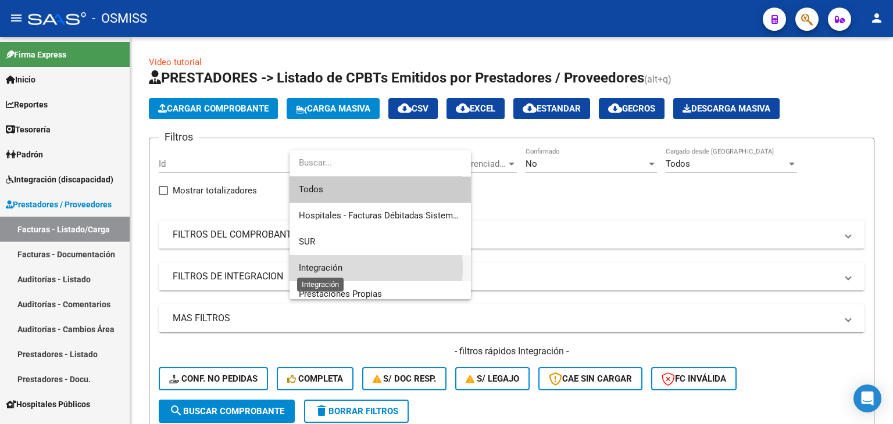
click at [341, 268] on span "Integración" at bounding box center [321, 268] width 44 height 10
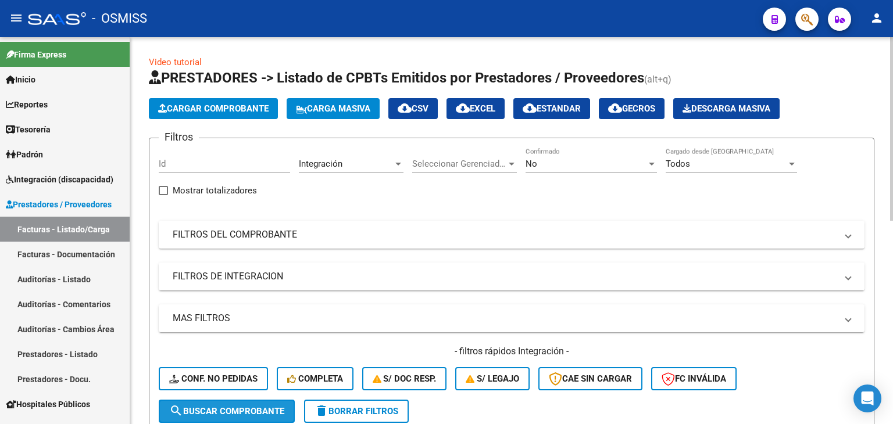
click at [219, 410] on span "search Buscar Comprobante" at bounding box center [226, 411] width 115 height 10
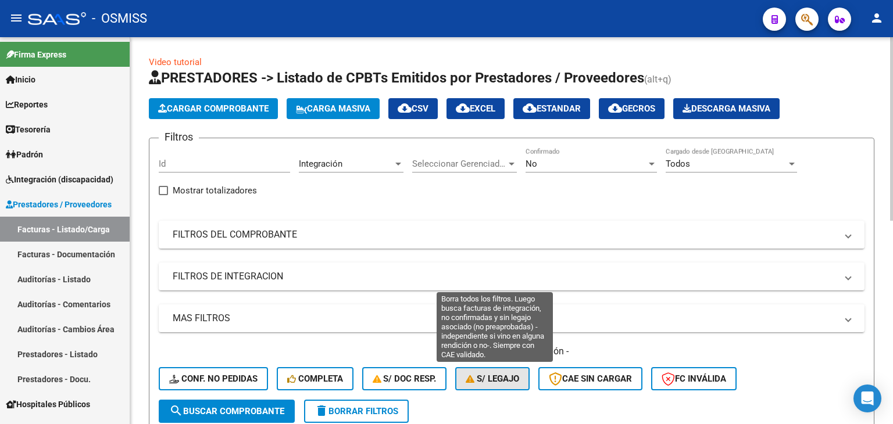
click at [503, 379] on span "S/ legajo" at bounding box center [492, 379] width 53 height 10
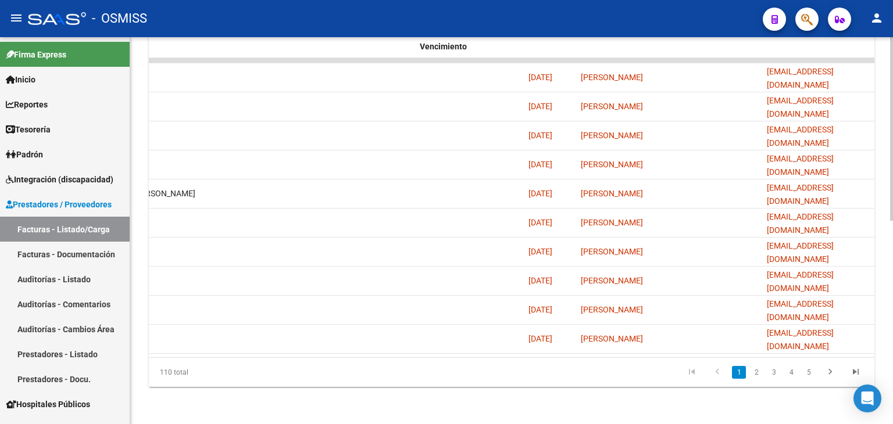
scroll to position [0, 1135]
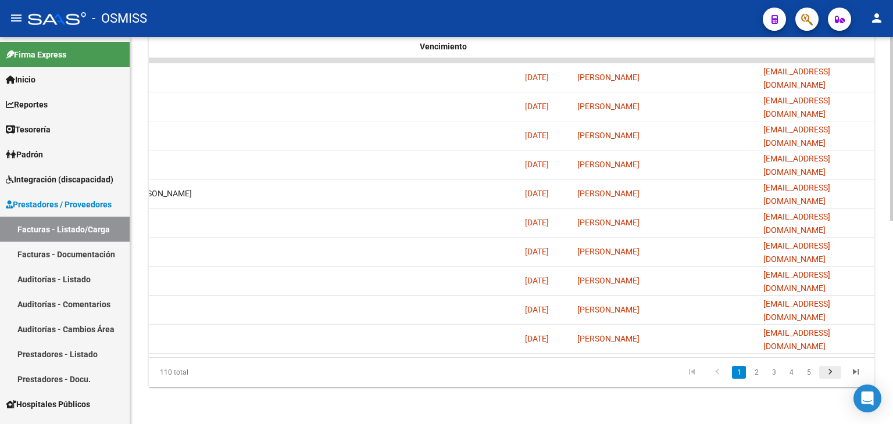
click at [828, 375] on icon "go to next page" at bounding box center [829, 374] width 15 height 14
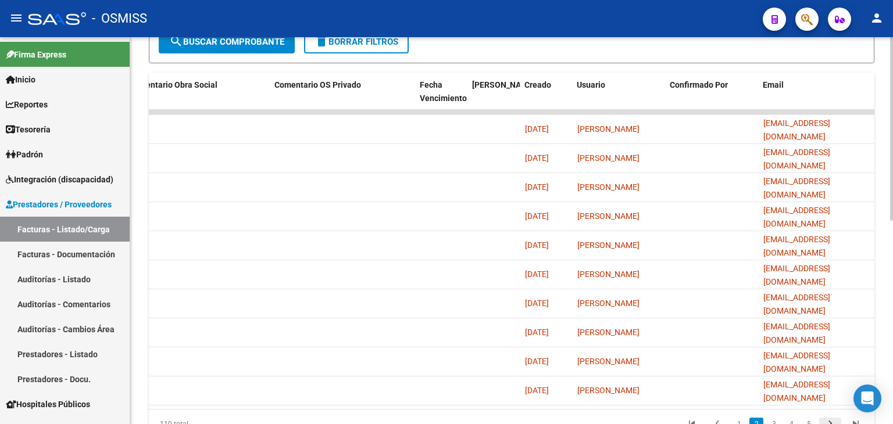
scroll to position [428, 0]
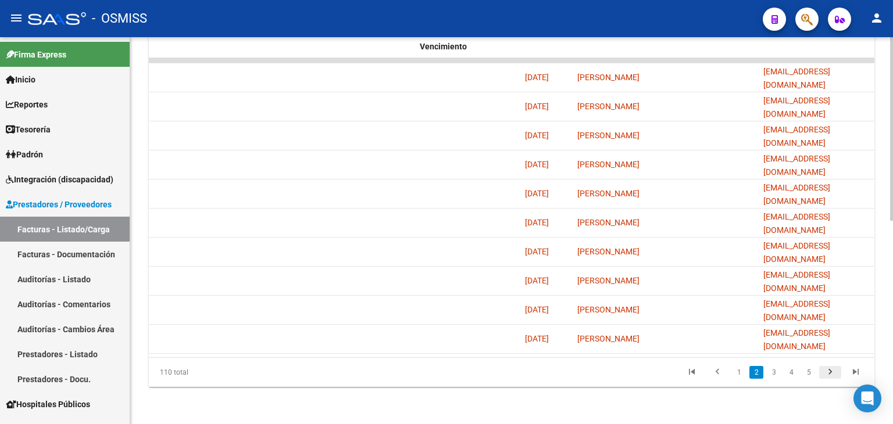
click at [827, 373] on icon "go to next page" at bounding box center [829, 374] width 15 height 14
click at [827, 373] on div "110 total 4 5 6 7 8" at bounding box center [511, 372] width 725 height 29
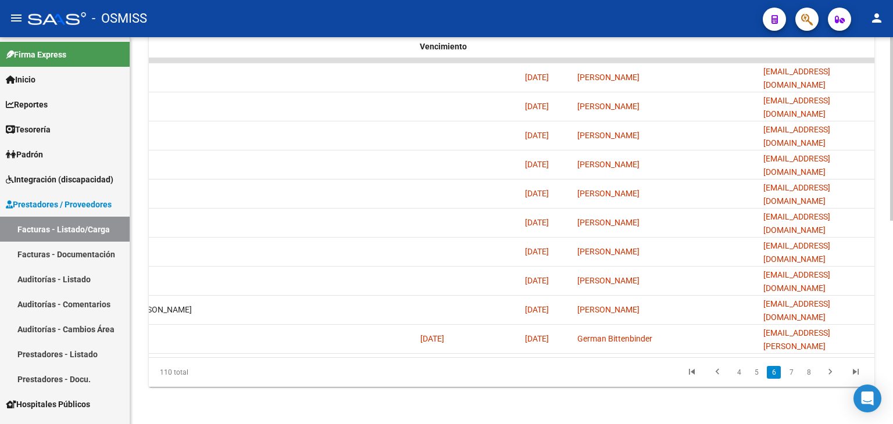
click at [827, 373] on icon "go to next page" at bounding box center [829, 374] width 15 height 14
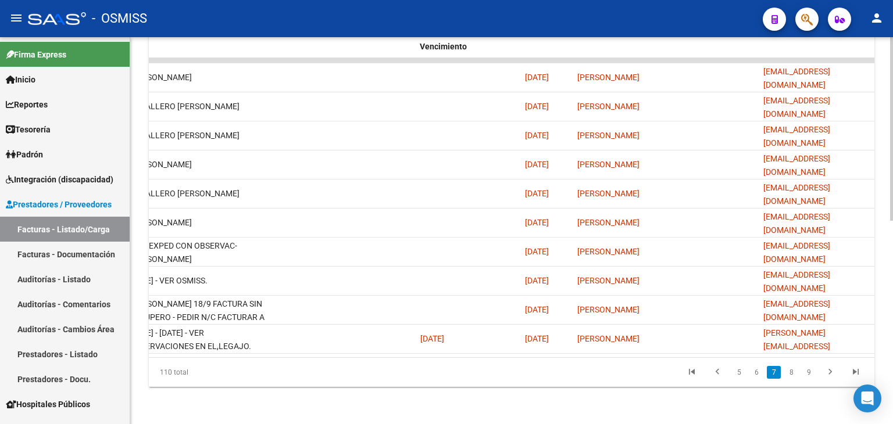
drag, startPoint x: 660, startPoint y: 357, endPoint x: 614, endPoint y: 359, distance: 45.4
click at [614, 359] on div "110 total 5 6 7 8 9" at bounding box center [511, 372] width 725 height 29
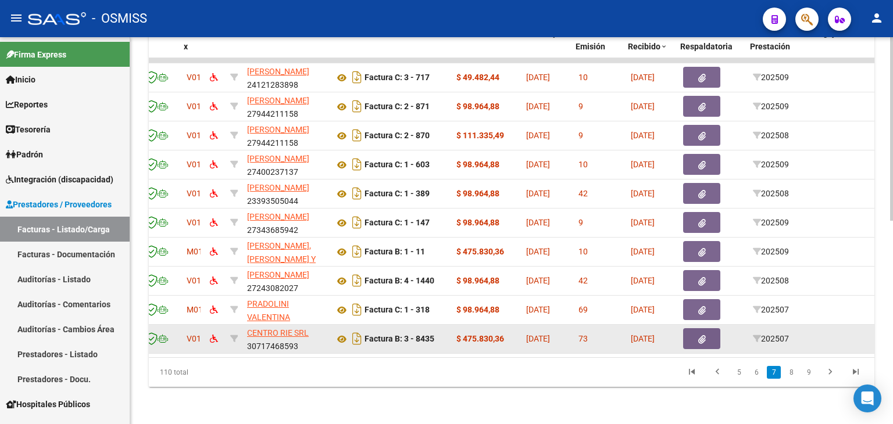
scroll to position [0, 151]
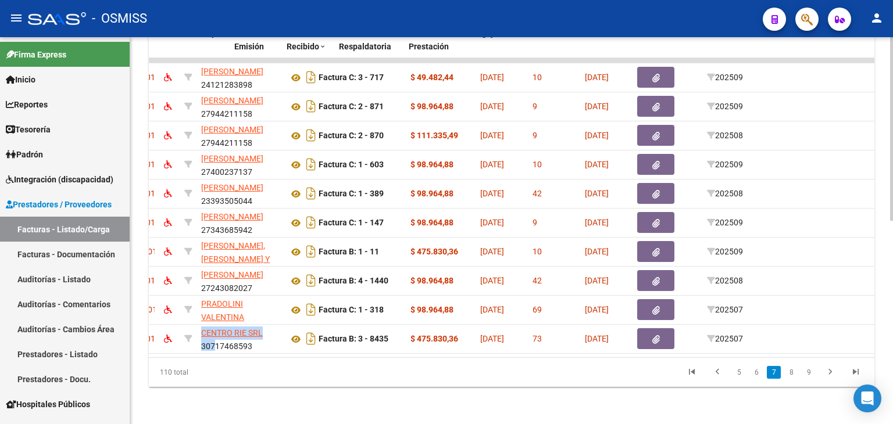
scroll to position [0, 0]
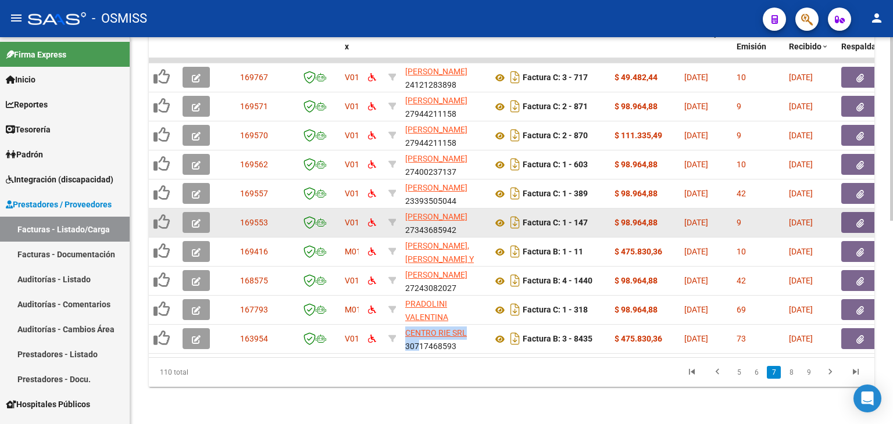
click at [194, 219] on icon "button" at bounding box center [196, 223] width 9 height 9
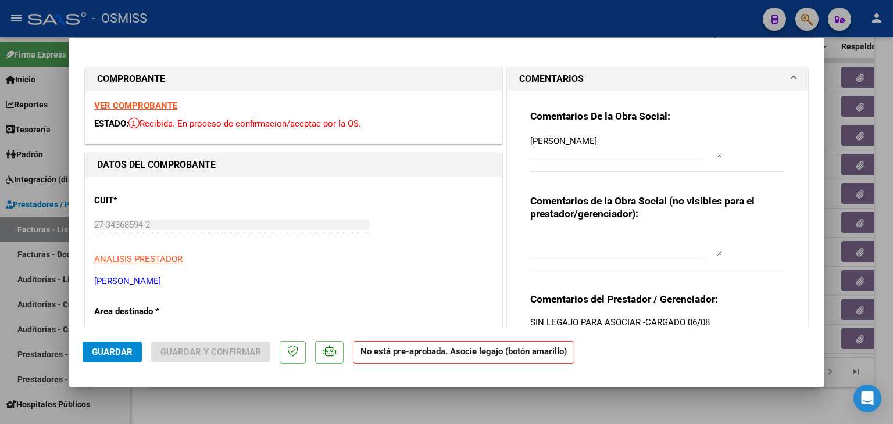
click at [595, 141] on textarea "[PERSON_NAME]" at bounding box center [626, 146] width 192 height 23
type textarea "[PERSON_NAME]"
click at [130, 353] on span "Guardar" at bounding box center [112, 352] width 41 height 10
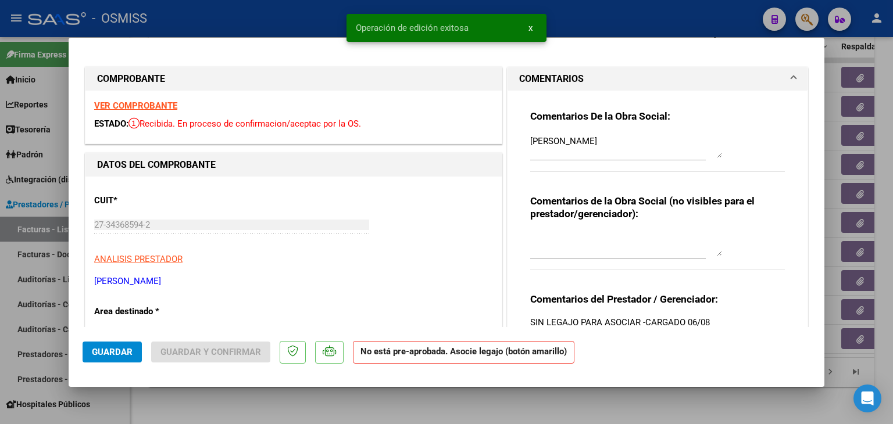
click at [213, 407] on div at bounding box center [446, 212] width 893 height 424
type input "$ 0,00"
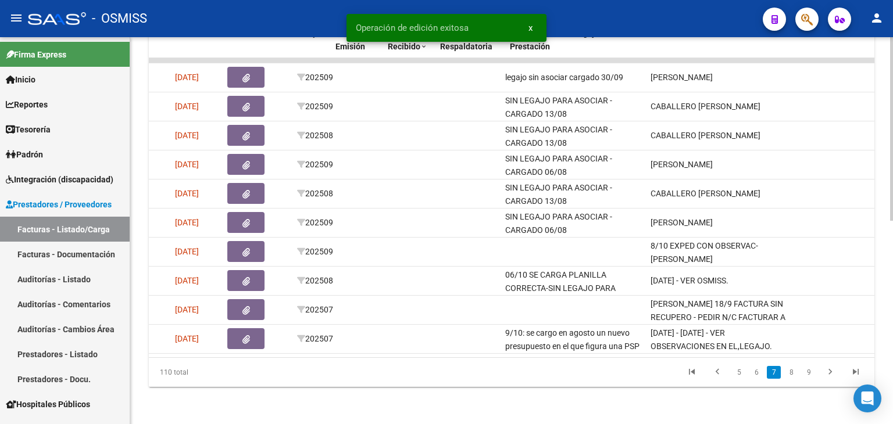
scroll to position [0, 616]
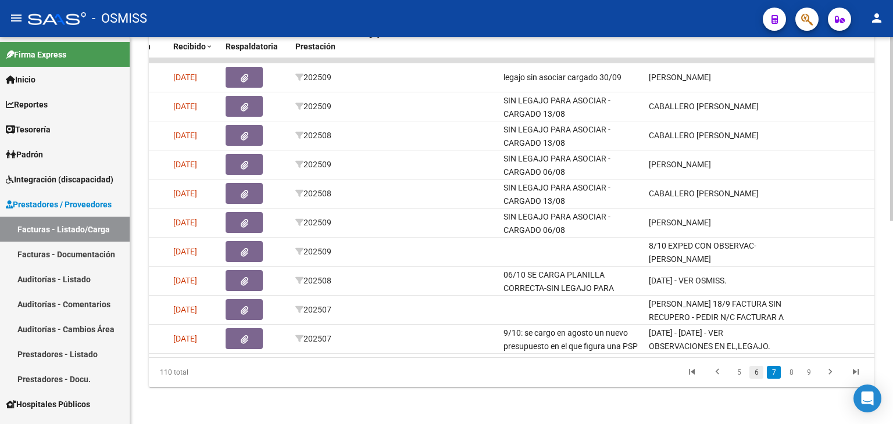
click at [758, 376] on link "6" at bounding box center [756, 372] width 14 height 13
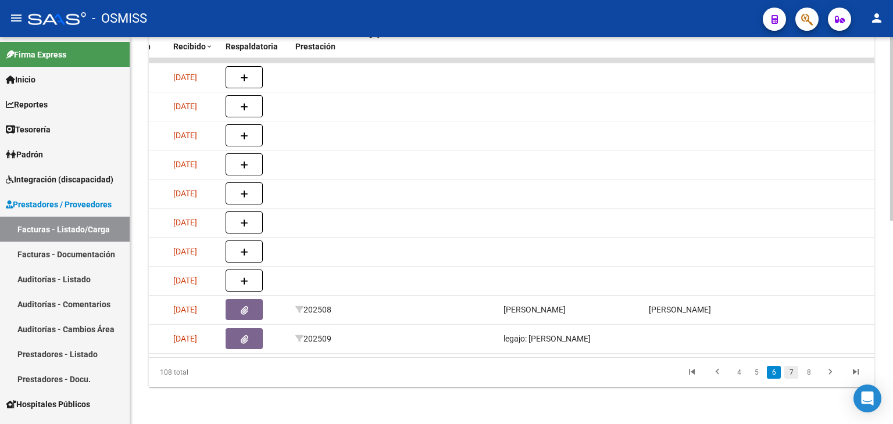
click at [797, 377] on link "7" at bounding box center [791, 372] width 14 height 13
